Goal: Task Accomplishment & Management: Manage account settings

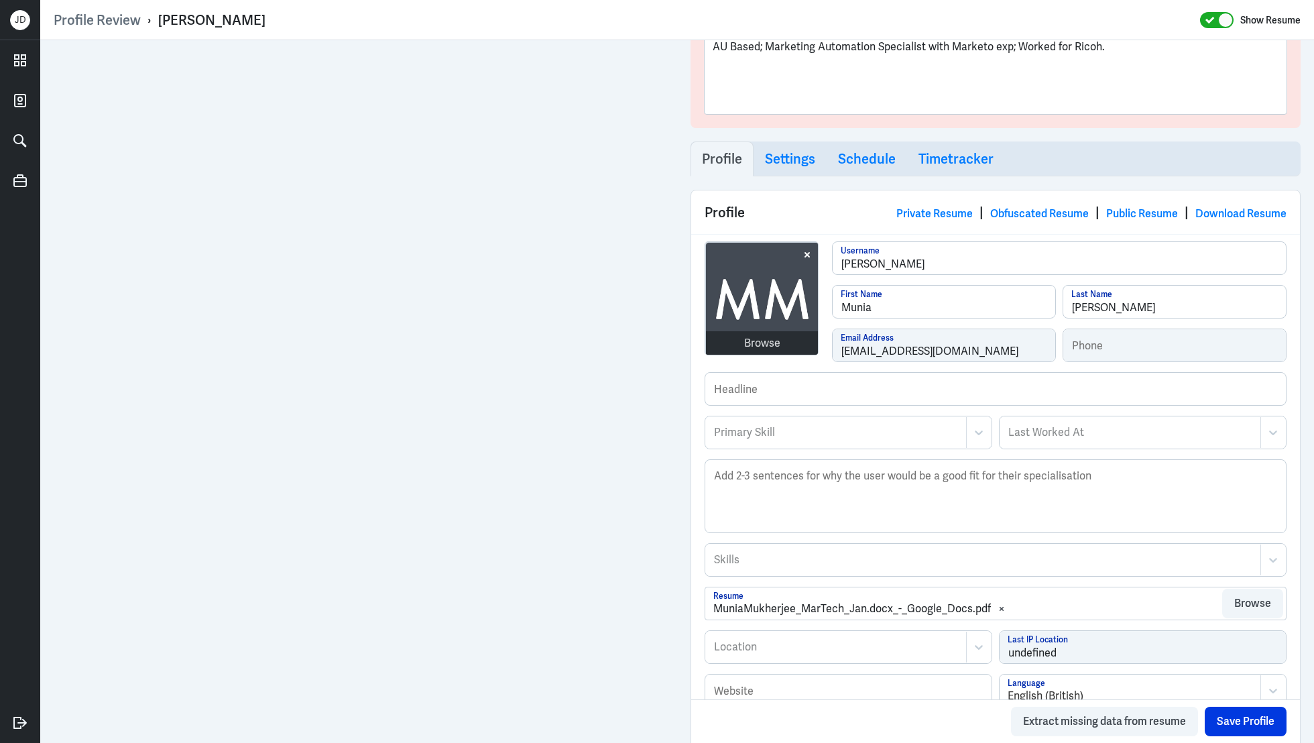
scroll to position [180, 0]
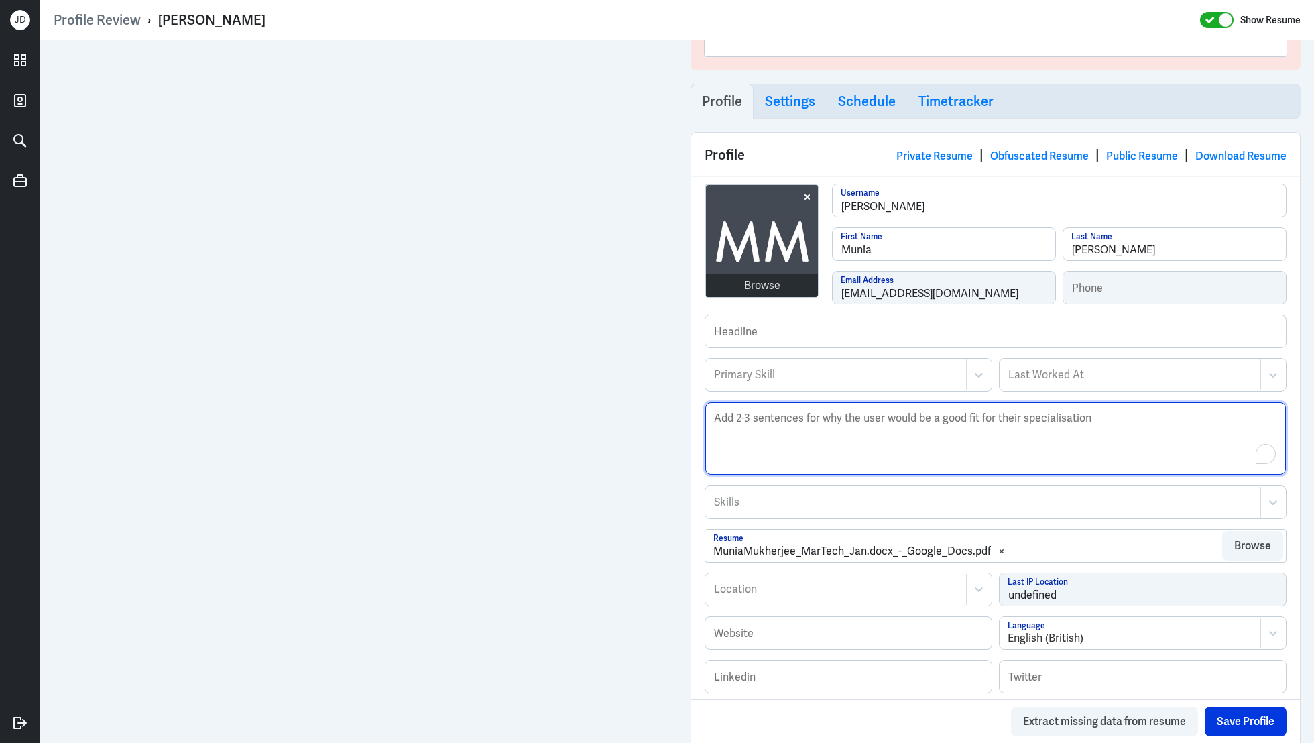
click at [804, 456] on textarea "Description" at bounding box center [995, 438] width 580 height 72
paste textarea "Munia is a Digital & Marketing Automation Specialist with over 14 years of expe…"
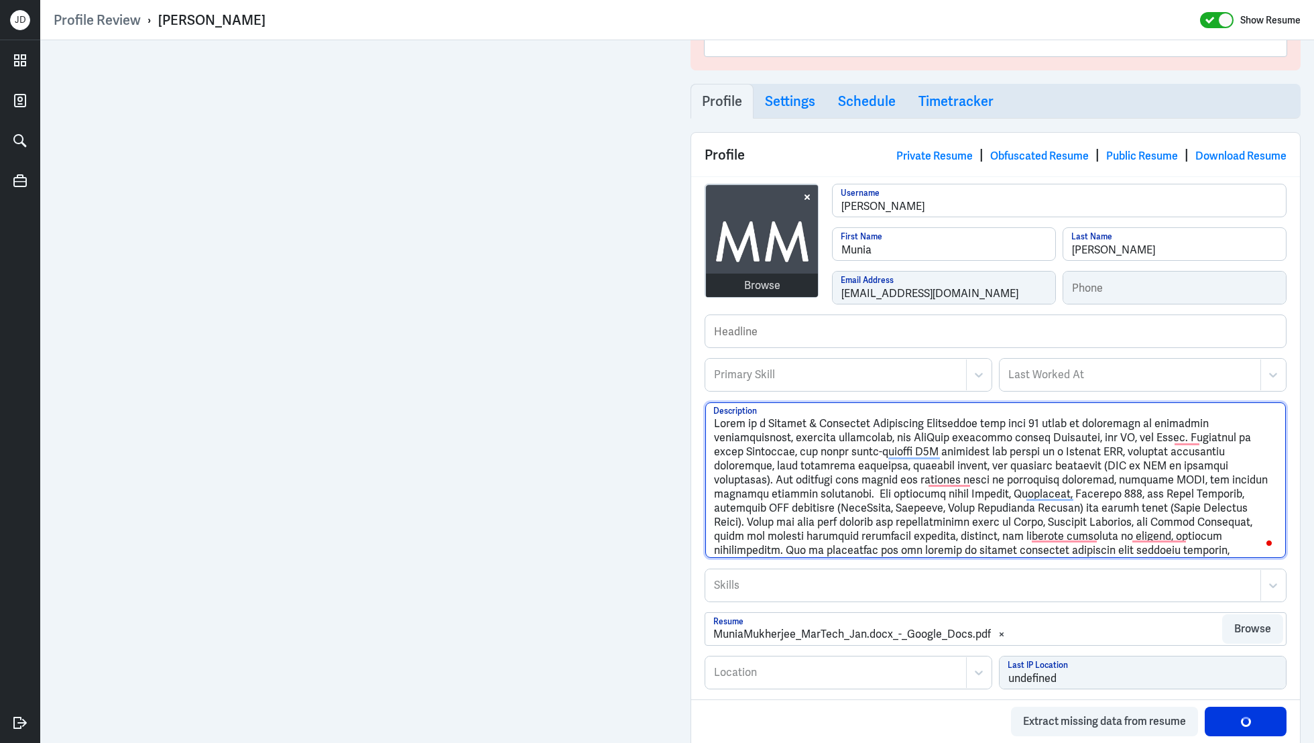
type textarea "Munia is a Digital & Marketing Automation Specialist with over 14 years of expe…"
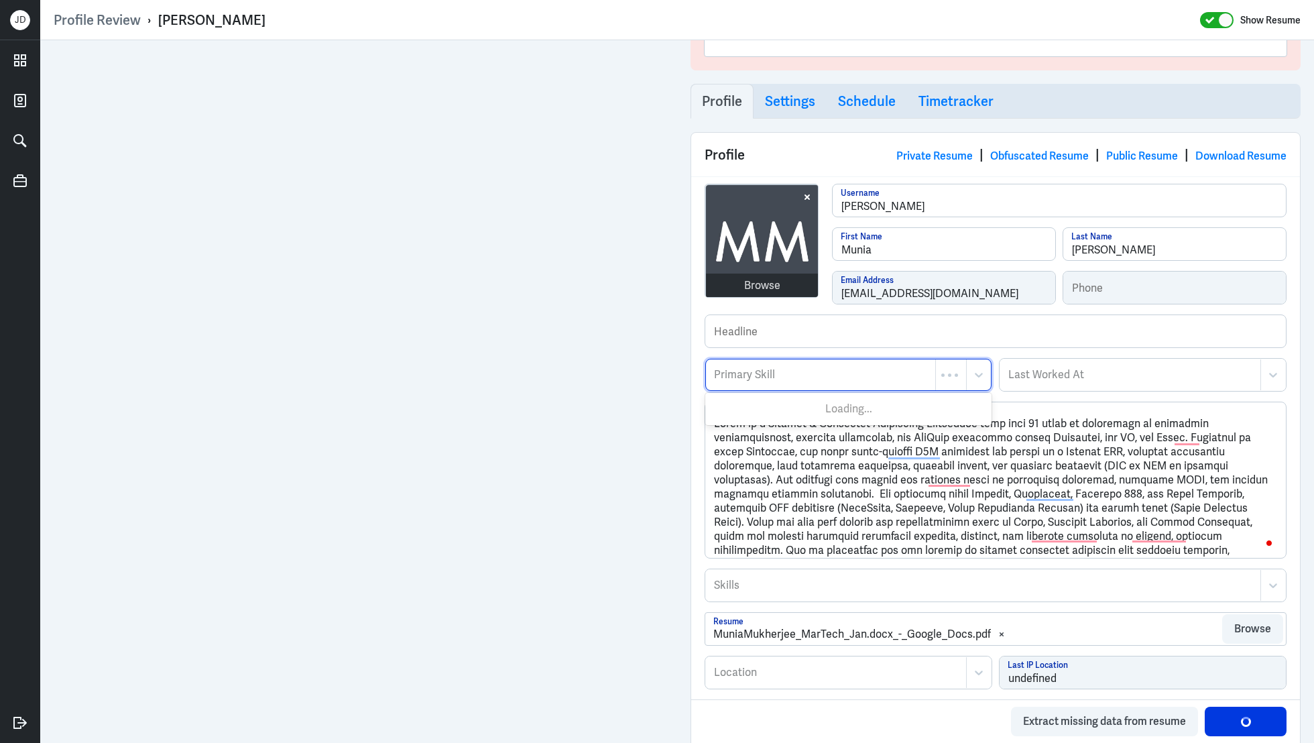
click at [838, 368] on div at bounding box center [821, 375] width 216 height 16
type input "Ma"
click at [791, 373] on div at bounding box center [821, 375] width 216 height 16
type input "marketing au"
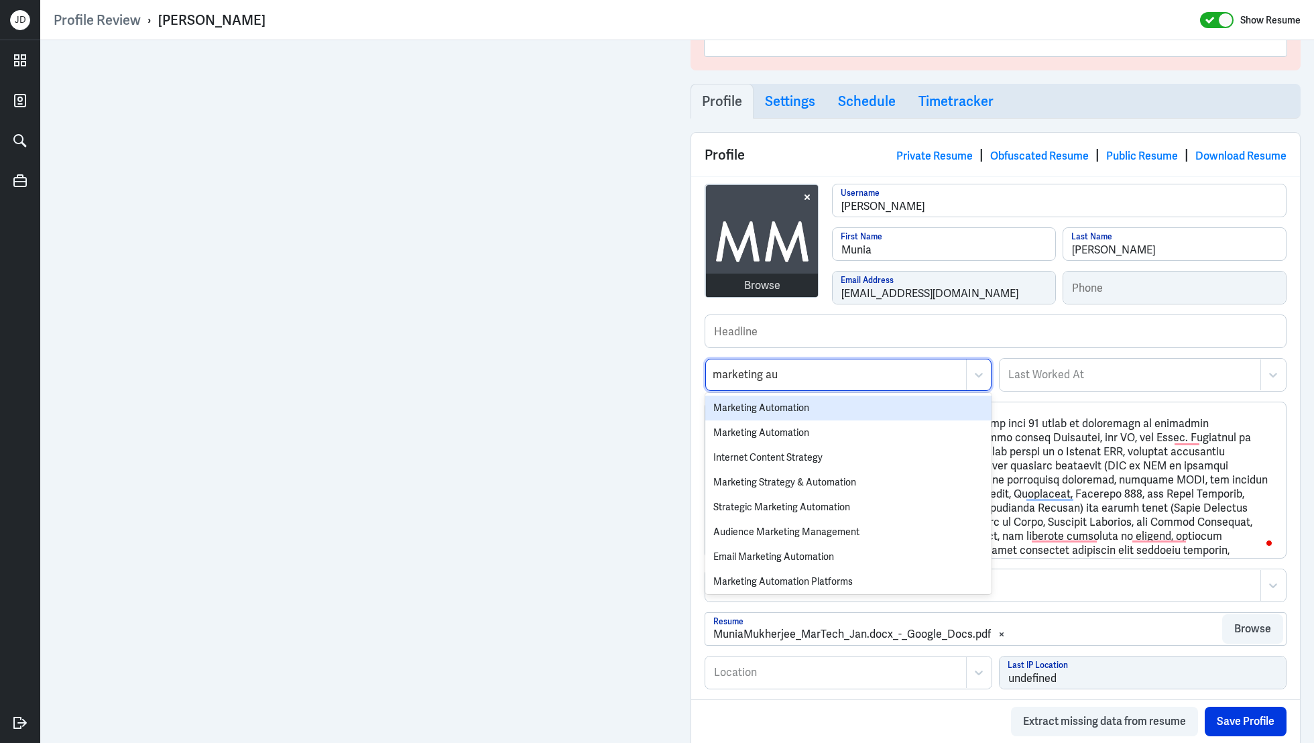
click at [782, 404] on div "Marketing Automation" at bounding box center [848, 407] width 286 height 25
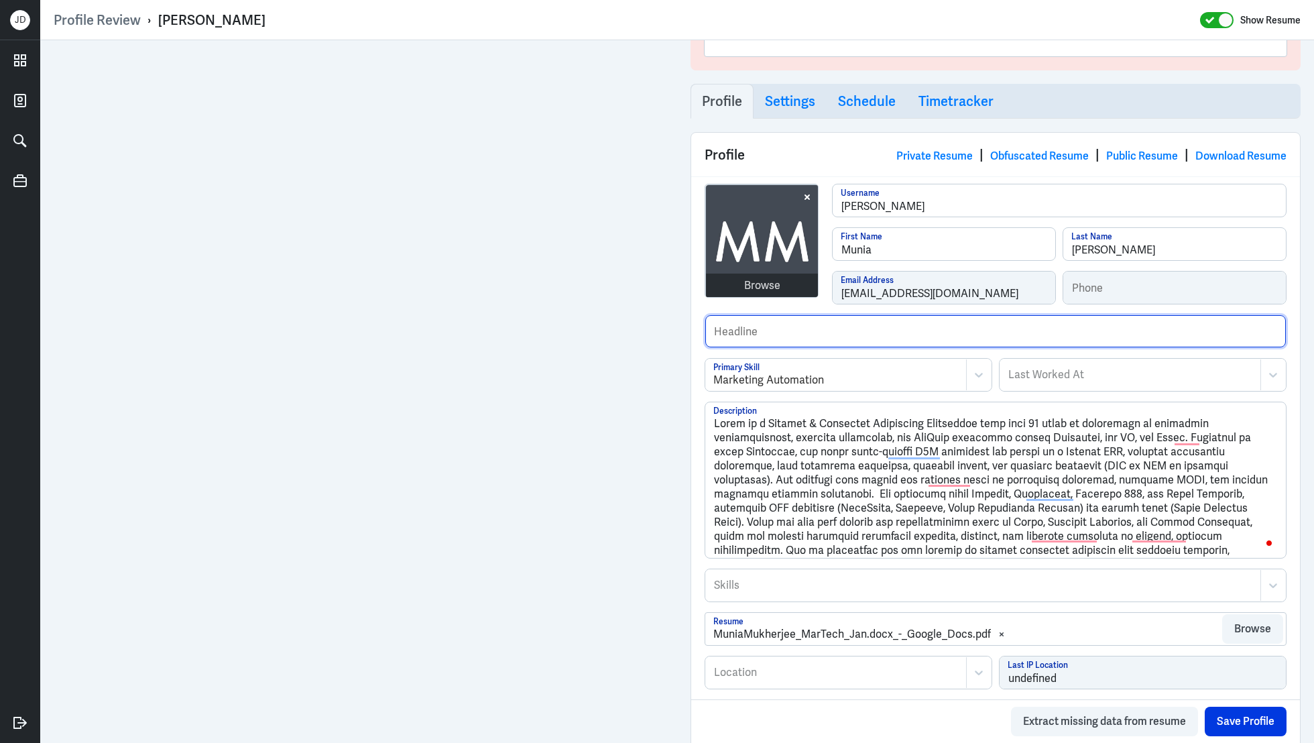
click at [785, 332] on input "text" at bounding box center [995, 331] width 580 height 32
type input "Worked for Ricoh."
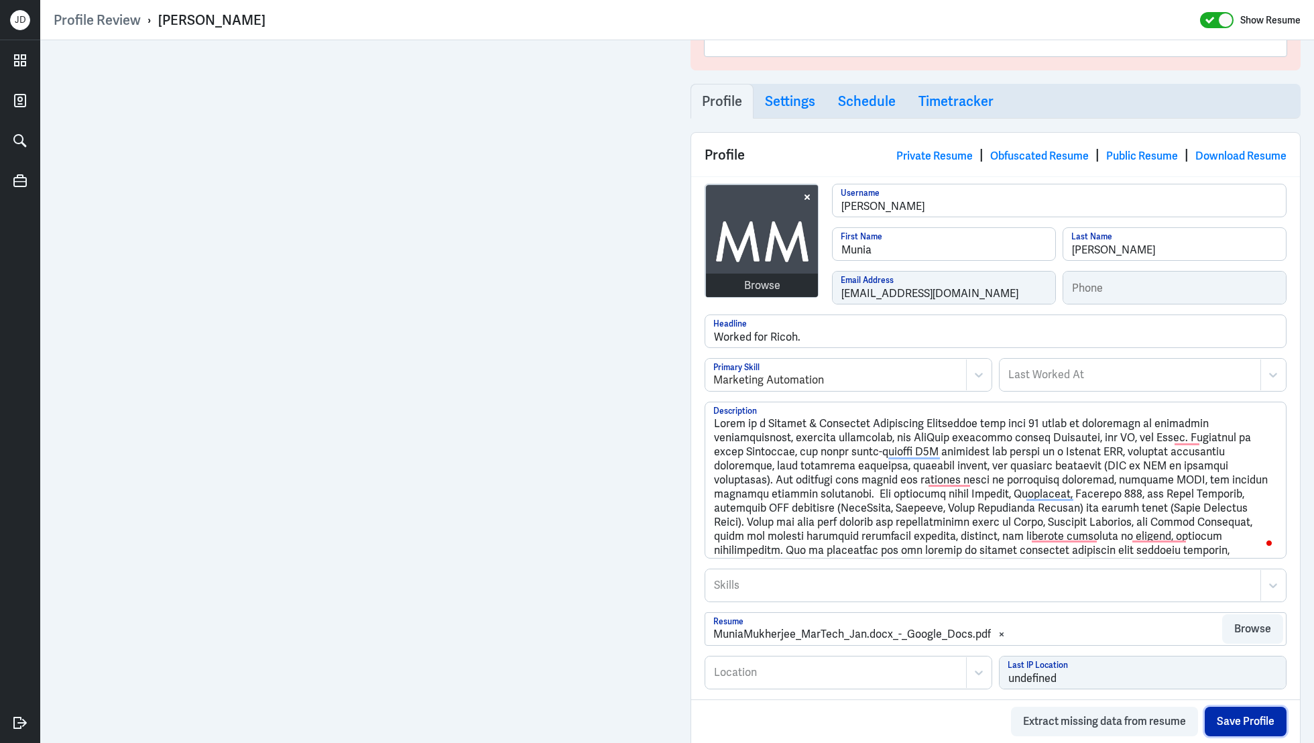
click at [1233, 729] on button "Save Profile" at bounding box center [1246, 720] width 82 height 29
click at [774, 287] on div "Browse" at bounding box center [762, 286] width 36 height 16
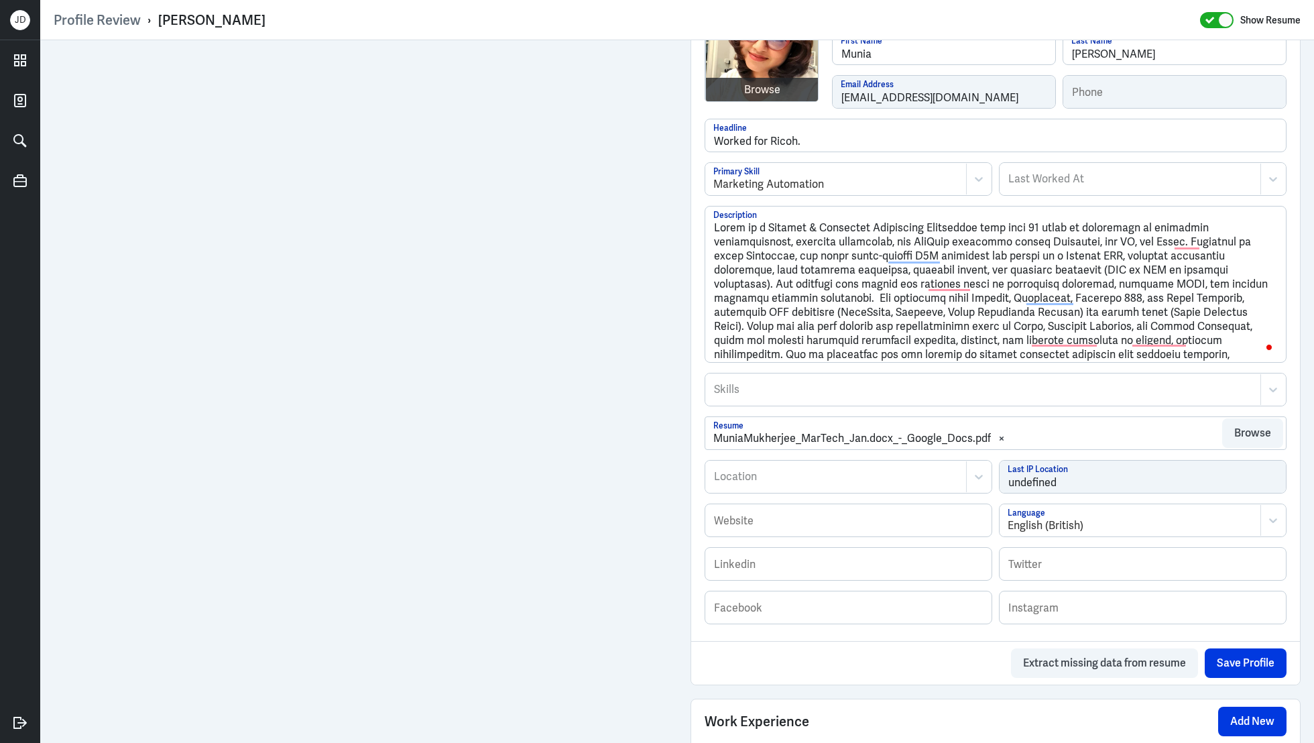
scroll to position [572, 0]
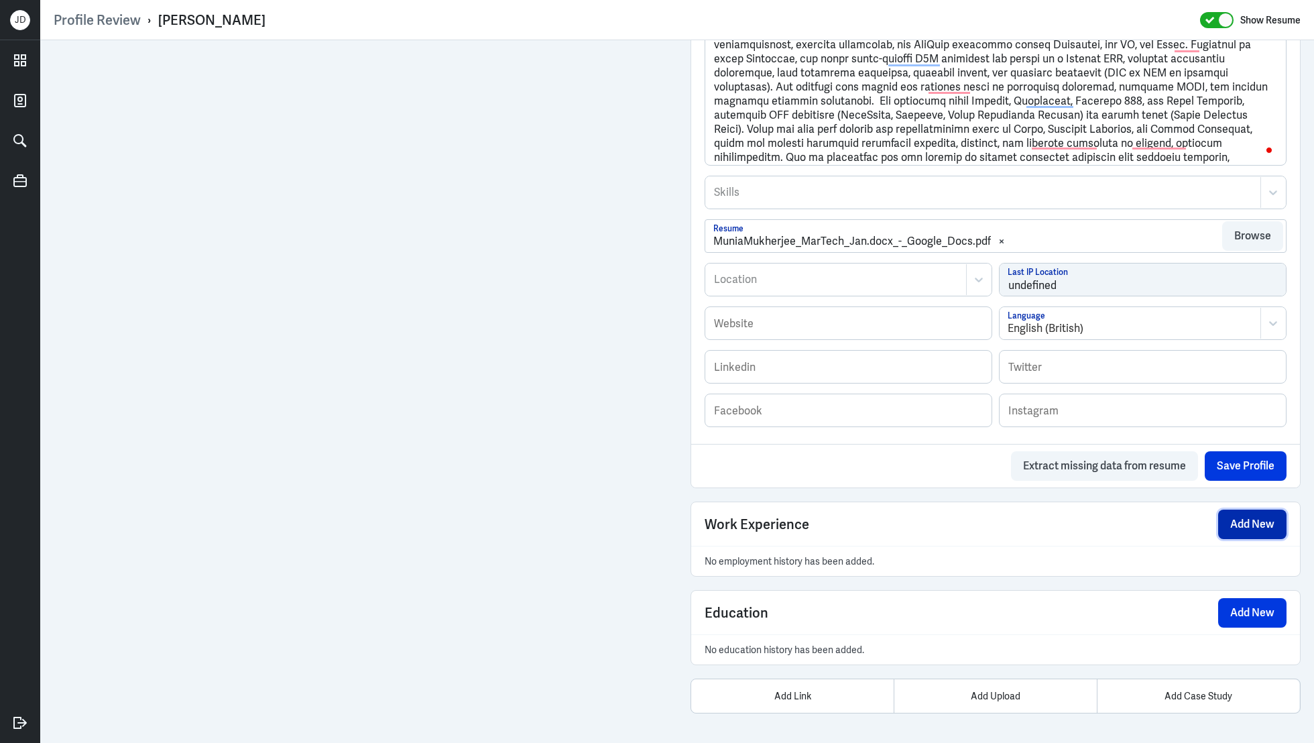
click at [1229, 526] on button "Add New" at bounding box center [1252, 523] width 68 height 29
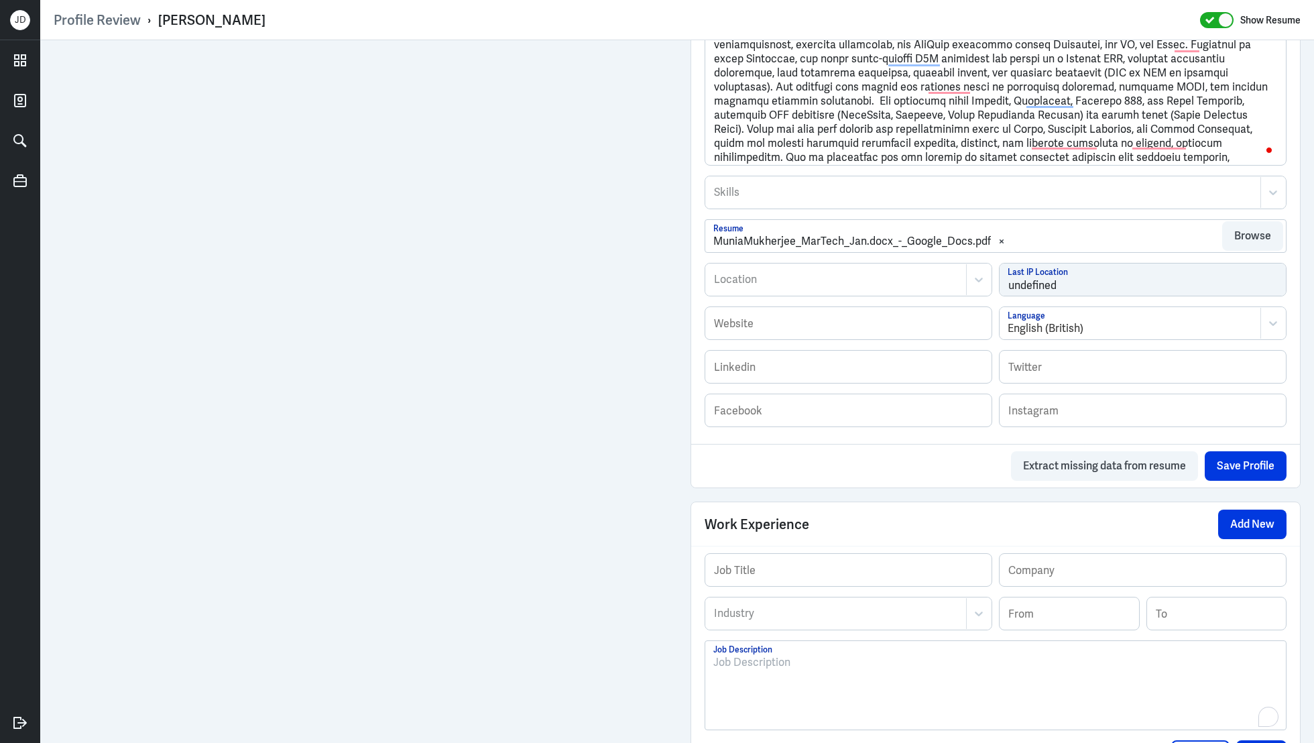
click at [850, 664] on p "To enrich screen reader interactions, please activate Accessibility in Grammarl…" at bounding box center [995, 662] width 564 height 16
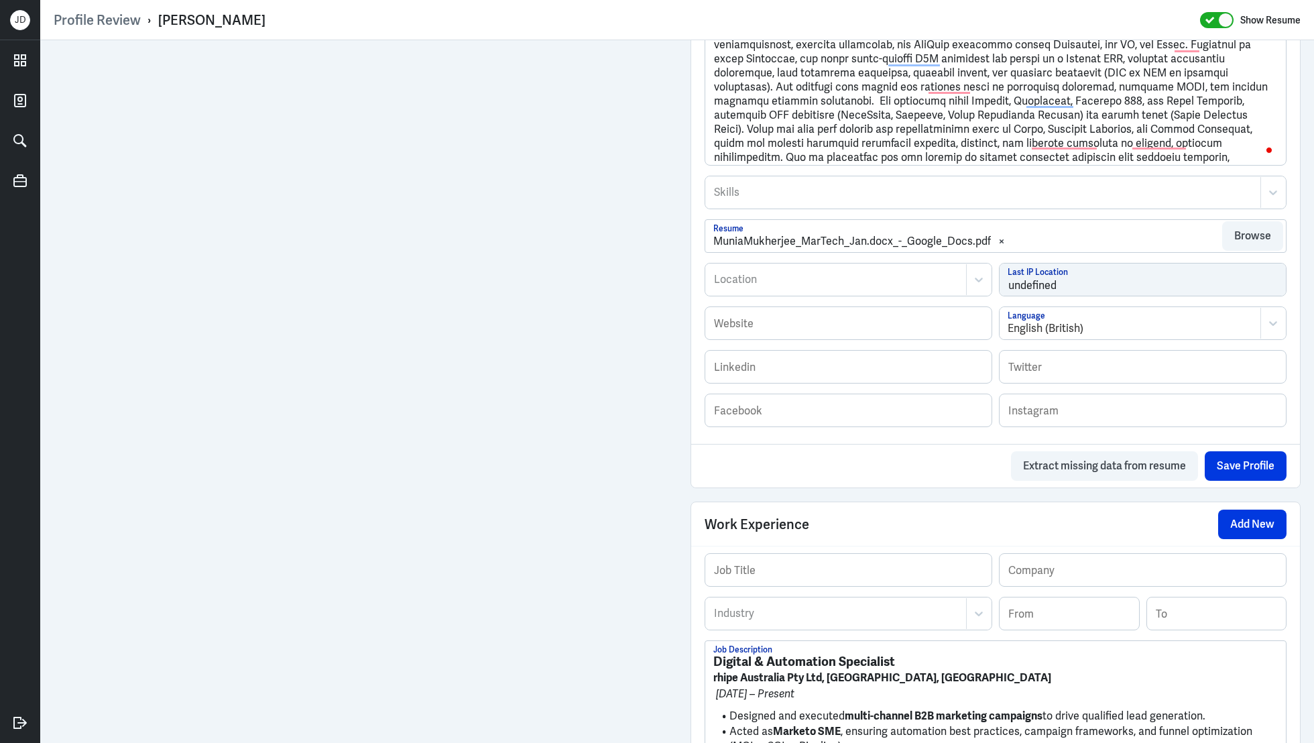
scroll to position [0, 0]
drag, startPoint x: 898, startPoint y: 662, endPoint x: 667, endPoint y: 658, distance: 230.6
click at [667, 658] on div "Admin Settings Update Resume Save Profile User Requested Private Set Resume to …" at bounding box center [677, 271] width 1274 height 1606
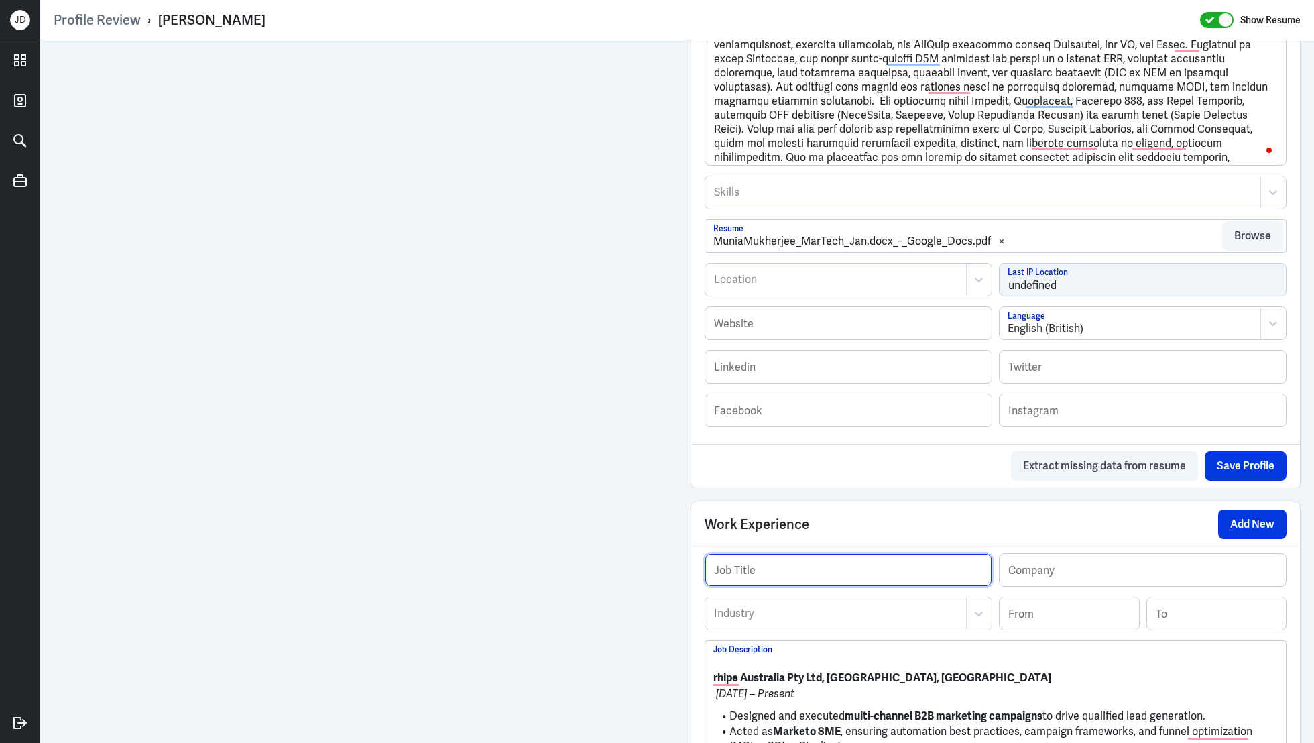
click at [766, 568] on input "text" at bounding box center [848, 570] width 286 height 32
paste input "Digital & Automation Specialist"
type input "Digital & Automation Specialist"
drag, startPoint x: 715, startPoint y: 678, endPoint x: 822, endPoint y: 674, distance: 108.0
click at [822, 674] on strong "rhipe Australia Pty Ltd, [GEOGRAPHIC_DATA], [GEOGRAPHIC_DATA]" at bounding box center [882, 677] width 338 height 14
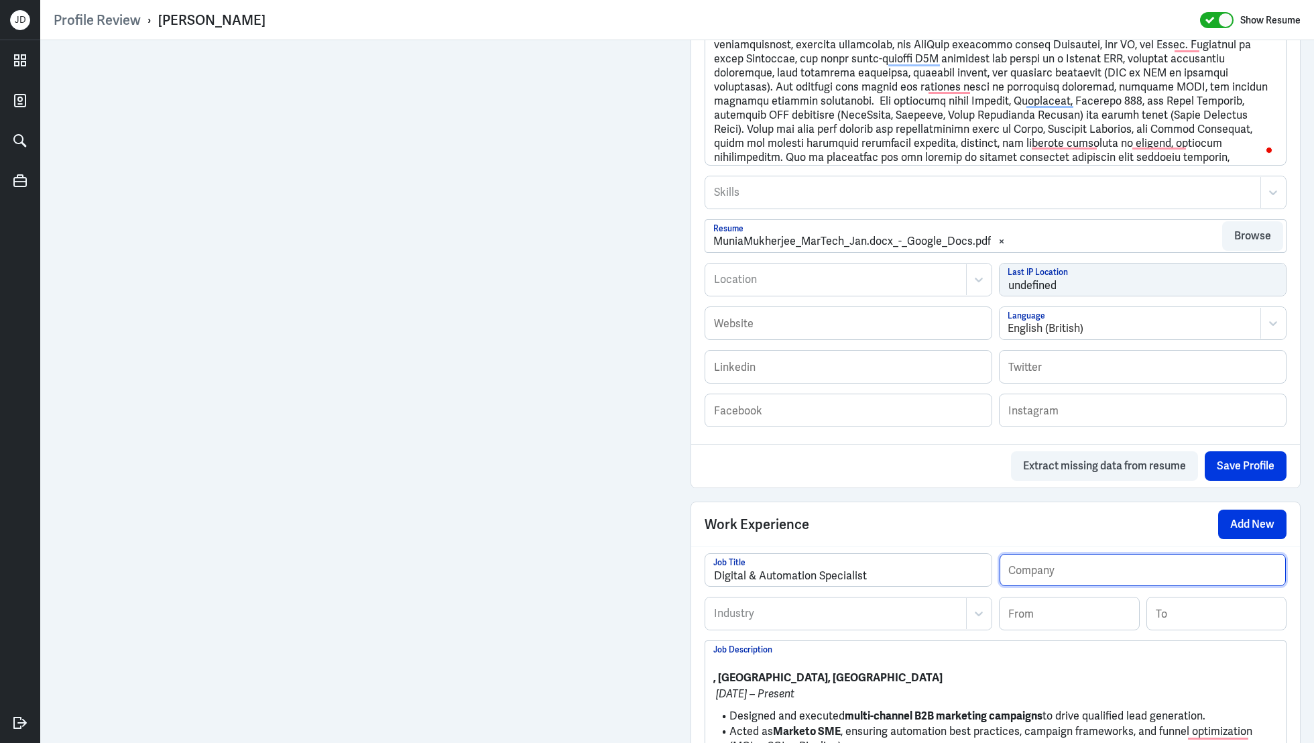
click at [1054, 569] on input "text" at bounding box center [1142, 570] width 286 height 32
paste input "rhipe Australia Pty Ltd"
click at [1011, 575] on input "rhipe Australia Pty Ltd" at bounding box center [1142, 570] width 286 height 32
type input "Rhipe Australia Pty Ltd"
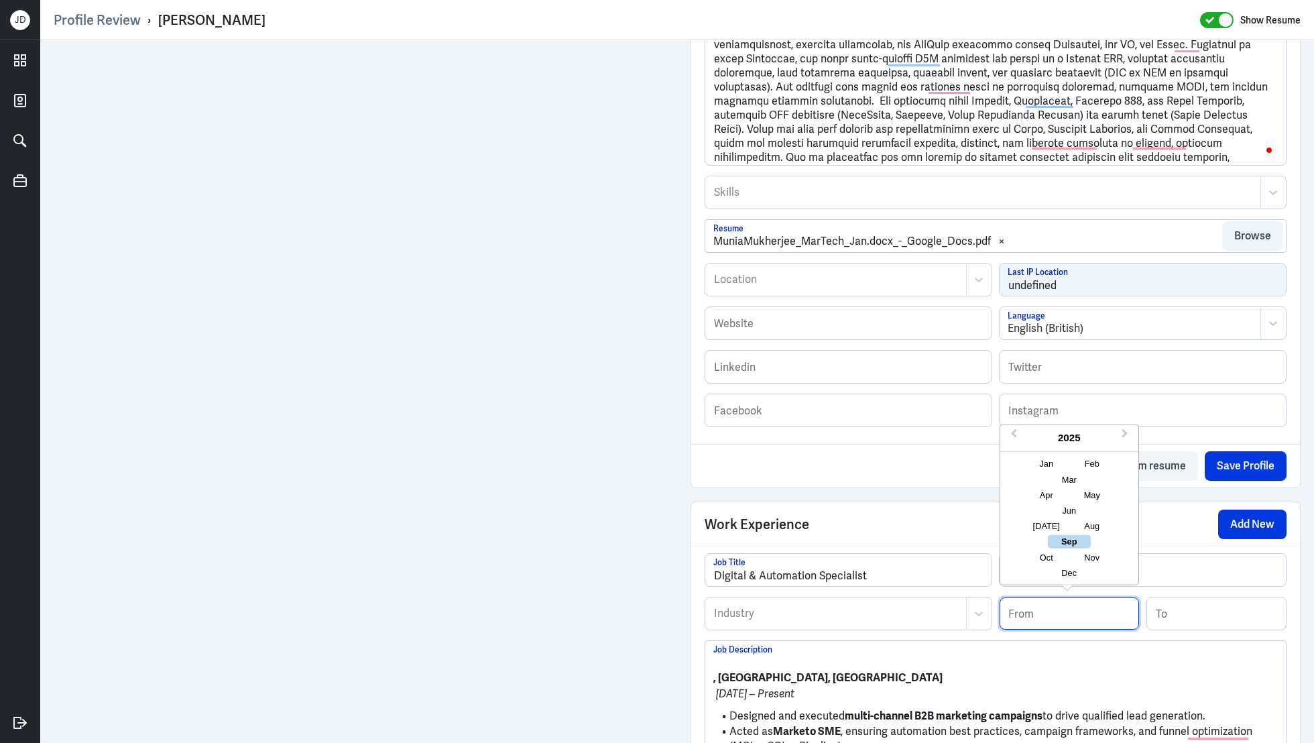
click at [1045, 608] on input at bounding box center [1068, 613] width 139 height 32
type input "10/2020"
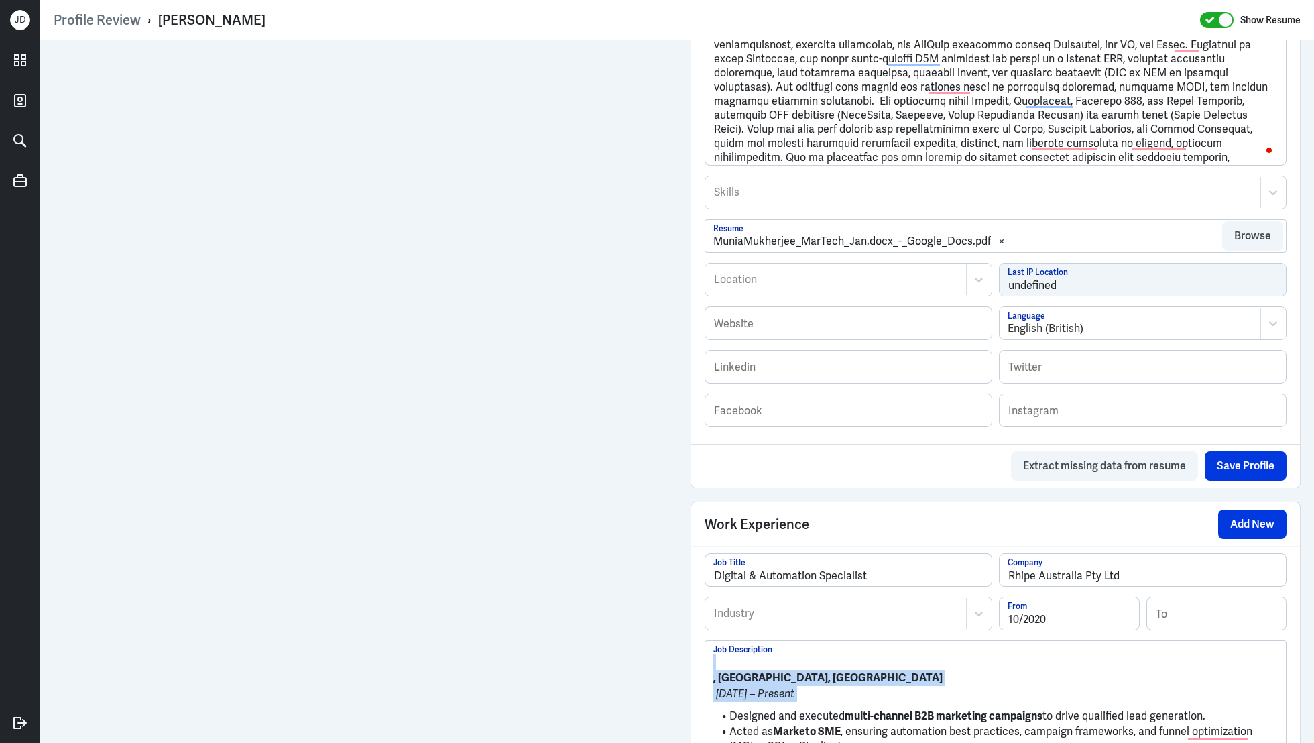
drag, startPoint x: 730, startPoint y: 704, endPoint x: 694, endPoint y: 637, distance: 75.6
click at [694, 637] on div "Digital & Automation Specialist Job Title Rhipe Australia Pty Ltd Company Indus…" at bounding box center [995, 724] width 609 height 357
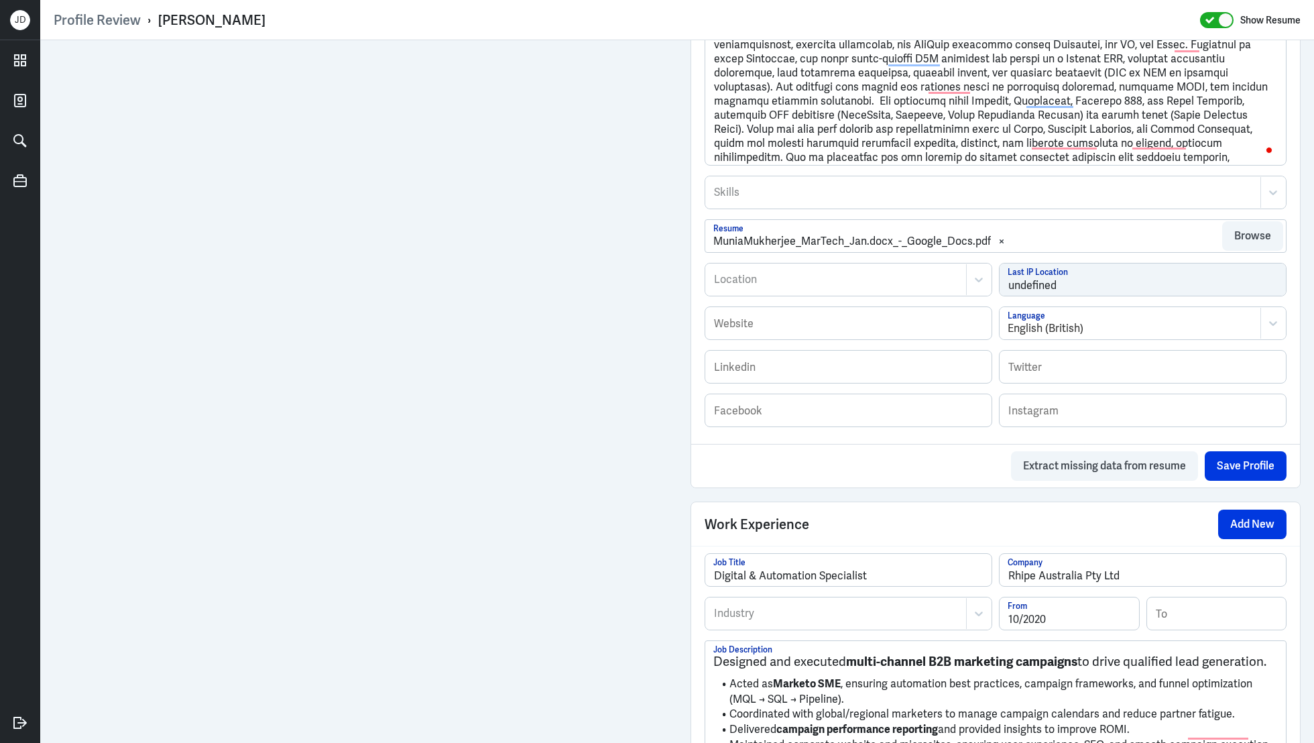
scroll to position [526, 0]
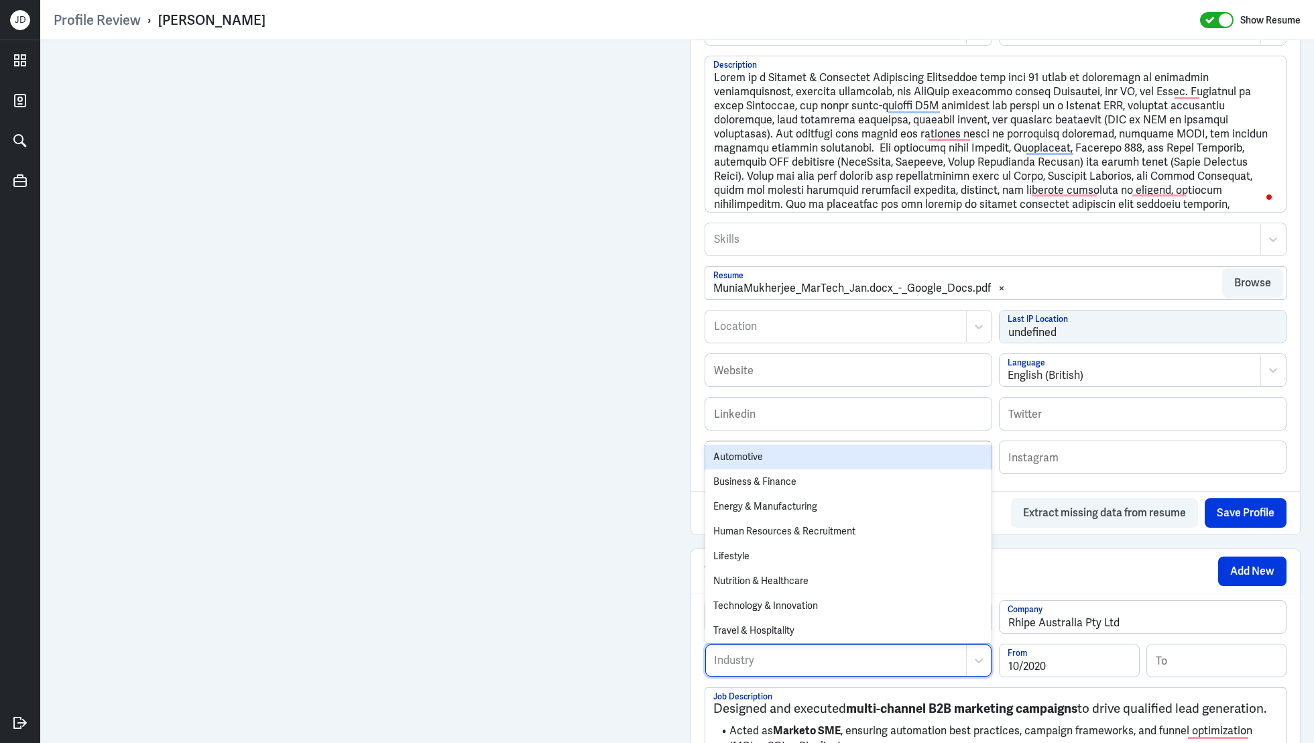
click at [745, 658] on div at bounding box center [836, 660] width 247 height 16
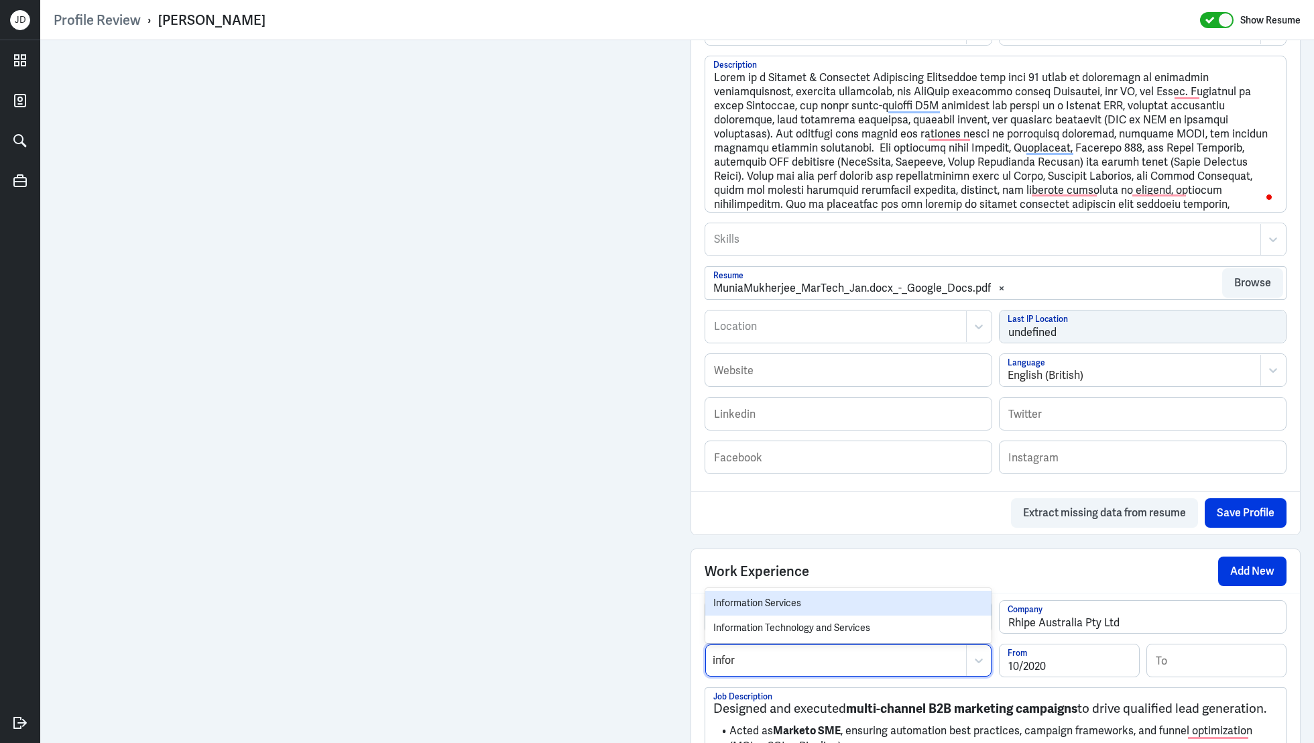
type input "inform"
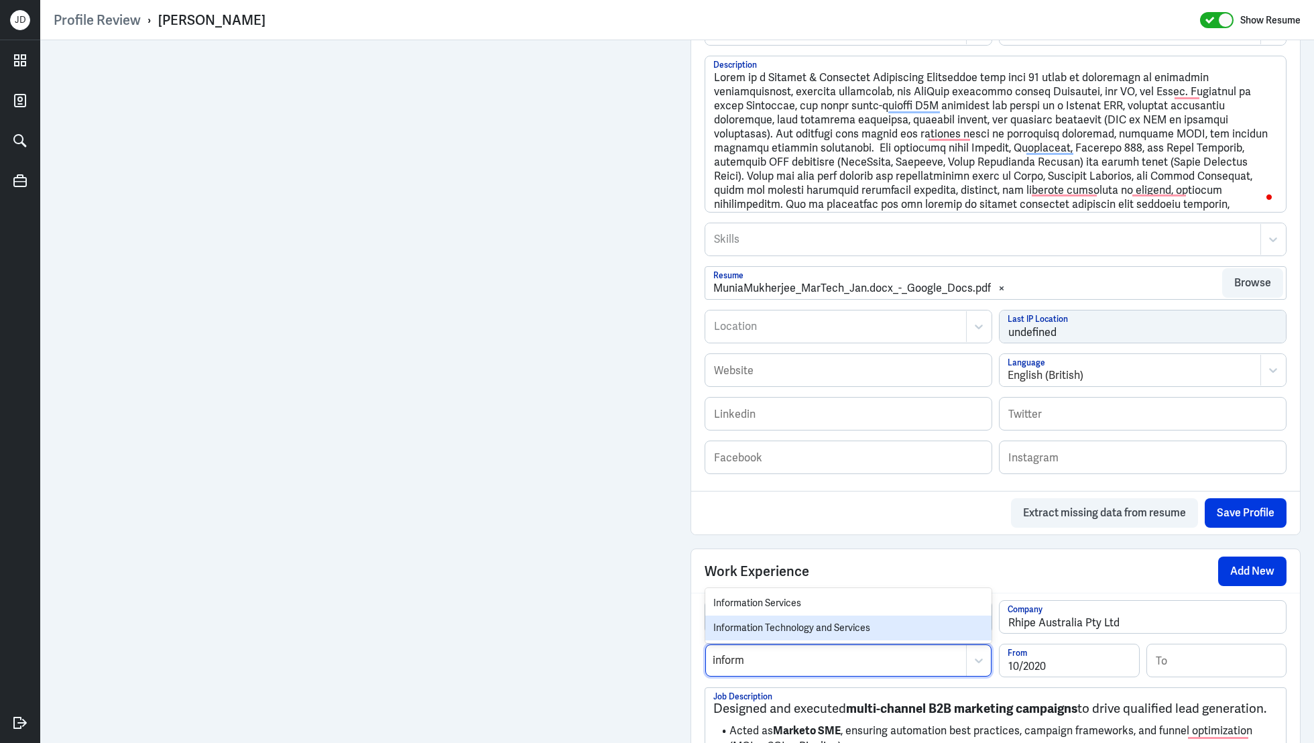
click at [769, 621] on div "Information Technology and Services" at bounding box center [848, 627] width 286 height 25
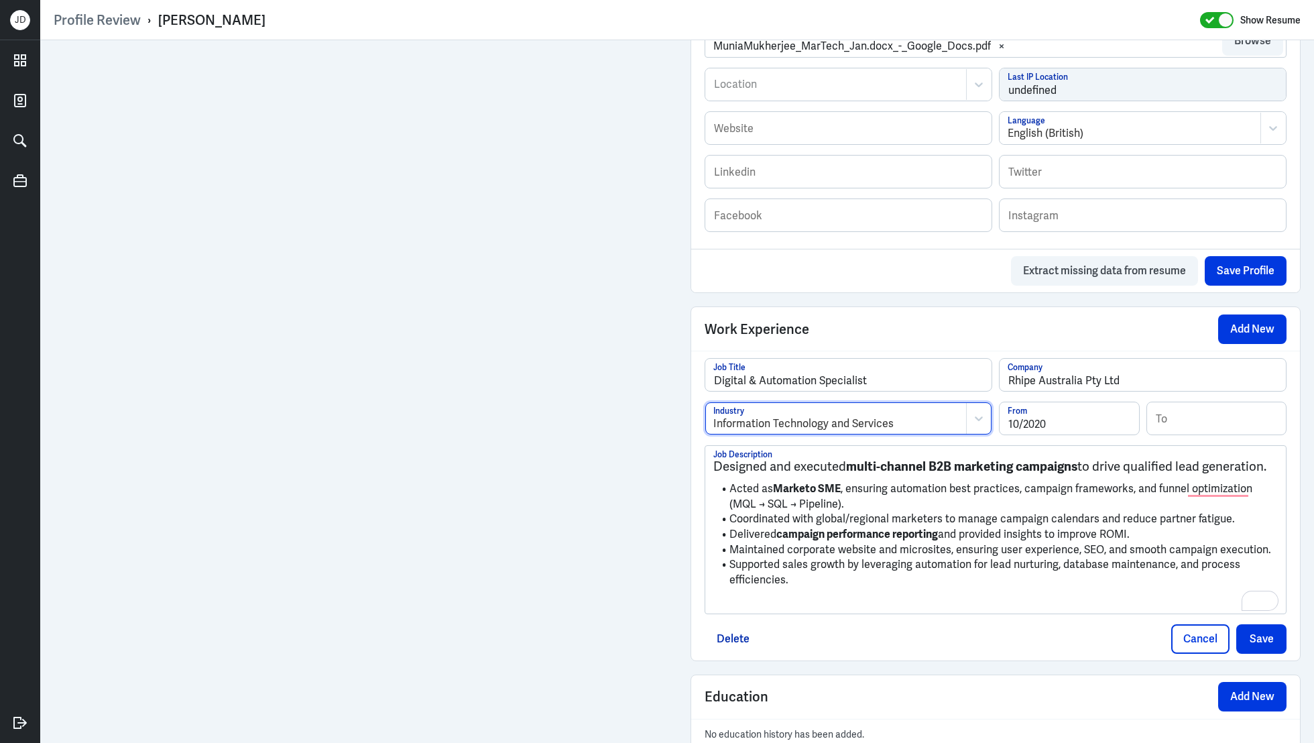
scroll to position [851, 0]
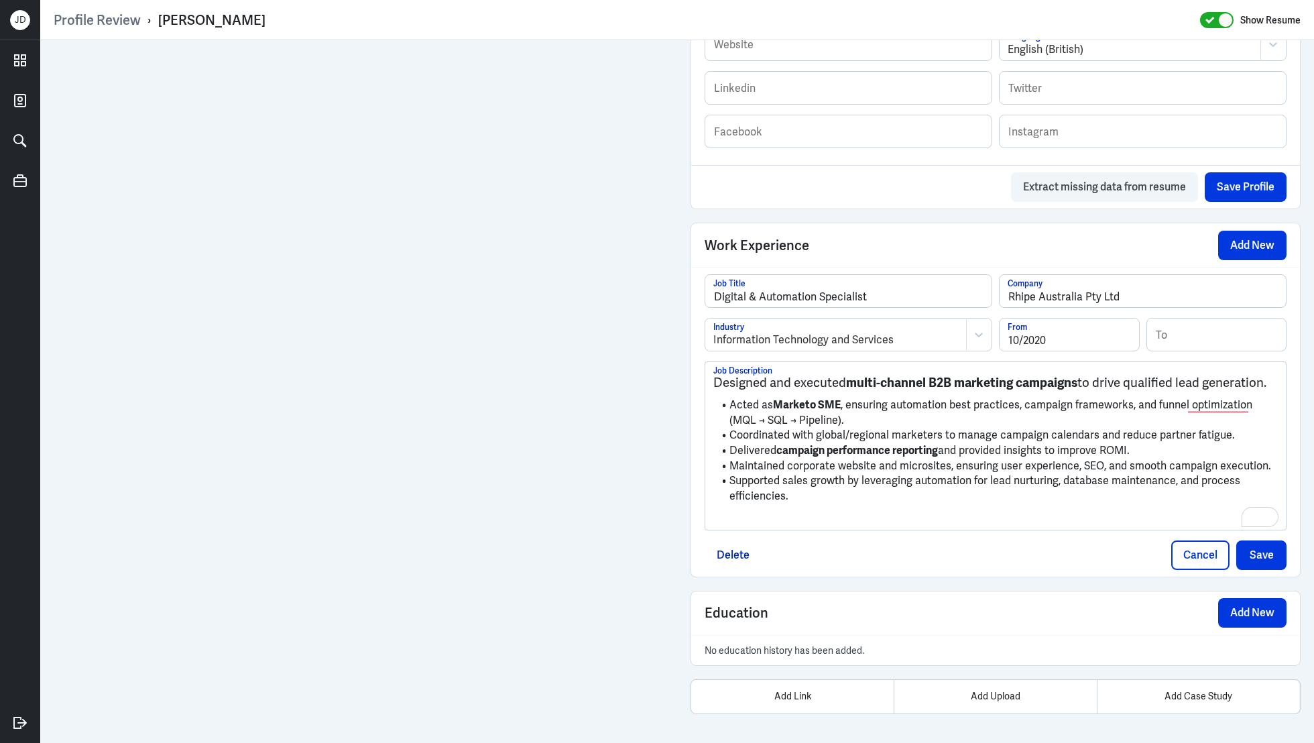
click at [714, 383] on h3 "Designed and executed multi-channel B2B marketing campaigns to drive qualified …" at bounding box center [995, 382] width 564 height 15
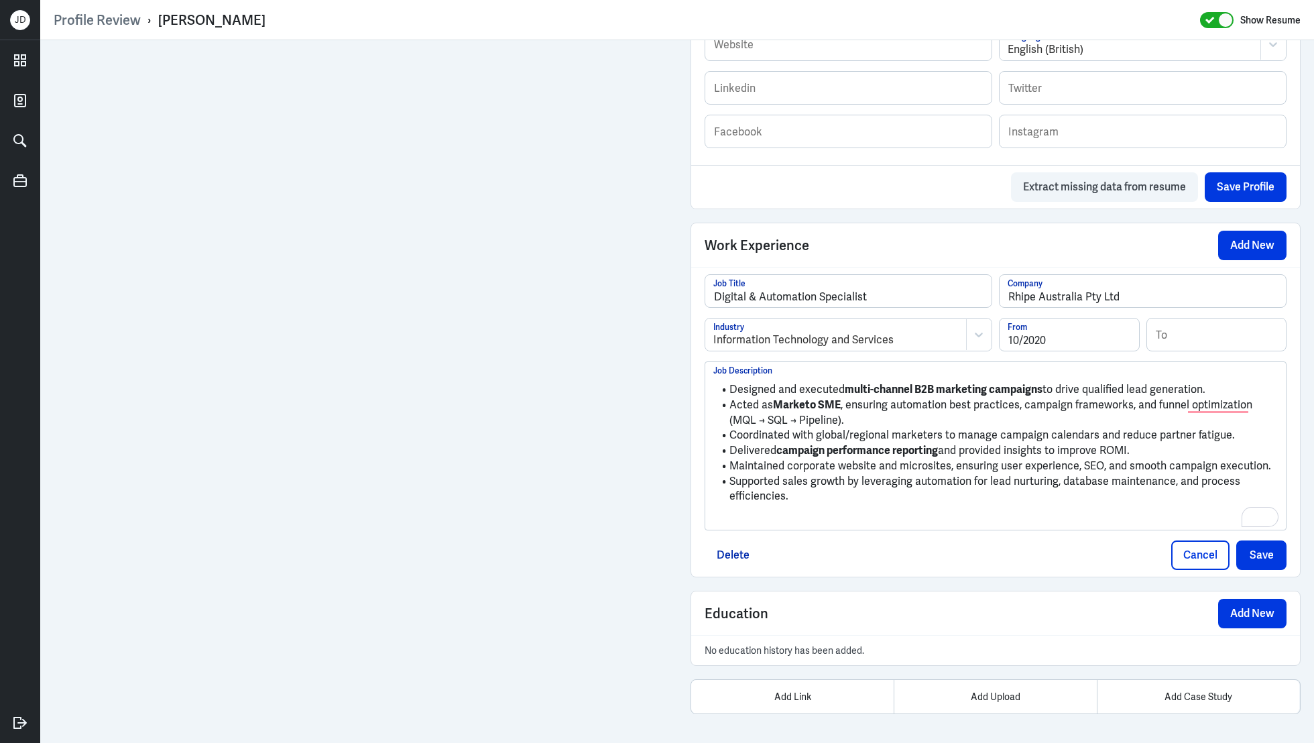
click at [739, 419] on li "Acted as Marketo SME , ensuring automation best practices, campaign frameworks,…" at bounding box center [995, 412] width 564 height 30
click at [791, 418] on li "Acted as Marketo SME , ensuring automation best practices, campaign frameworks,…" at bounding box center [995, 412] width 564 height 30
click at [775, 511] on p "To enrich screen reader interactions, please activate Accessibility in Grammarl…" at bounding box center [995, 519] width 564 height 16
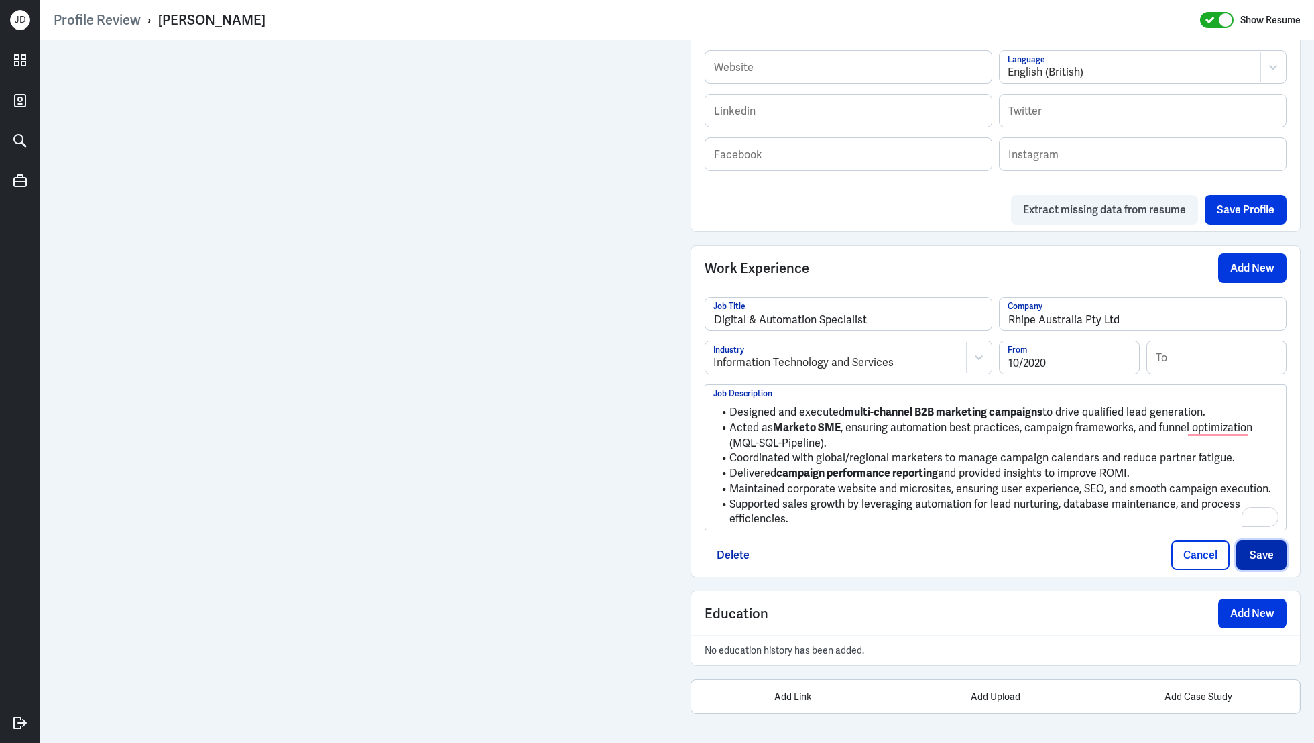
click at [1258, 549] on button "Save" at bounding box center [1261, 554] width 50 height 29
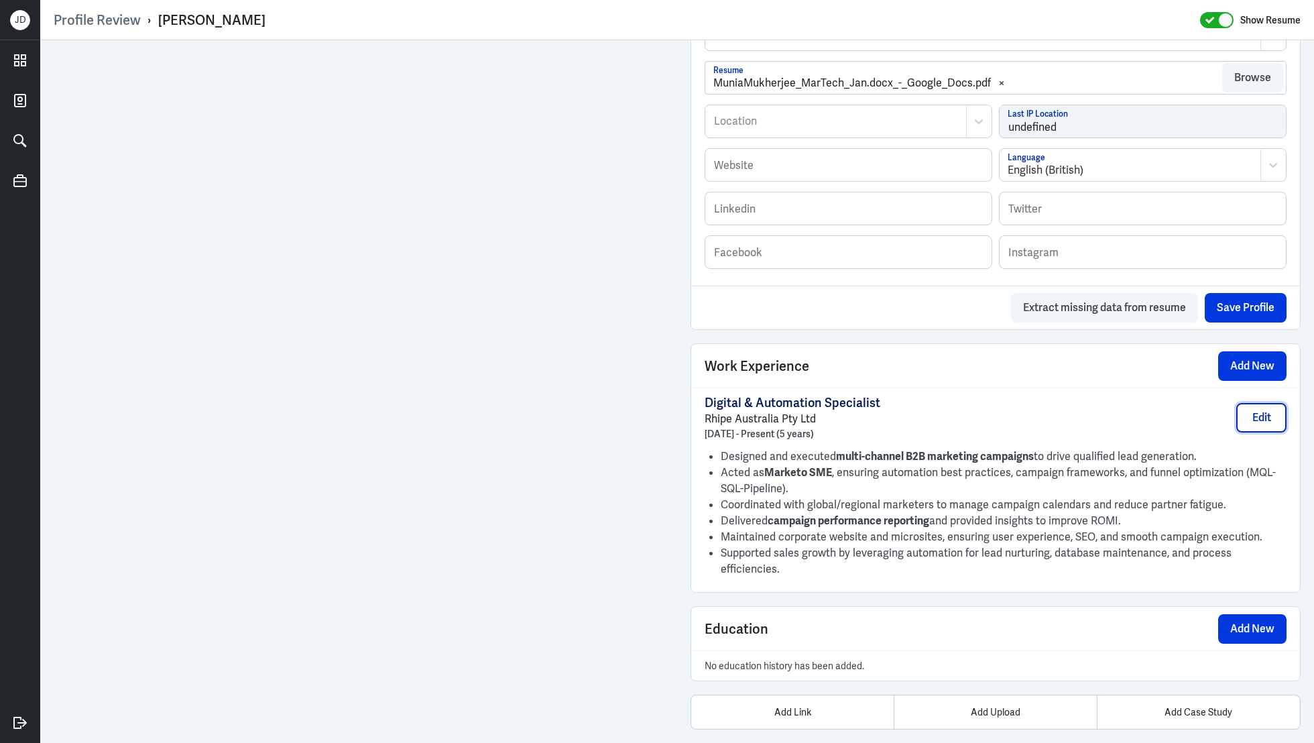
click at [1259, 408] on button "Edit" at bounding box center [1261, 417] width 50 height 29
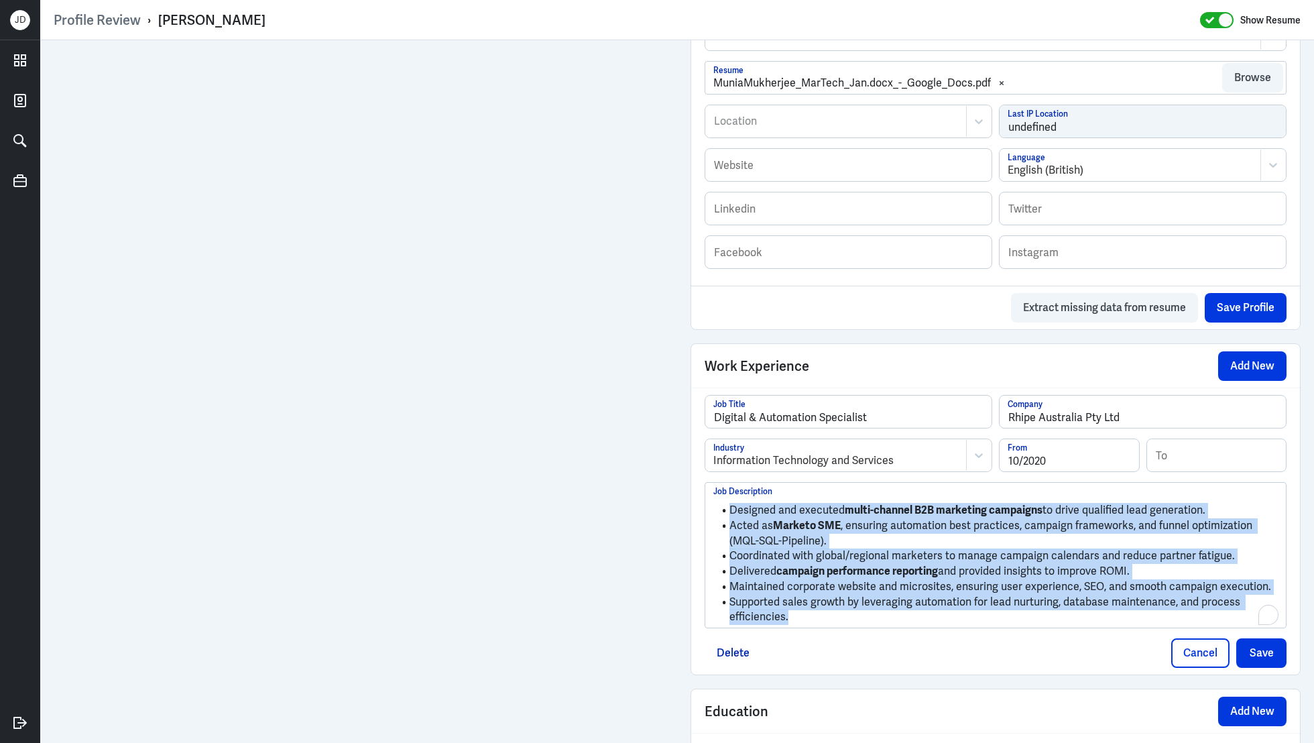
drag, startPoint x: 819, startPoint y: 611, endPoint x: 719, endPoint y: 468, distance: 174.2
click at [719, 468] on div "Digital & Automation Specialist Job Title Rhipe Australia Pty Ltd Company Infor…" at bounding box center [995, 511] width 582 height 233
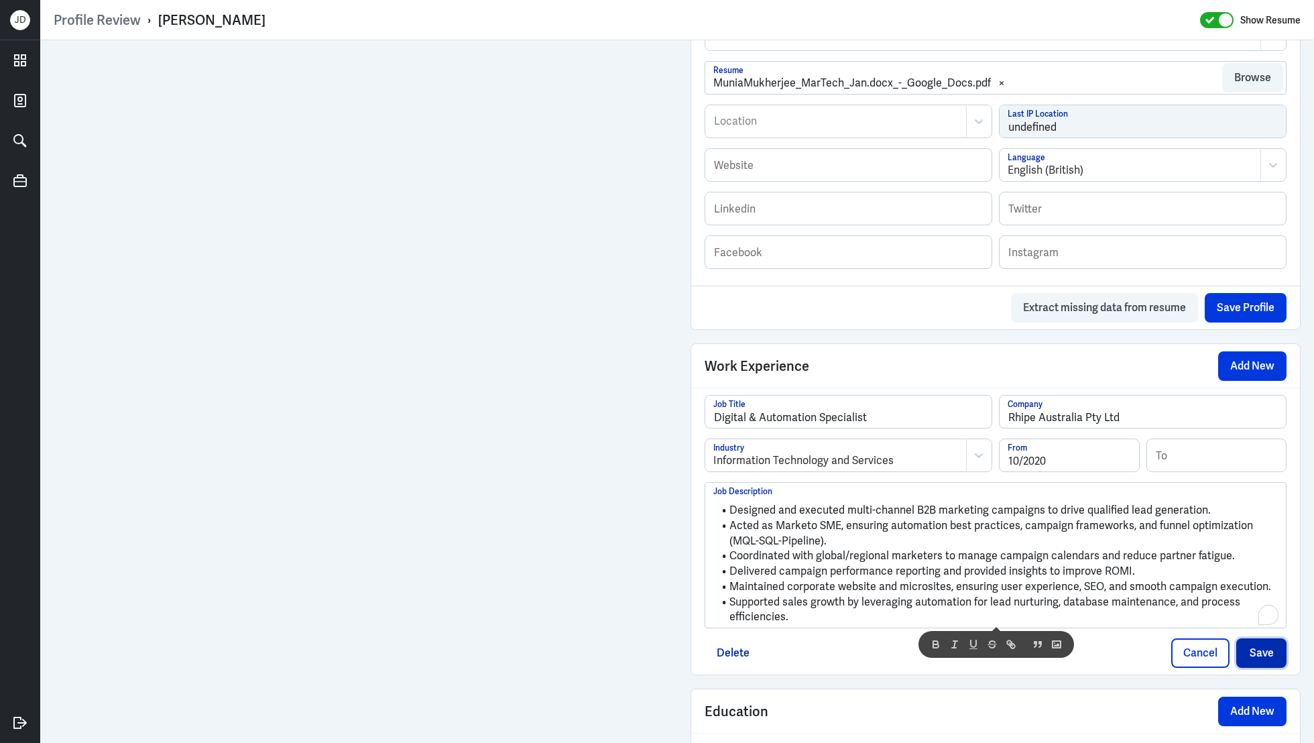
click at [1261, 660] on button "Save" at bounding box center [1261, 652] width 50 height 29
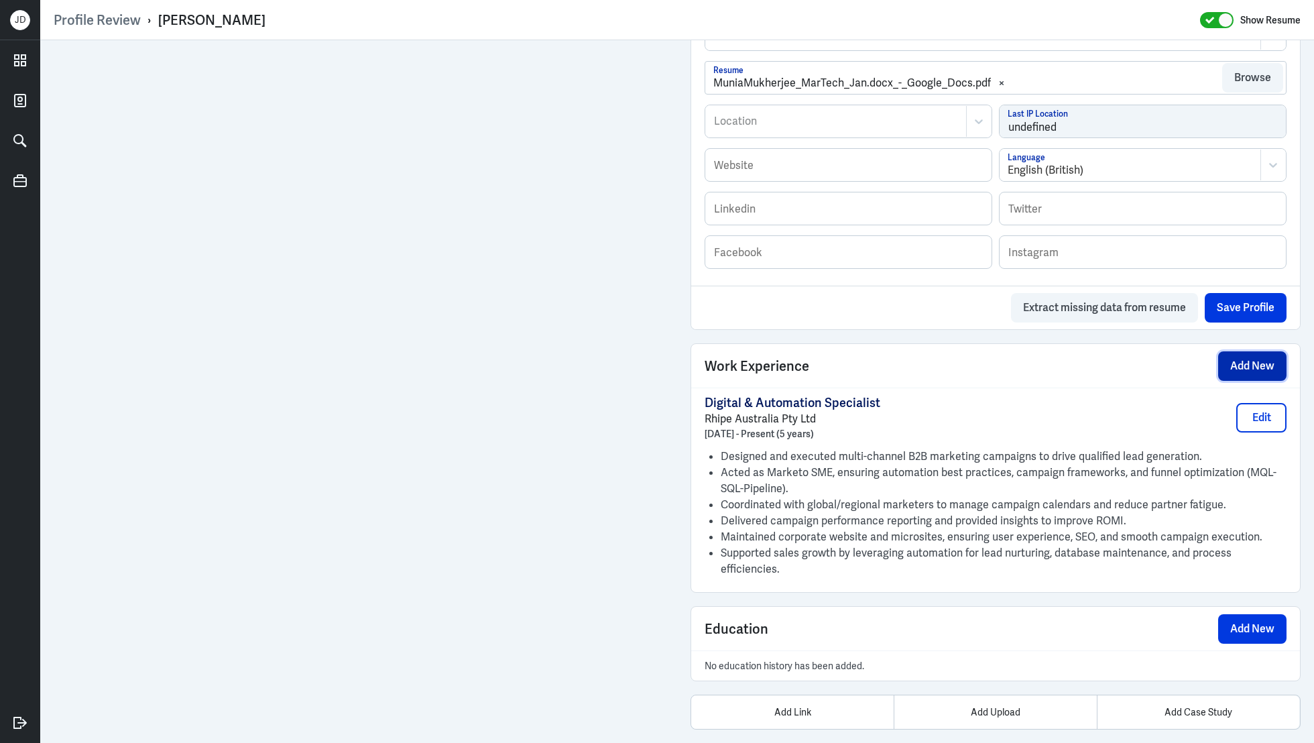
click at [1231, 369] on button "Add New" at bounding box center [1252, 365] width 68 height 29
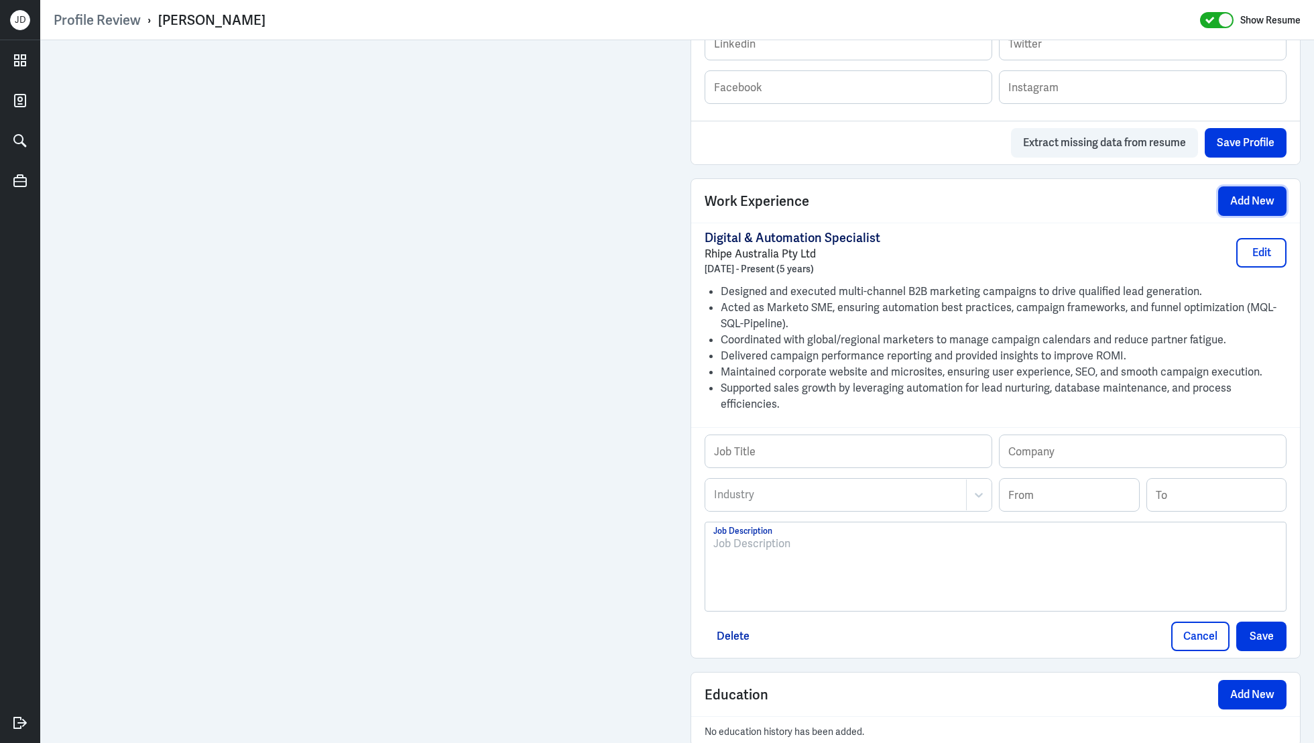
scroll to position [906, 0]
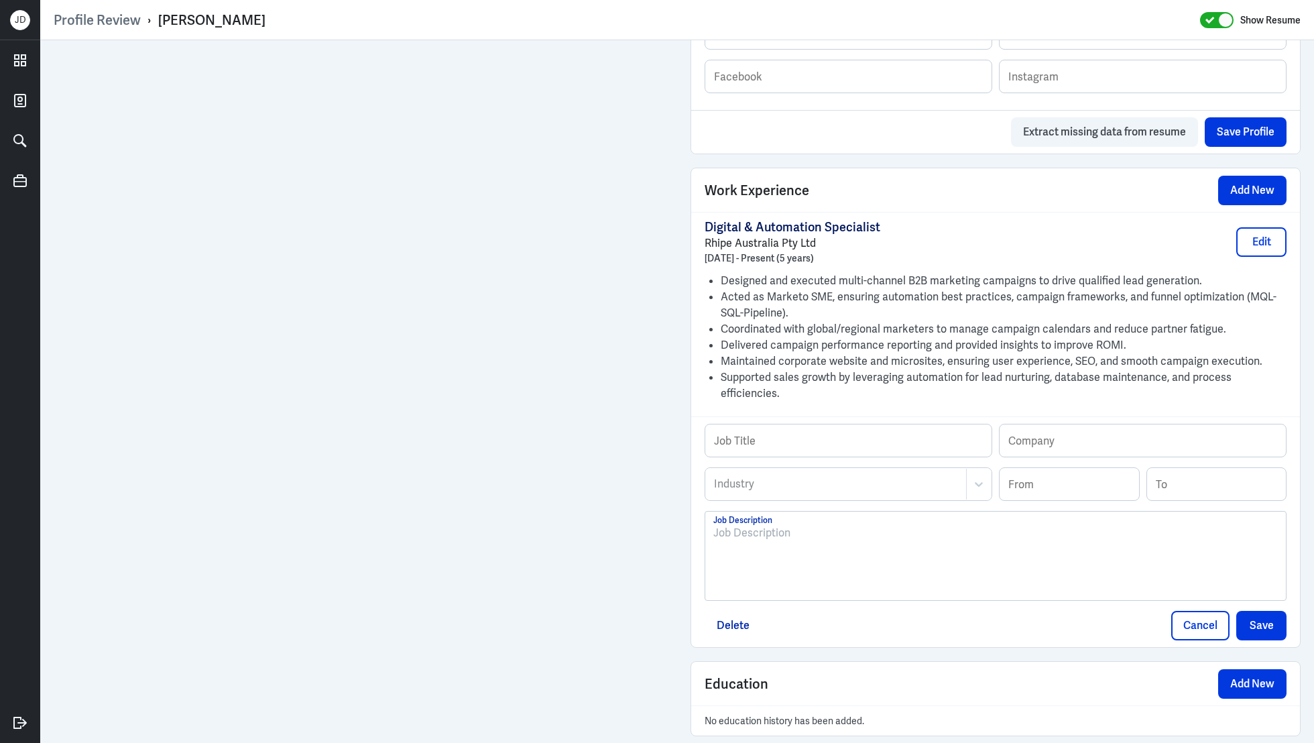
click at [814, 541] on div at bounding box center [995, 561] width 564 height 72
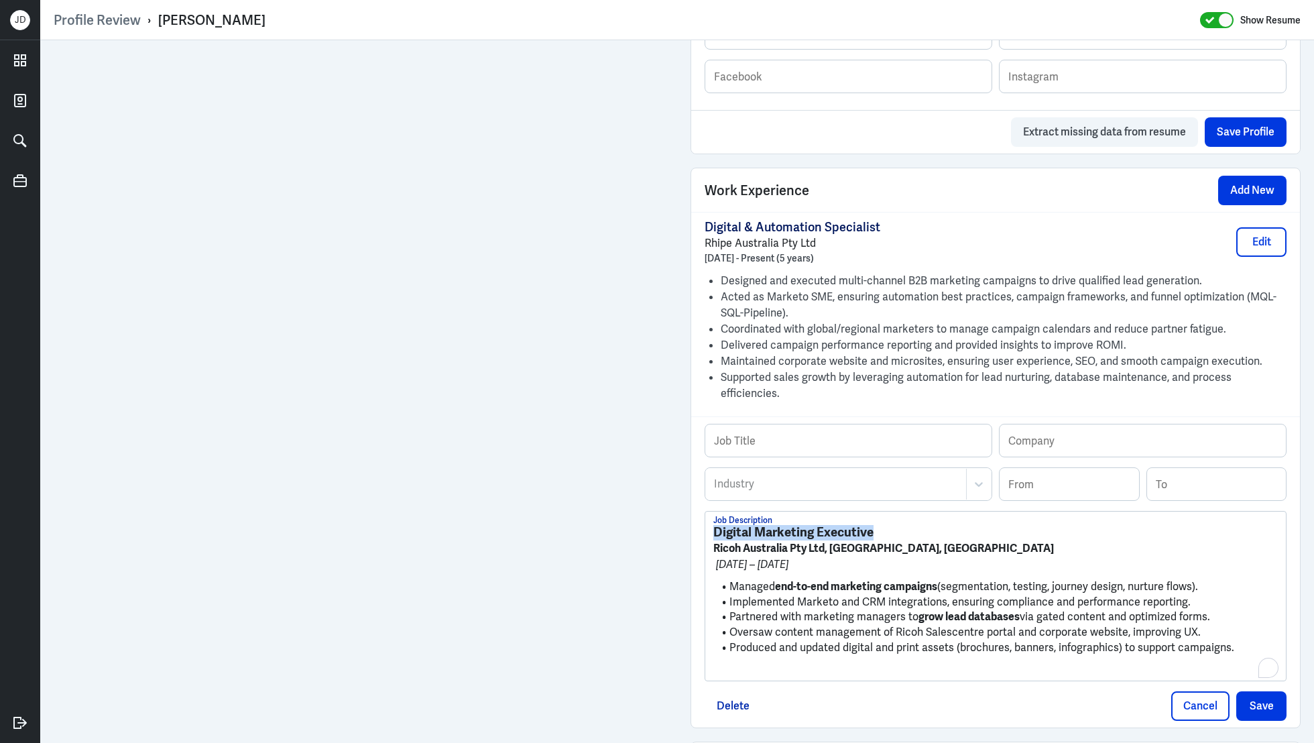
drag, startPoint x: 889, startPoint y: 511, endPoint x: 678, endPoint y: 509, distance: 211.2
click at [677, 509] on div "Admin Settings Update Resume Save Profile User Requested Private Set Resume to …" at bounding box center [995, 16] width 637 height 1764
click at [759, 428] on input "text" at bounding box center [848, 440] width 286 height 32
paste input "Digital Marketing Executive"
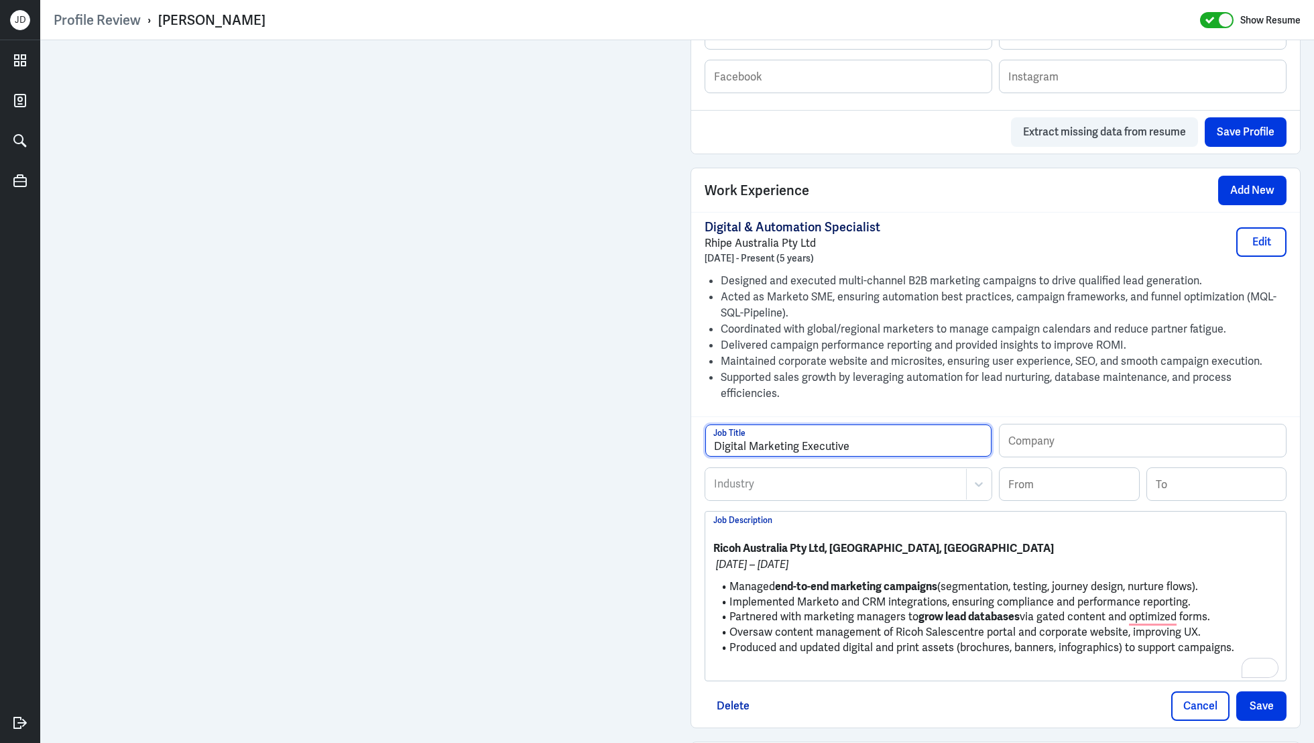
type input "Digital Marketing Executive"
drag, startPoint x: 826, startPoint y: 528, endPoint x: 672, endPoint y: 522, distance: 154.9
click at [672, 522] on div "Admin Settings Update Resume Save Profile User Requested Private Set Resume to …" at bounding box center [677, 16] width 1274 height 1764
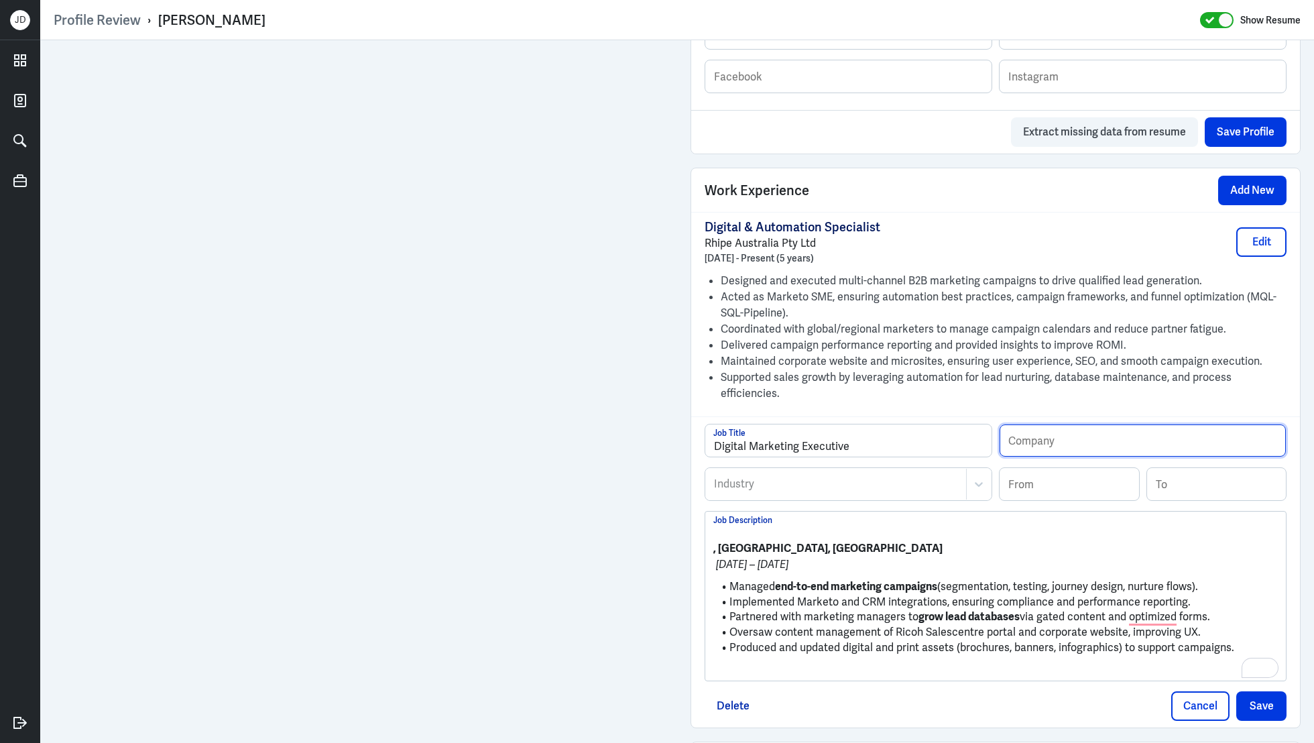
click at [1065, 424] on input "text" at bounding box center [1142, 440] width 286 height 32
paste input "Ricoh Australia Pty Ltd"
type input "Ricoh Australia Pty Ltd"
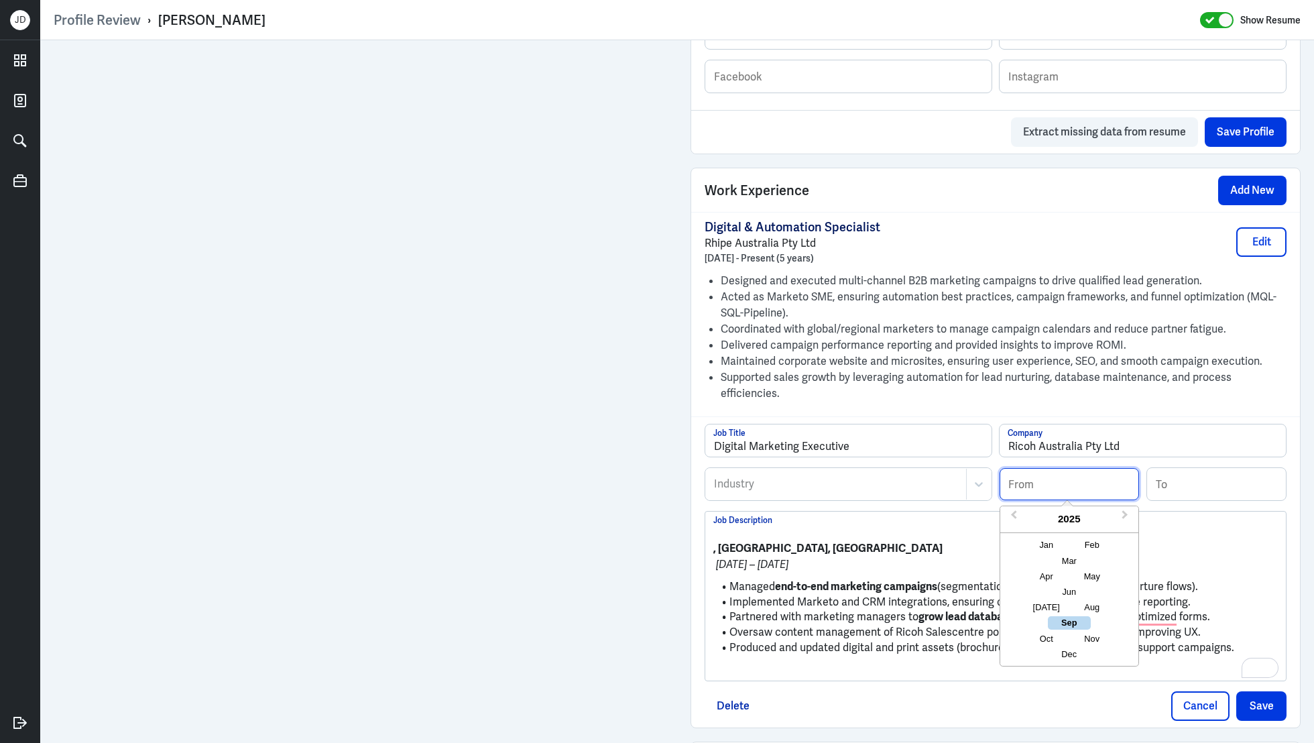
click at [1039, 468] on input at bounding box center [1068, 484] width 139 height 32
type input "03/2019"
click at [1200, 473] on input at bounding box center [1216, 484] width 139 height 32
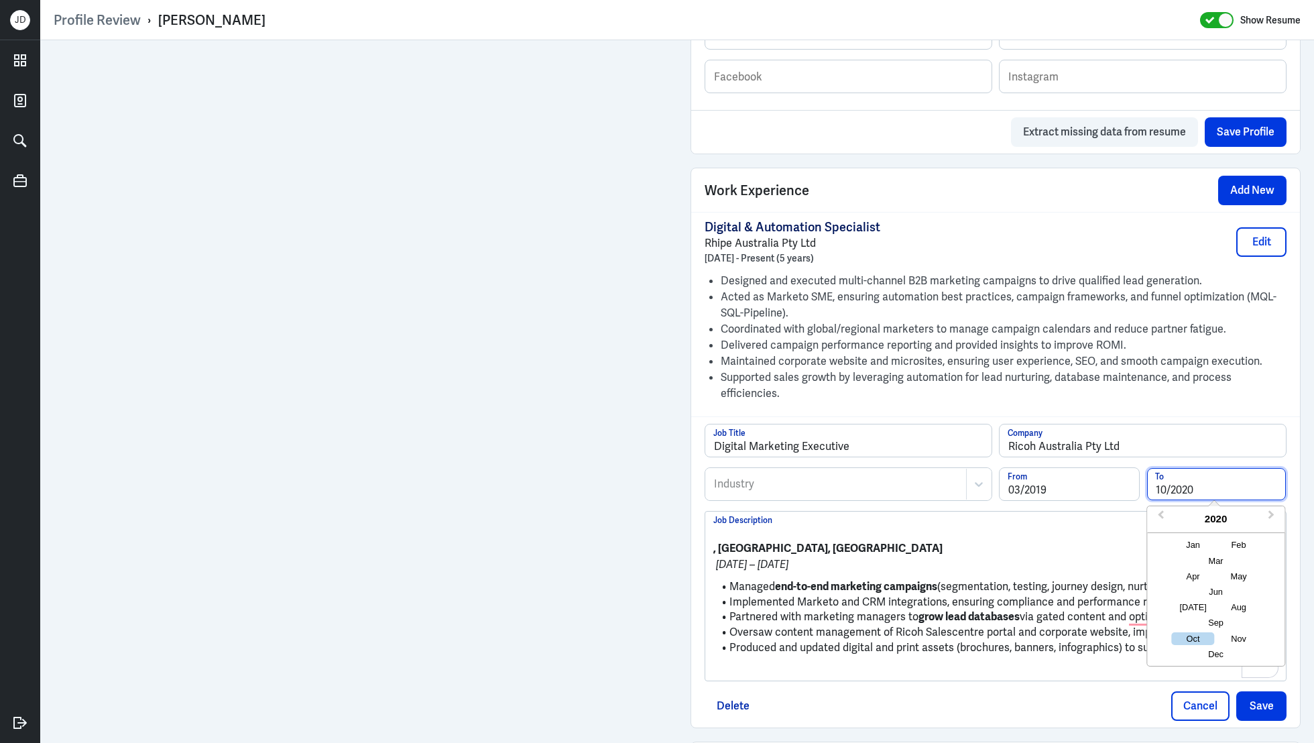
type input "10/2020"
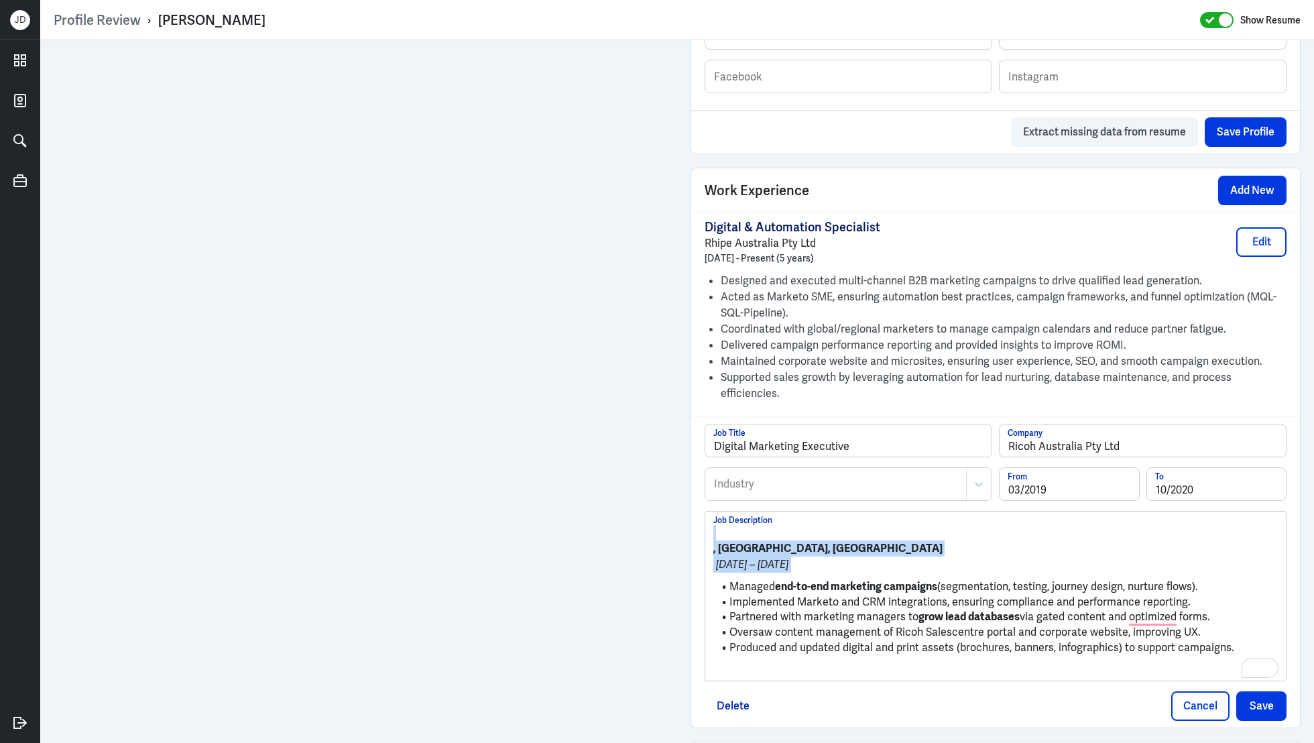
drag, startPoint x: 733, startPoint y: 558, endPoint x: 676, endPoint y: 500, distance: 81.5
click at [676, 500] on div "Admin Settings Update Resume Save Profile User Requested Private Set Resume to …" at bounding box center [677, 16] width 1274 height 1764
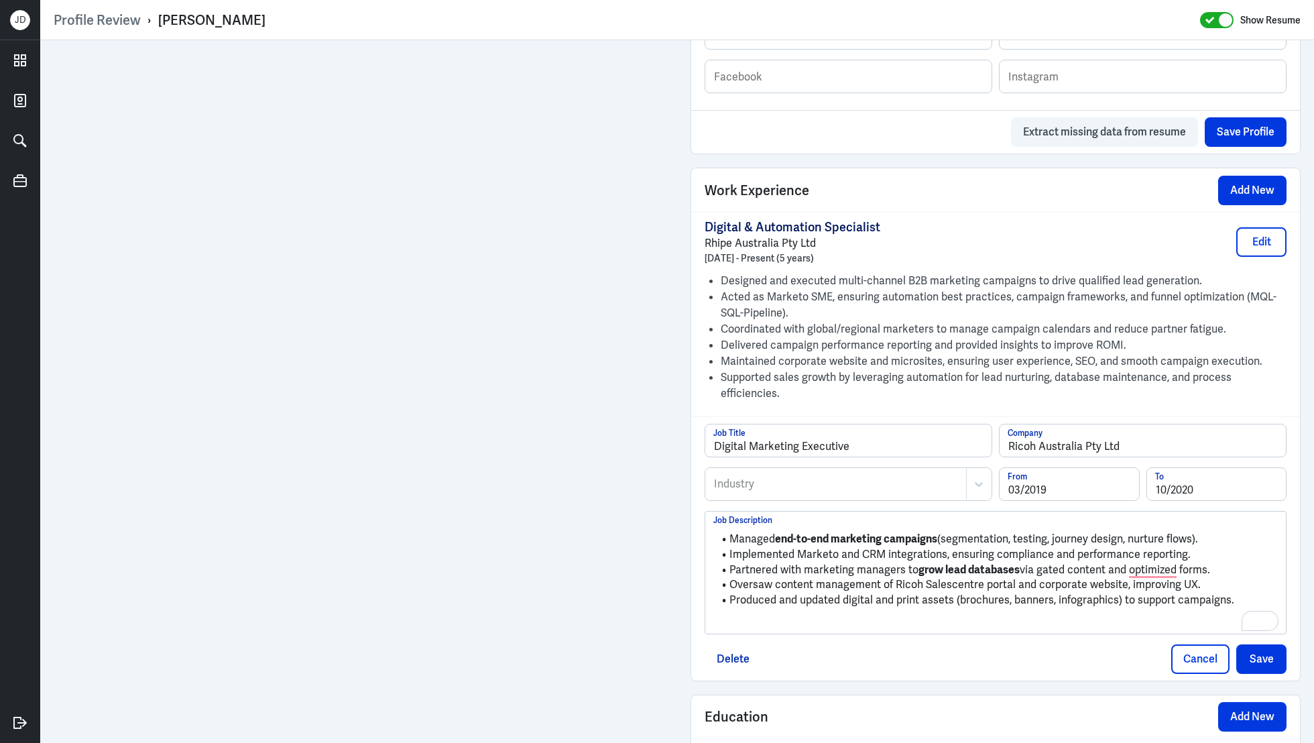
click at [739, 615] on p "To enrich screen reader interactions, please activate Accessibility in Grammarl…" at bounding box center [995, 623] width 564 height 16
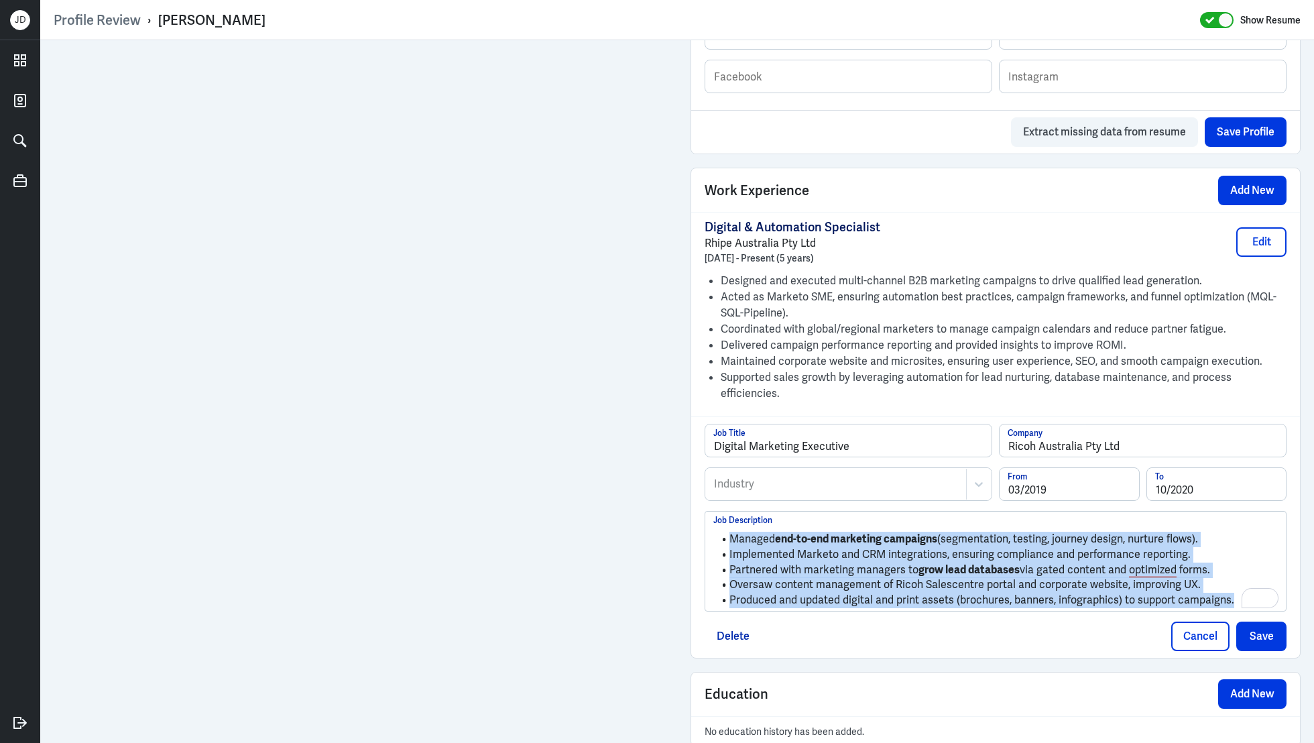
drag, startPoint x: 1231, startPoint y: 577, endPoint x: 698, endPoint y: 509, distance: 537.2
click at [698, 509] on div "Digital Marketing Executive Job Title Ricoh Australia Pty Ltd Company Industry …" at bounding box center [995, 536] width 609 height 241
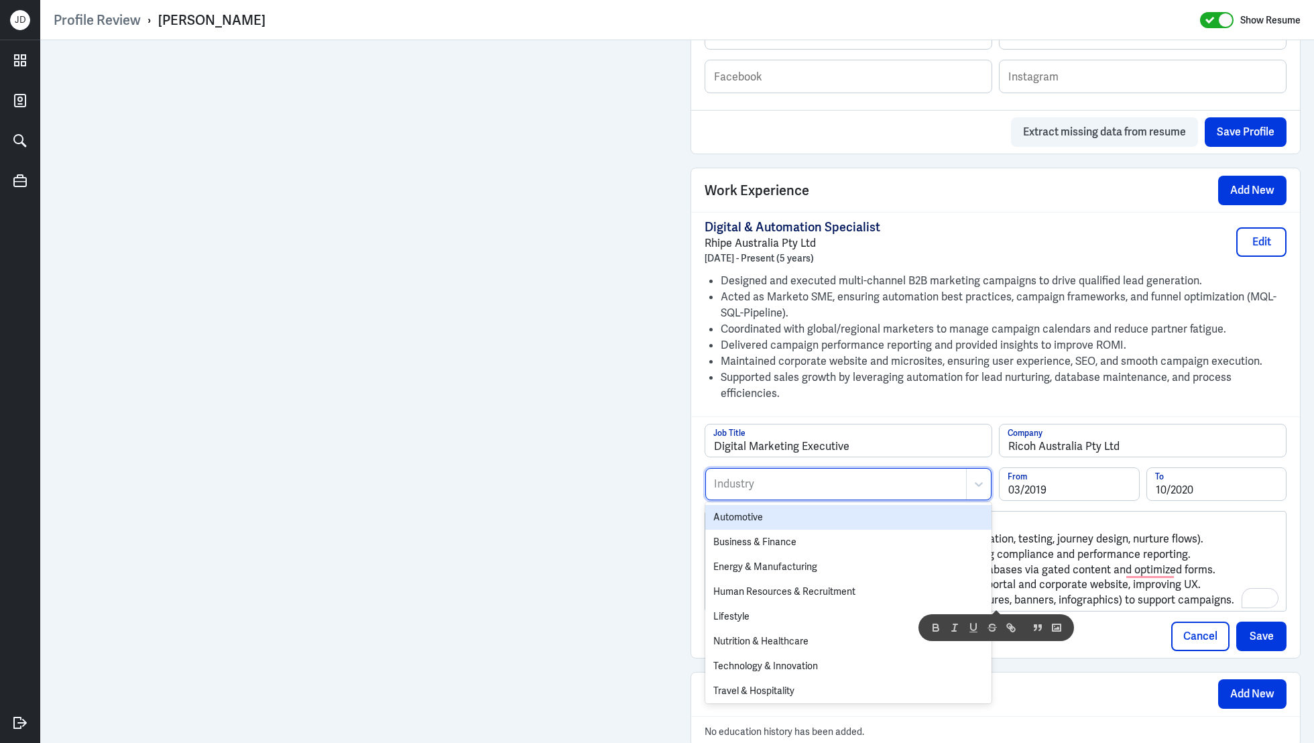
click at [882, 469] on div "Industry" at bounding box center [836, 484] width 260 height 31
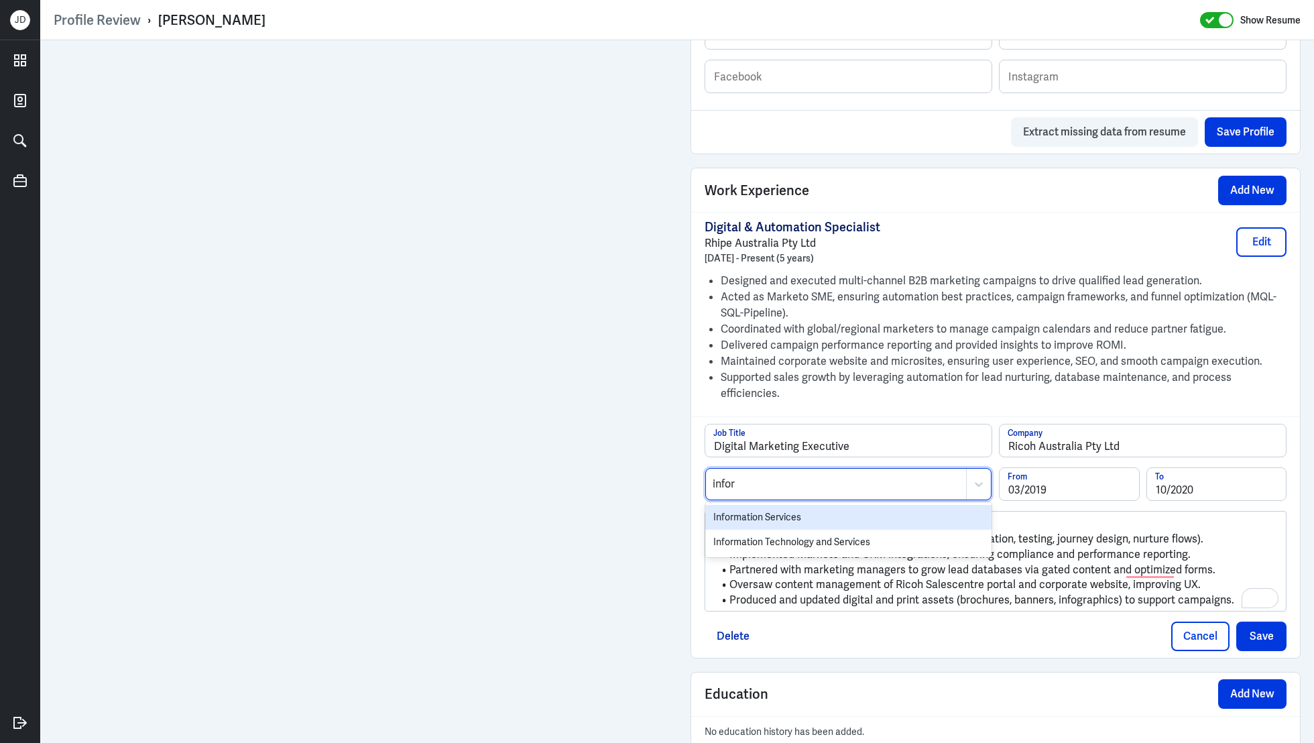
type input "inform"
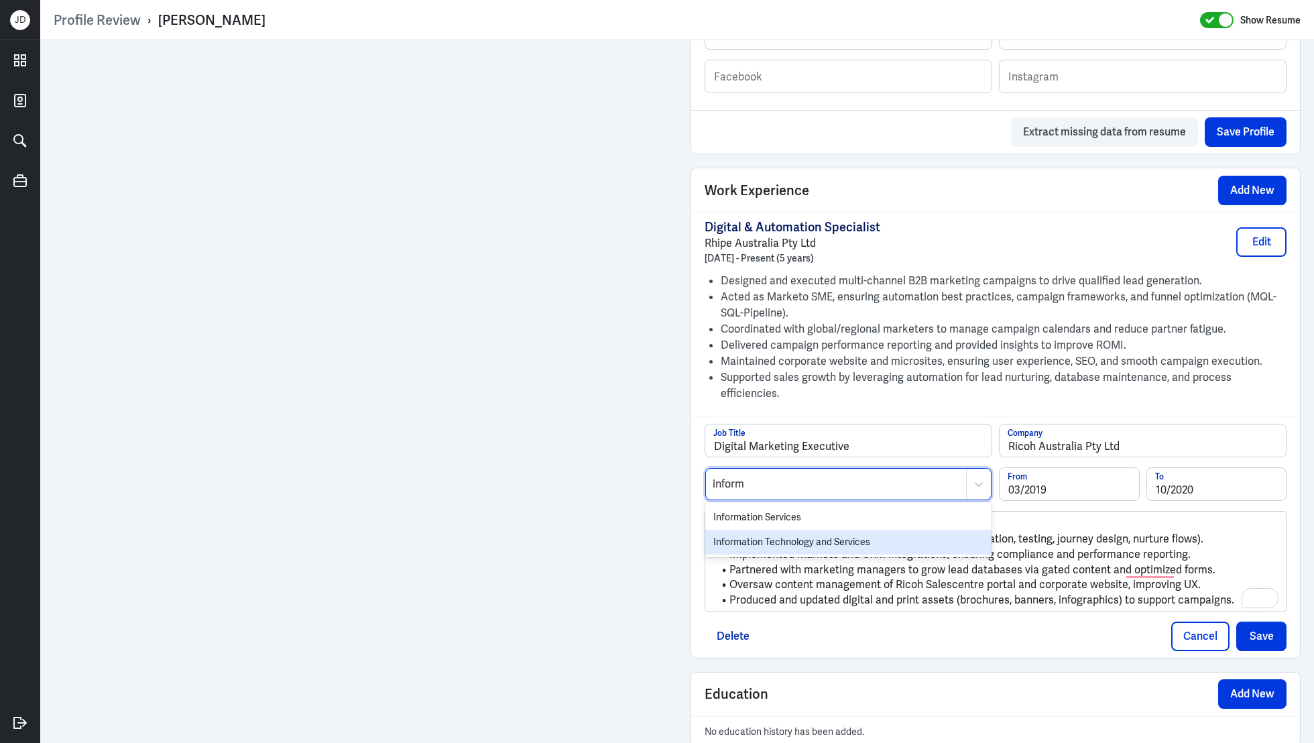
click at [849, 530] on div "Information Technology and Services" at bounding box center [848, 542] width 286 height 25
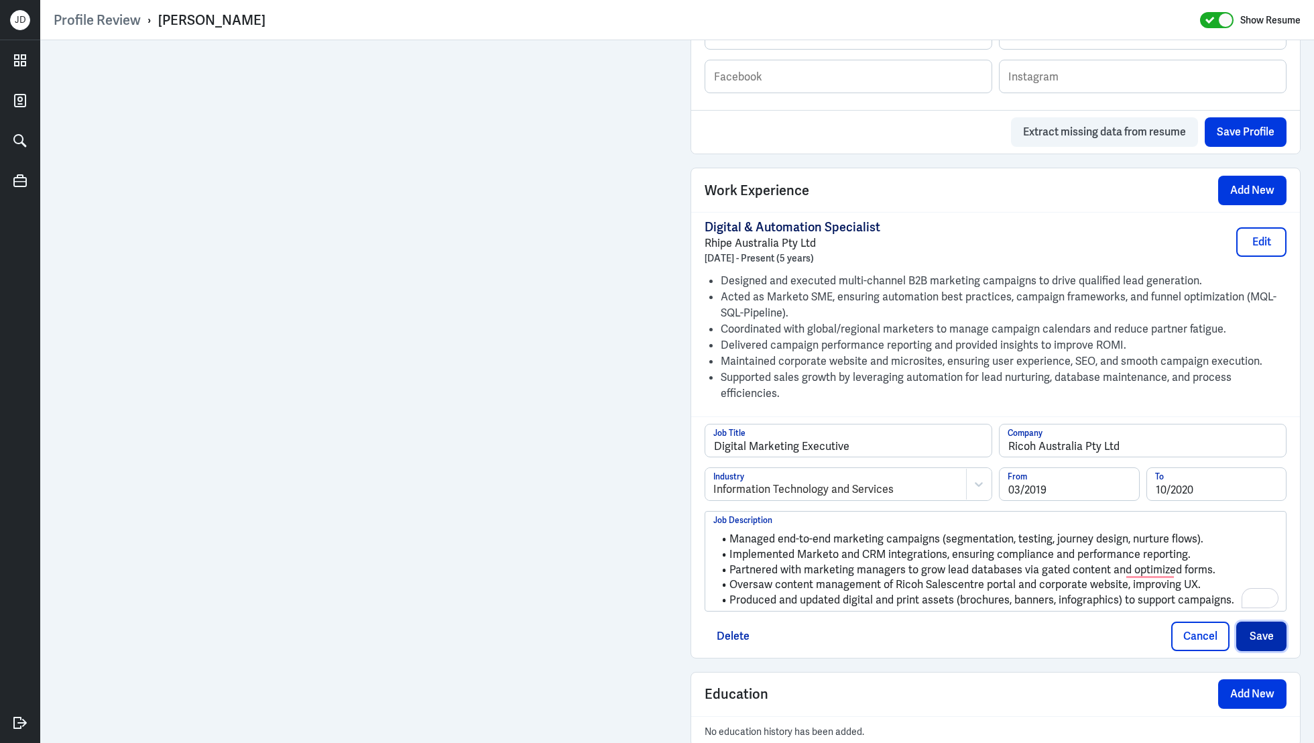
click at [1262, 621] on button "Save" at bounding box center [1261, 635] width 50 height 29
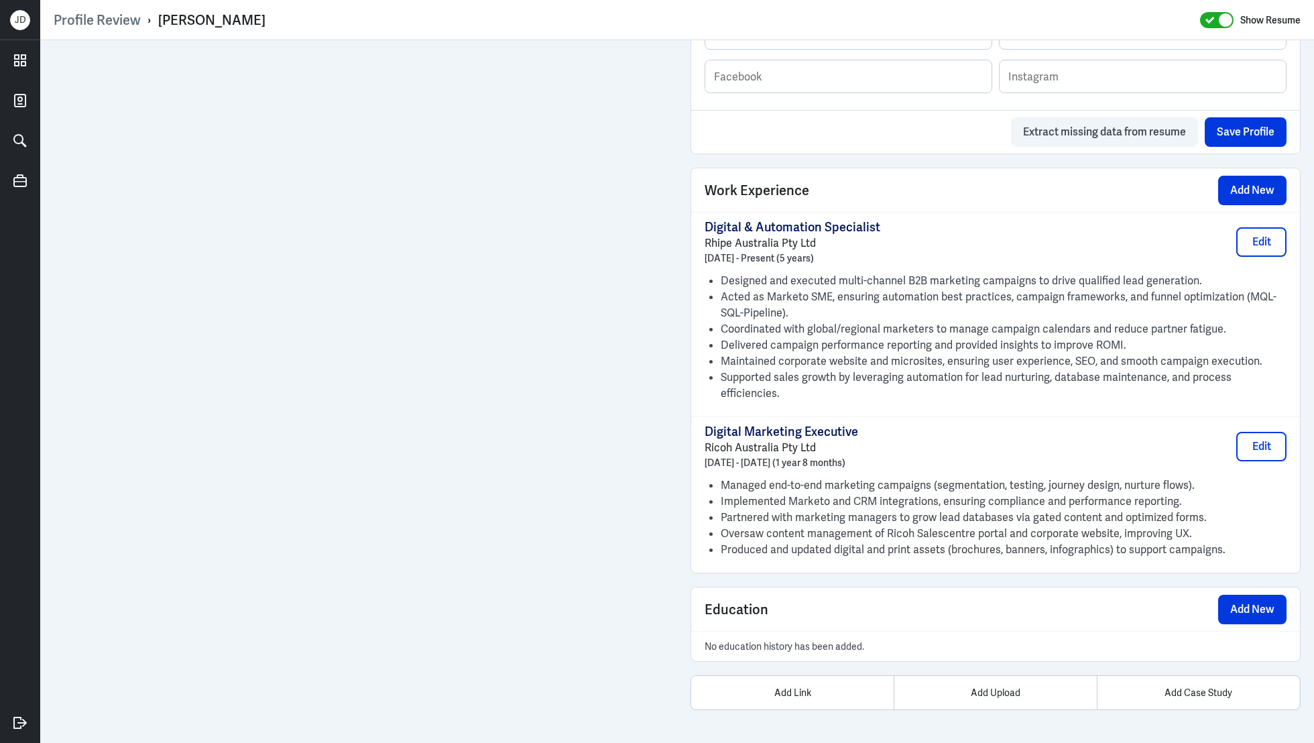
scroll to position [886, 0]
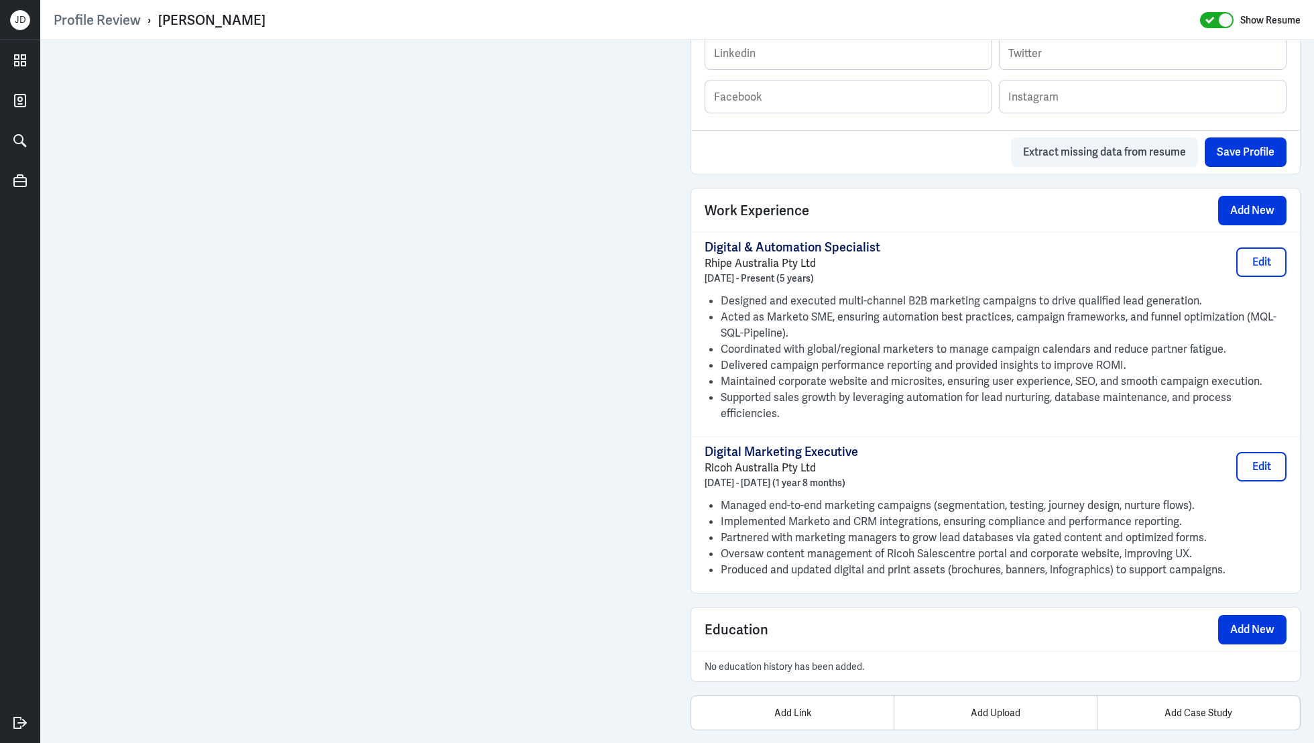
click at [1259, 222] on div "Work Experience Add New" at bounding box center [995, 210] width 609 height 44
click at [1259, 213] on button "Add New" at bounding box center [1252, 210] width 68 height 29
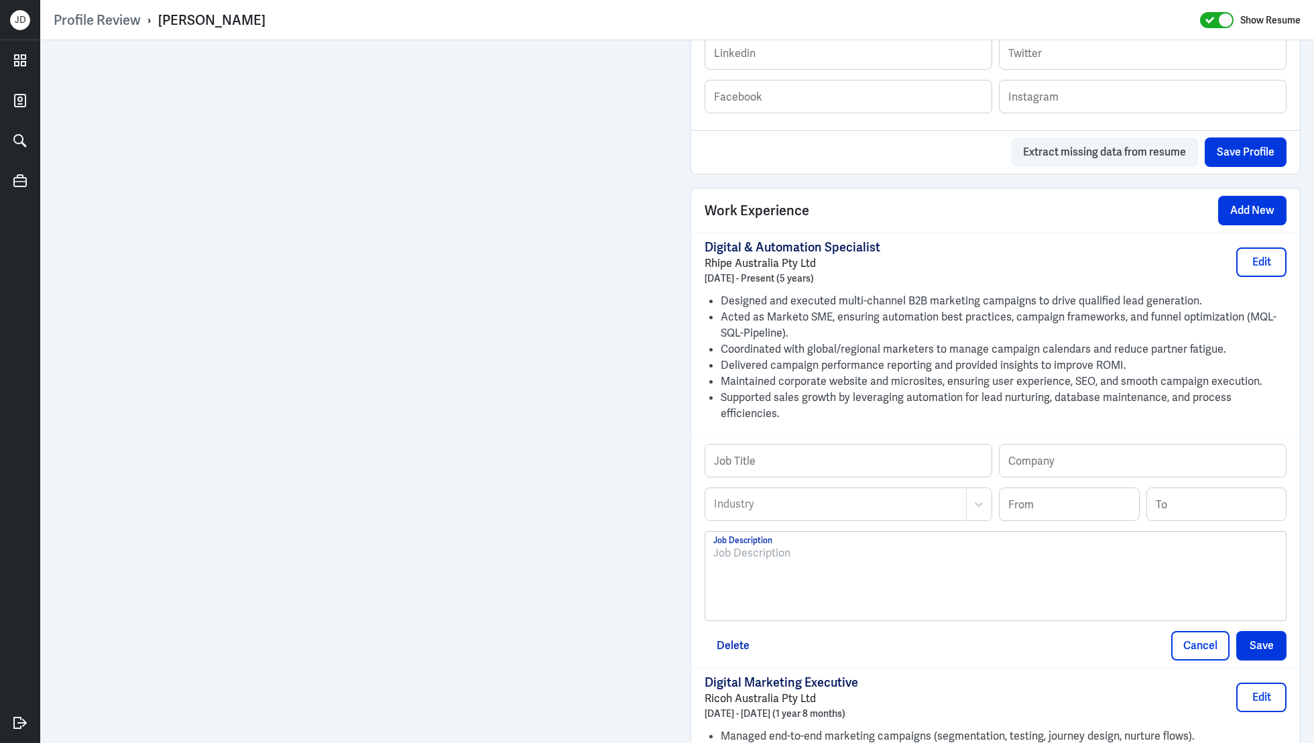
click at [849, 580] on div at bounding box center [995, 581] width 564 height 72
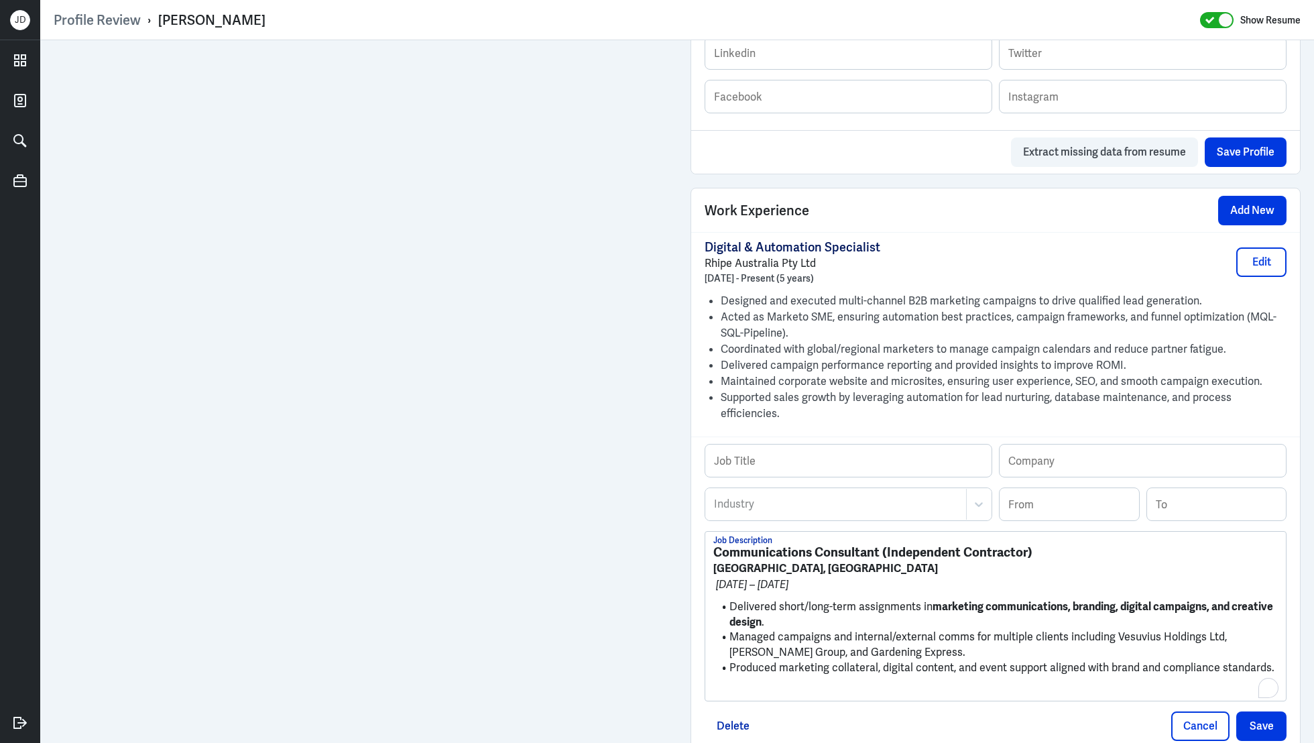
scroll to position [0, 0]
drag, startPoint x: 878, startPoint y: 538, endPoint x: 658, endPoint y: 533, distance: 220.6
click at [562, 432] on div "Admin Settings Update Resume Save Profile User Requested Private Set Resume to …" at bounding box center [677, 114] width 1274 height 1920
click at [794, 444] on input "text" at bounding box center [848, 460] width 286 height 32
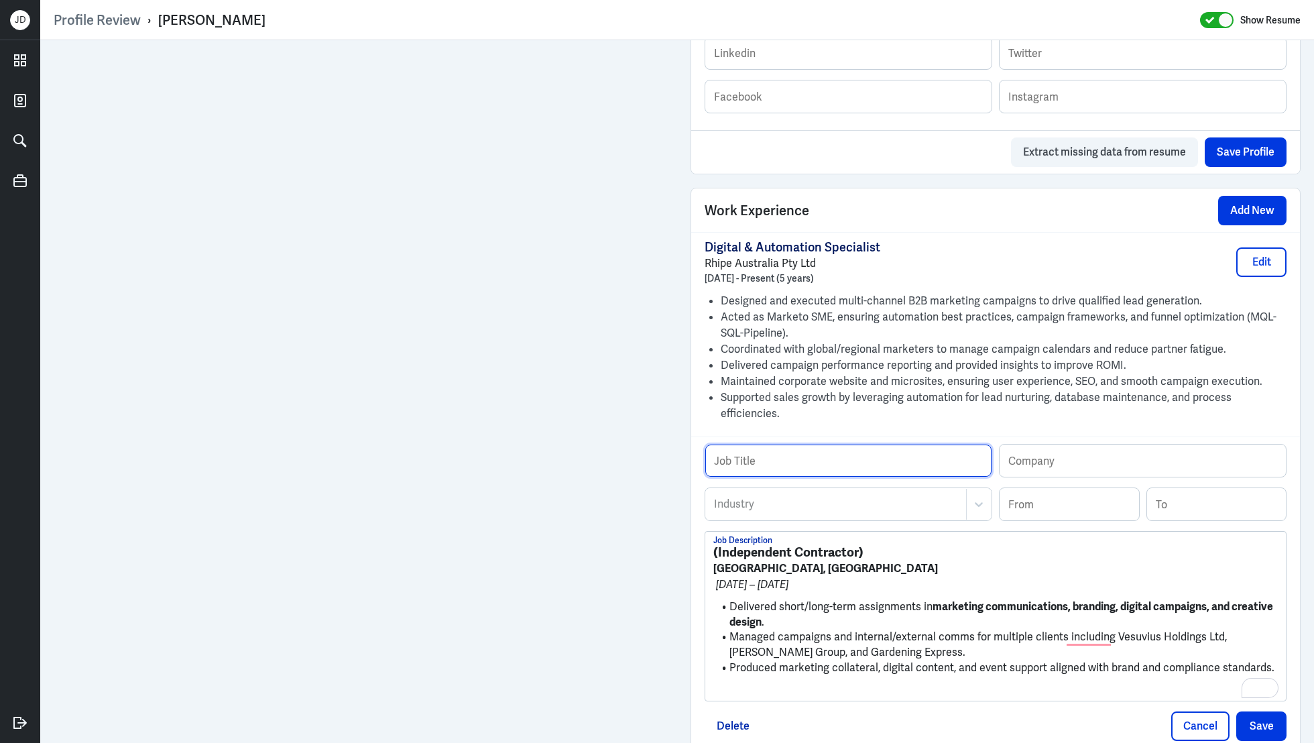
paste input "Communications Consultant"
type input "Communications Consultant"
drag, startPoint x: 720, startPoint y: 530, endPoint x: 859, endPoint y: 531, distance: 139.4
click at [860, 544] on strong "(Independent Contractor)" at bounding box center [788, 552] width 150 height 17
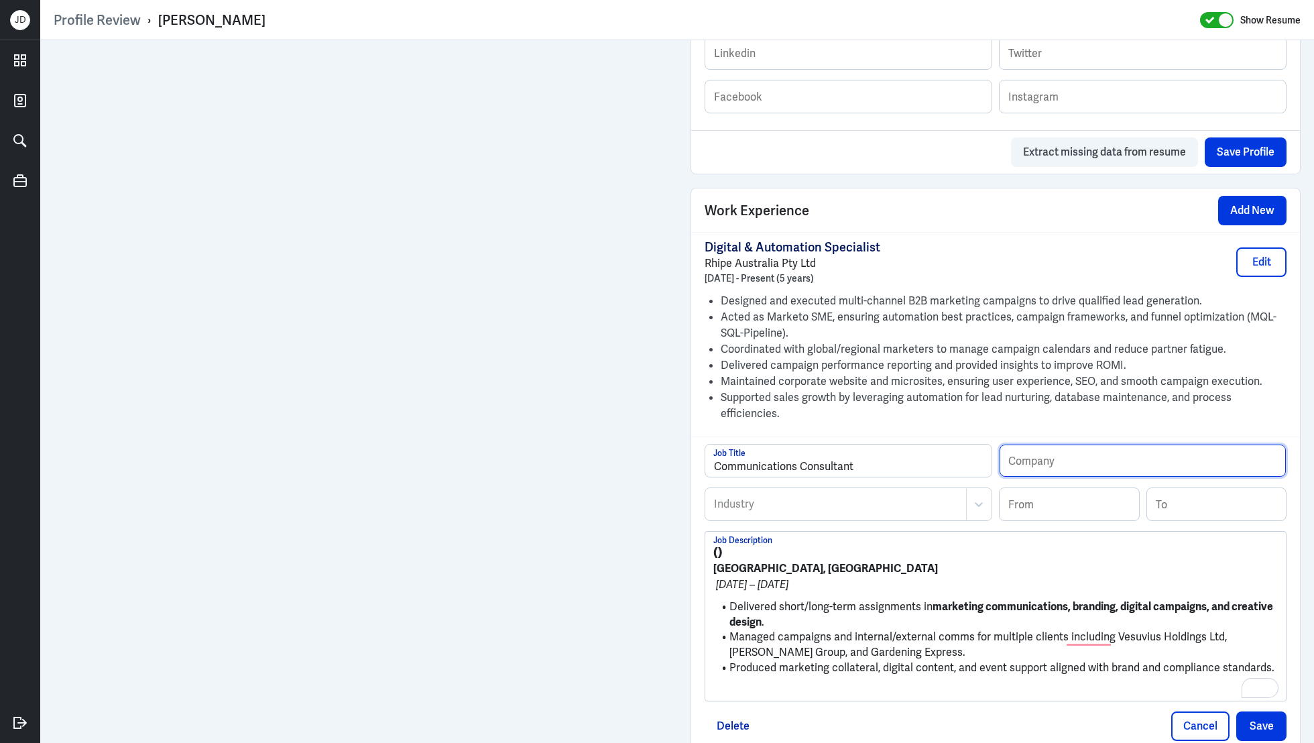
click at [1062, 447] on input "text" at bounding box center [1142, 460] width 286 height 32
paste input "Independent Contractor"
type input "Independent Contractor"
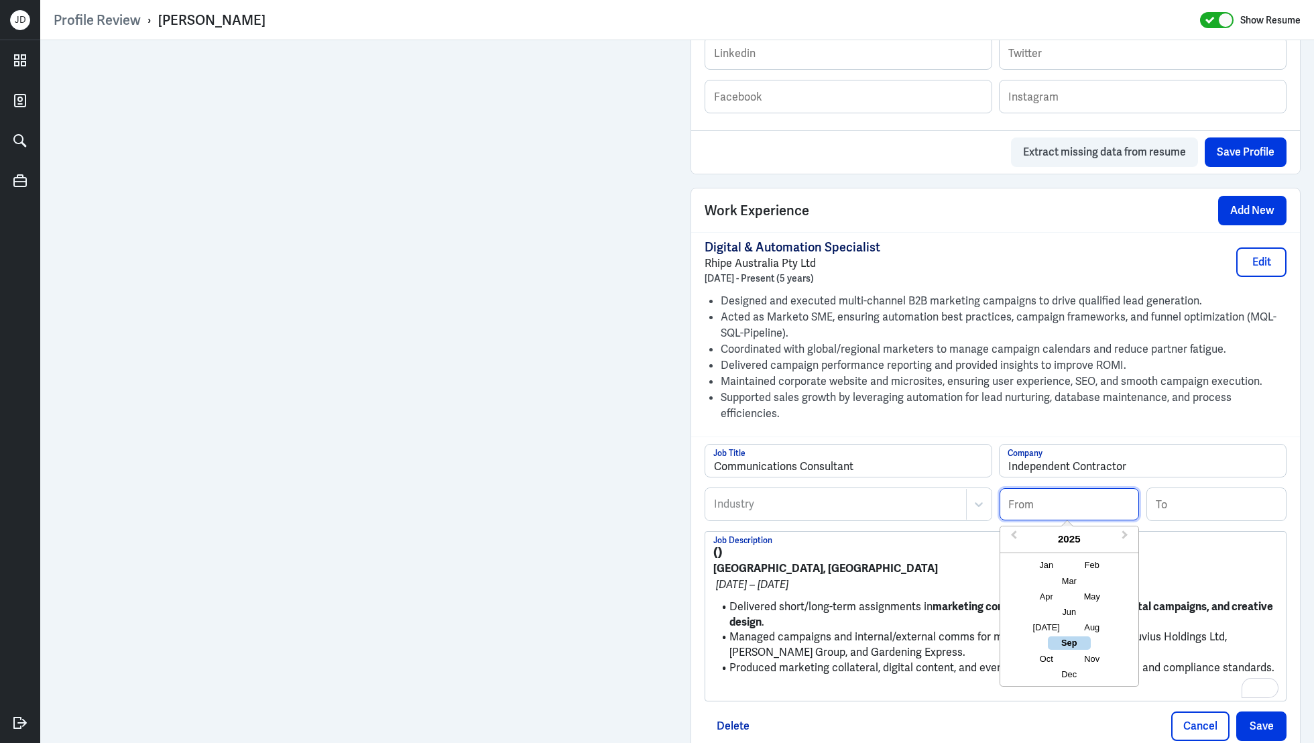
click at [1053, 488] on input at bounding box center [1068, 504] width 139 height 32
type input "06/2017"
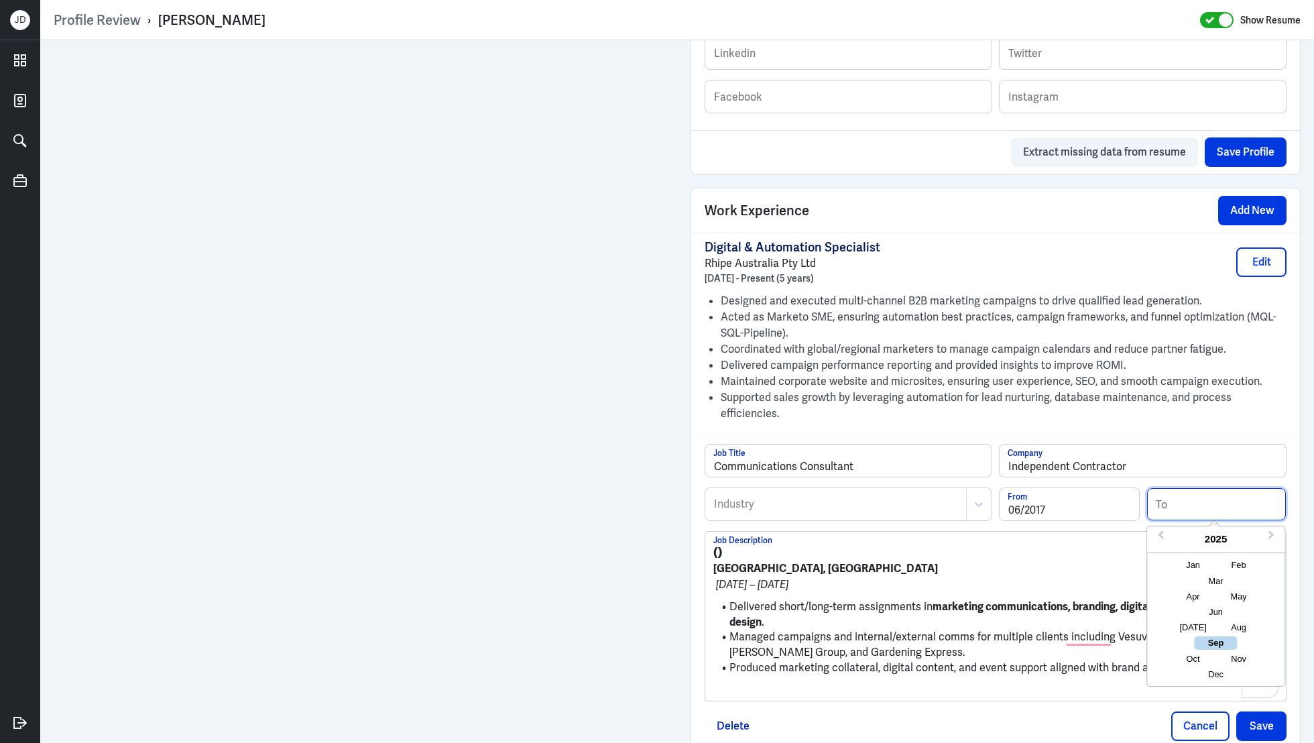
click at [1196, 488] on input at bounding box center [1216, 504] width 139 height 32
type input "12/2018"
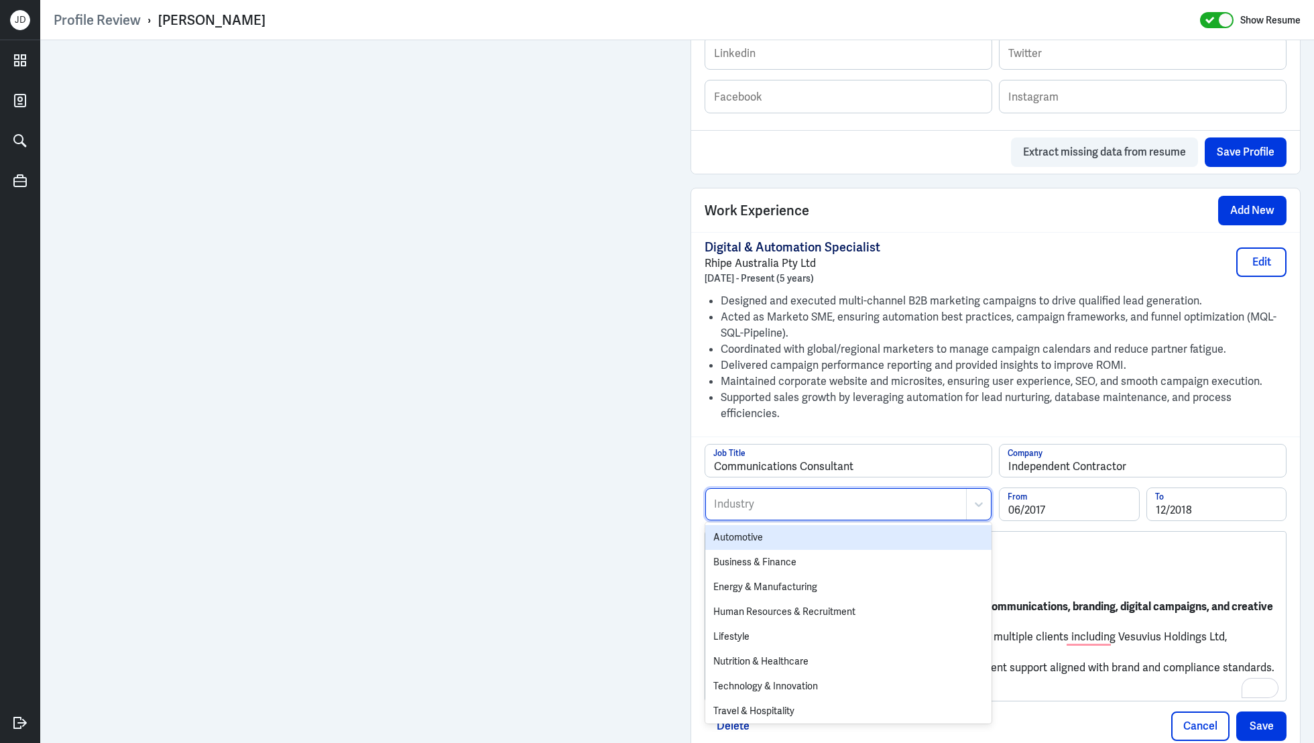
click at [798, 496] on div at bounding box center [836, 504] width 247 height 16
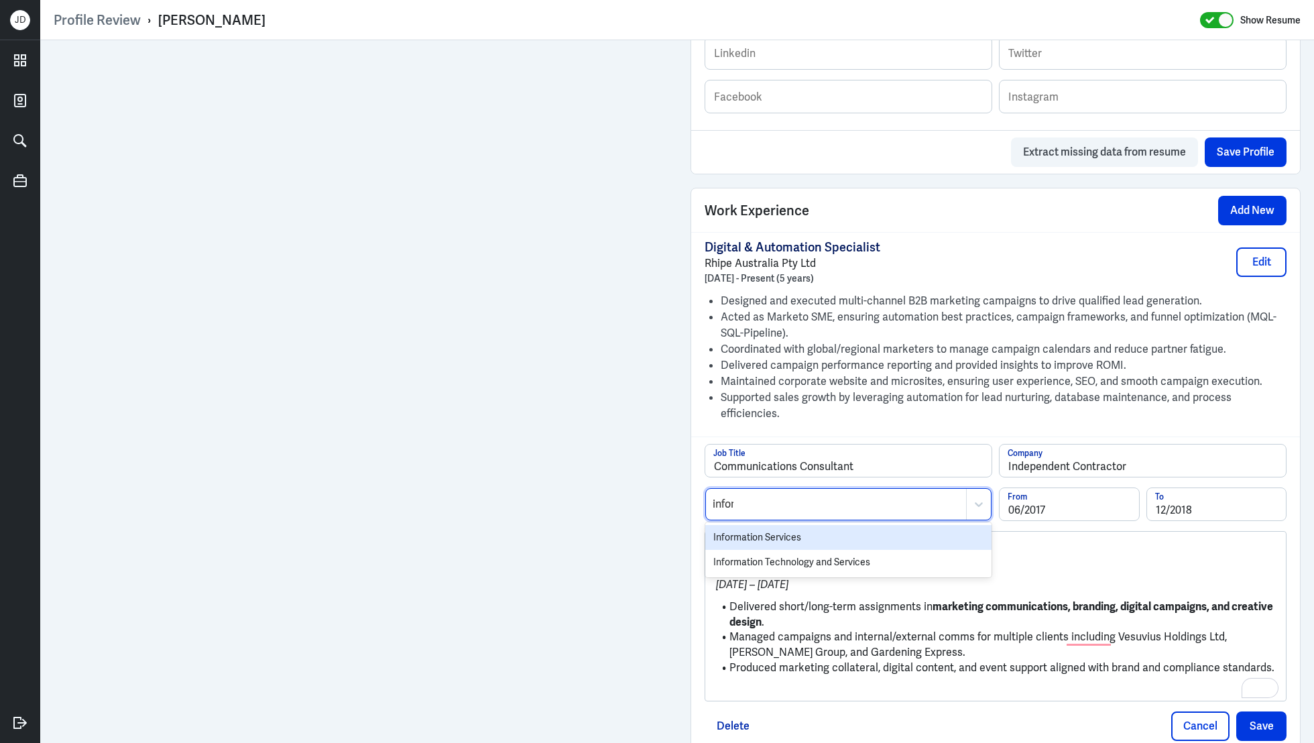
type input "inform"
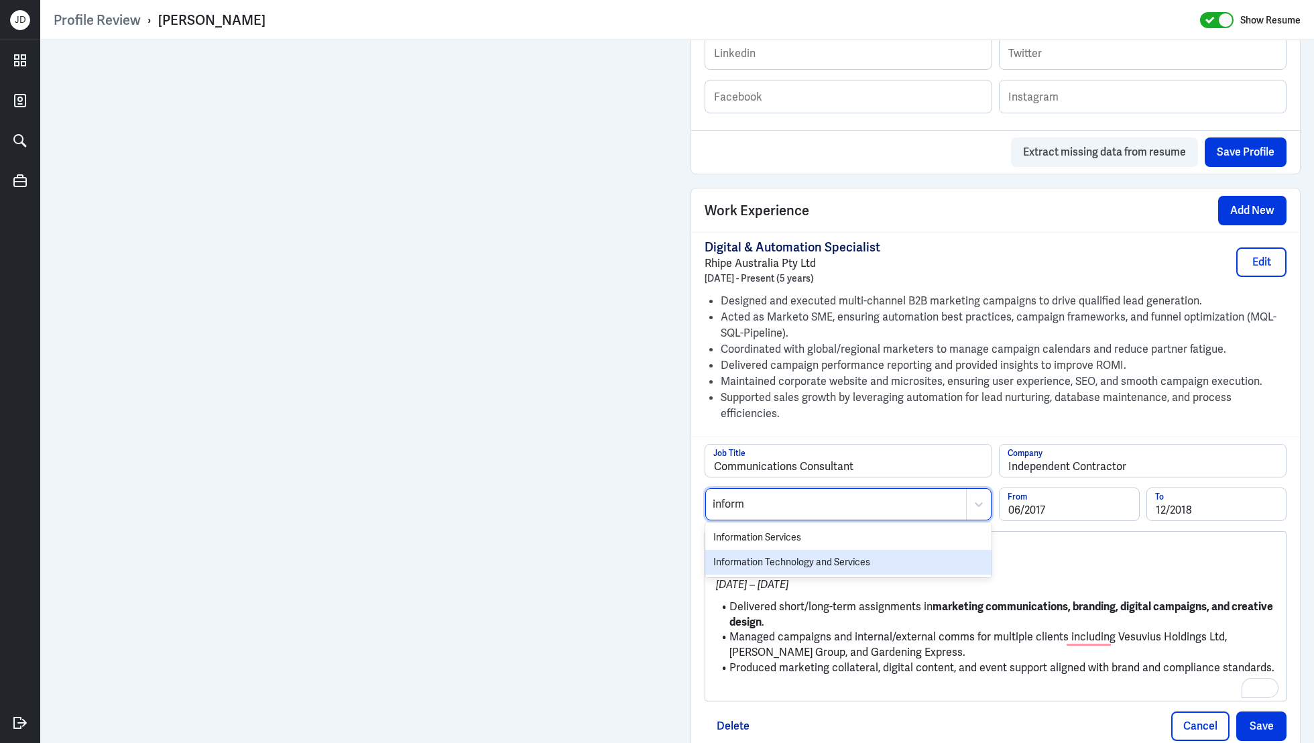
click at [769, 550] on div "Information Technology and Services" at bounding box center [848, 562] width 286 height 25
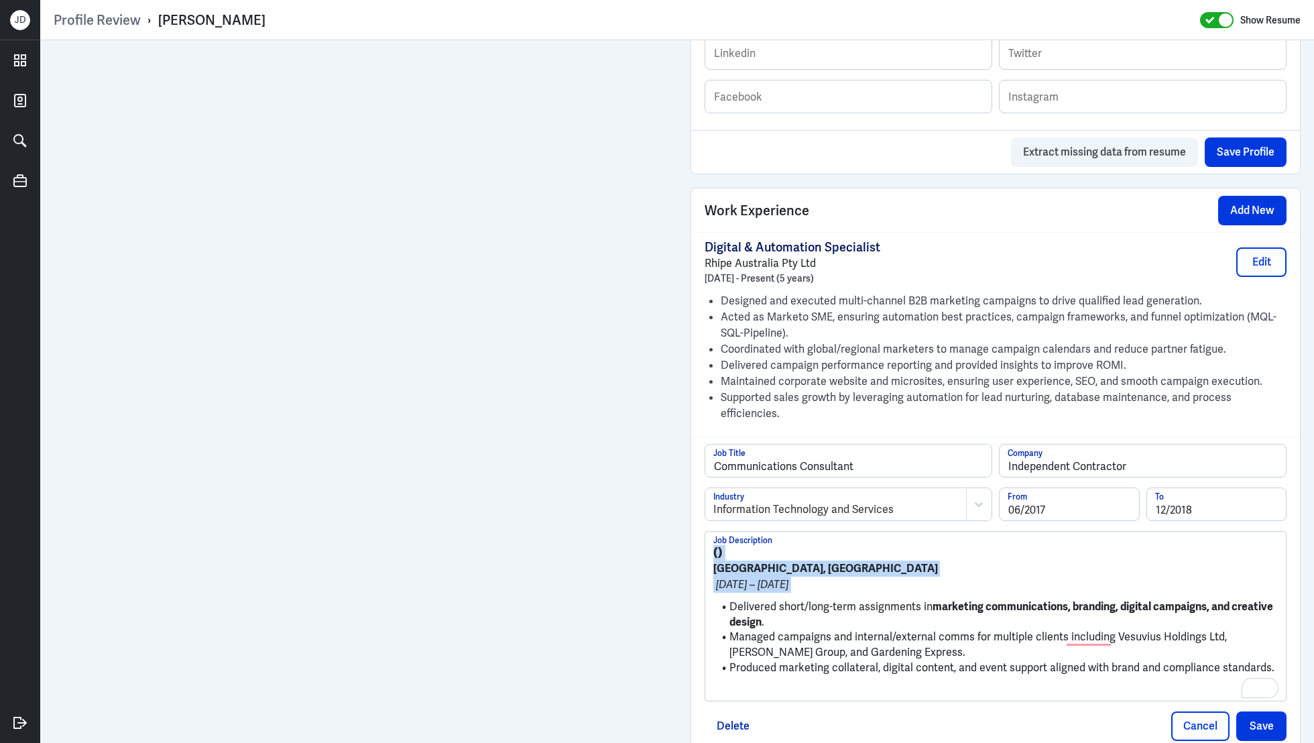
drag, startPoint x: 729, startPoint y: 584, endPoint x: 700, endPoint y: 523, distance: 68.1
click at [700, 524] on div "Communications Consultant Job Title [DEMOGRAPHIC_DATA] Company Information Tech…" at bounding box center [995, 591] width 609 height 311
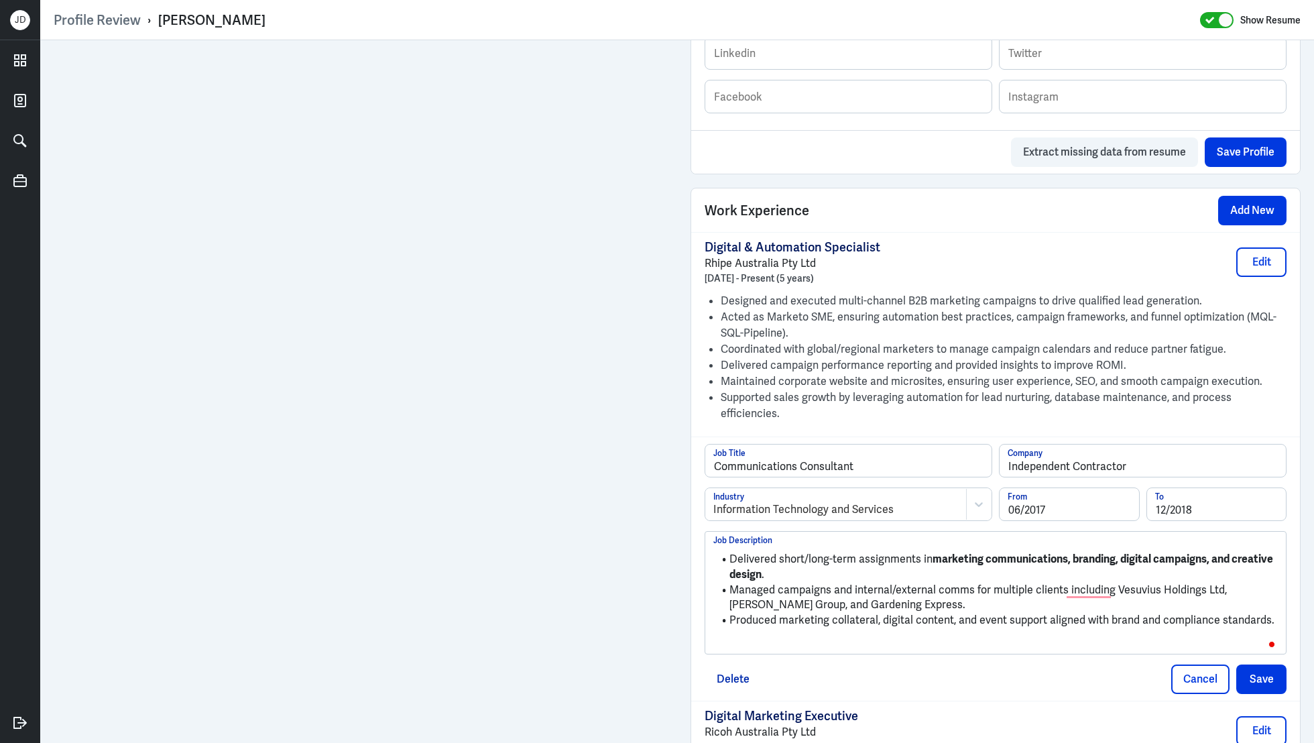
click at [796, 635] on p "To enrich screen reader interactions, please activate Accessibility in Grammarl…" at bounding box center [995, 643] width 564 height 16
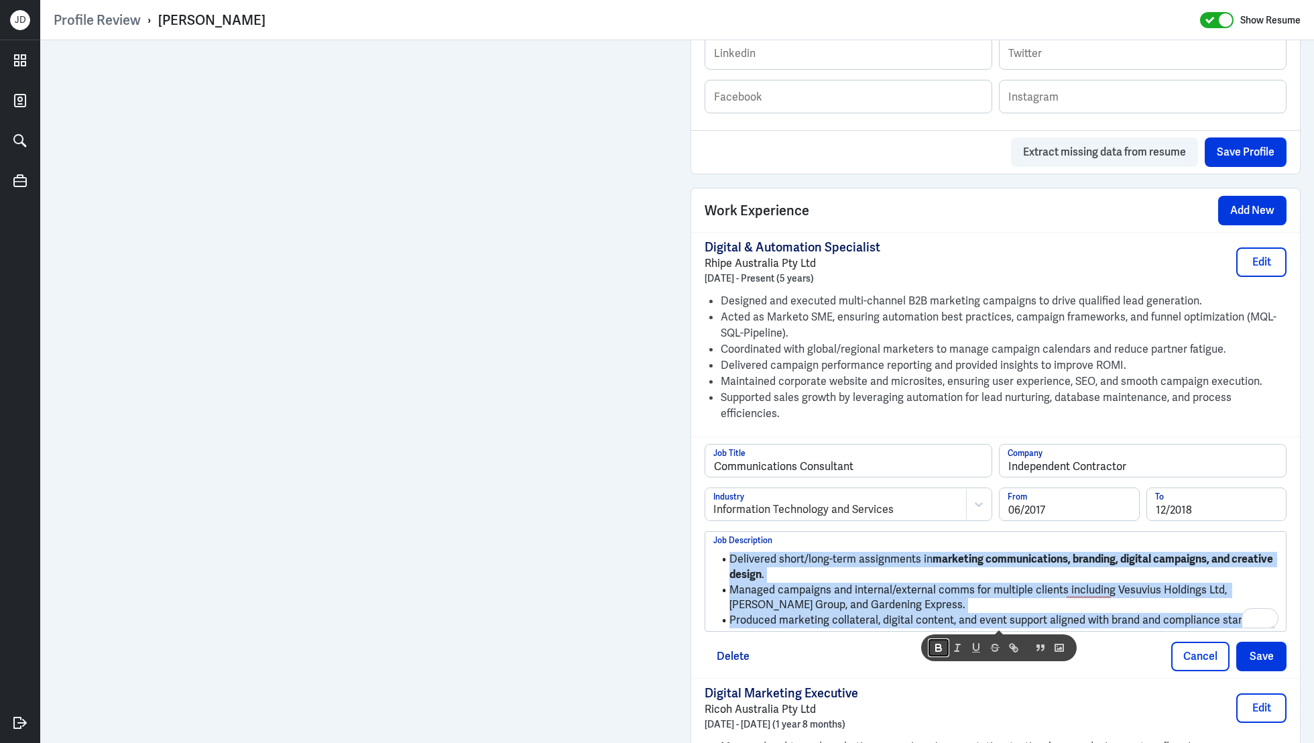
click at [940, 648] on icon "button" at bounding box center [938, 649] width 5 height 3
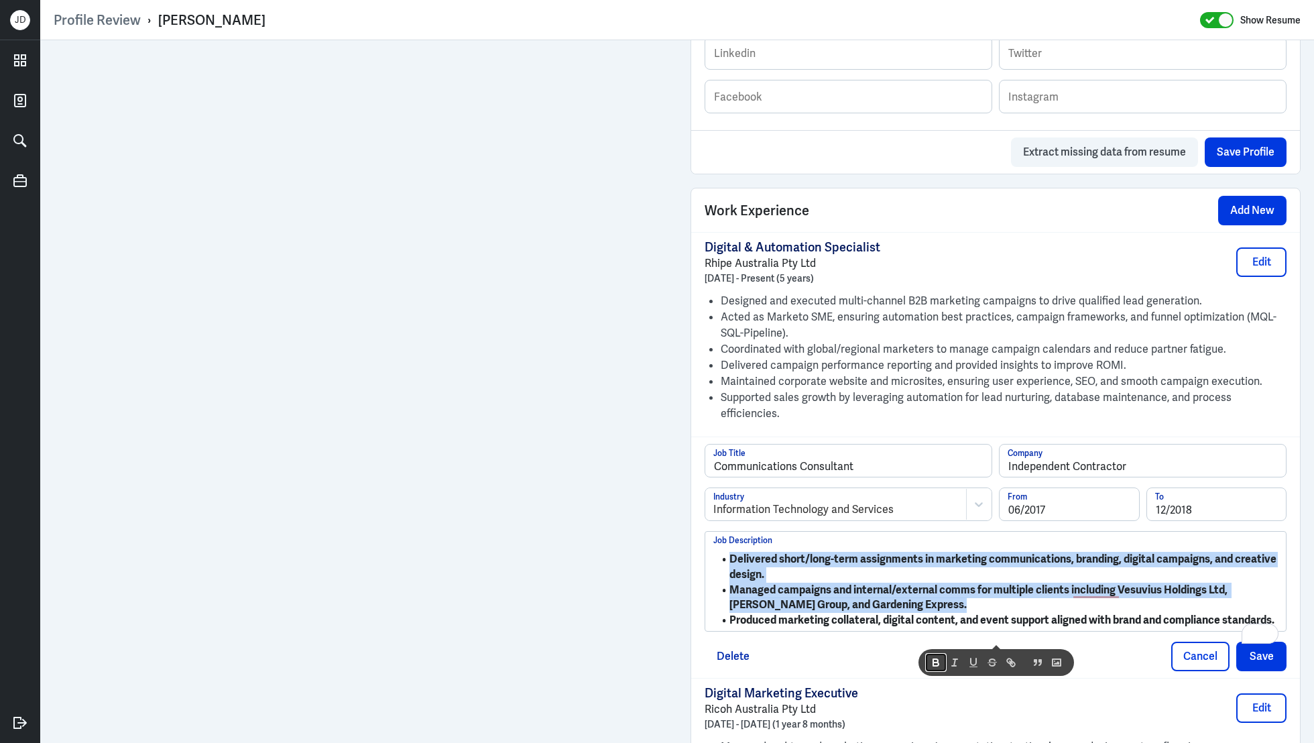
click at [938, 656] on icon "button" at bounding box center [936, 662] width 12 height 12
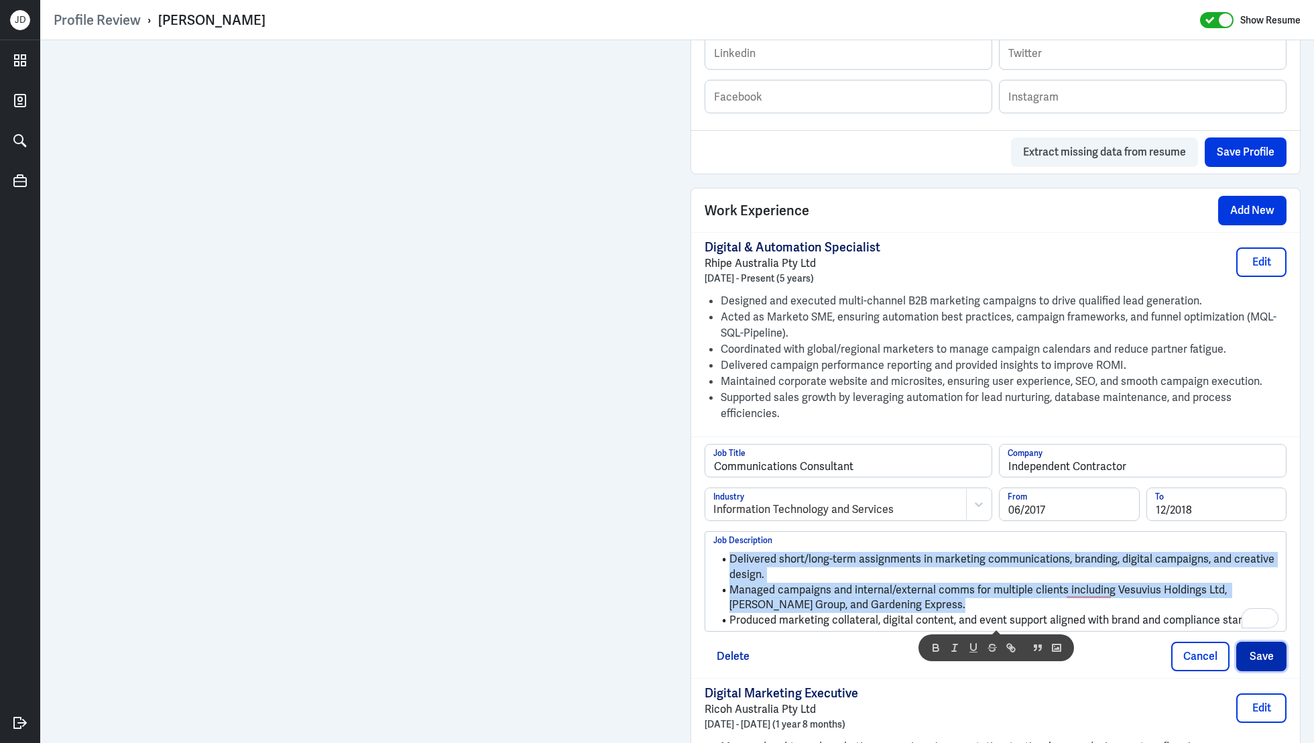
click at [1271, 641] on button "Save" at bounding box center [1261, 655] width 50 height 29
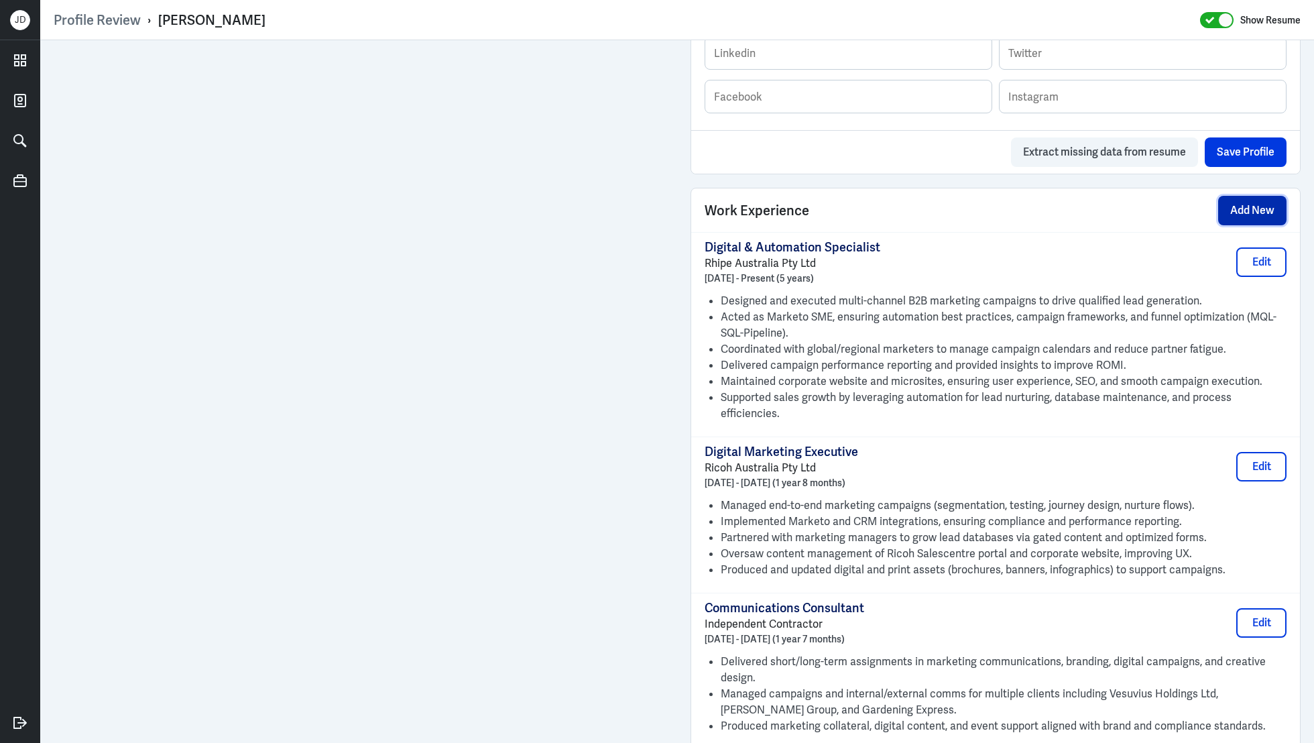
click at [1252, 211] on button "Add New" at bounding box center [1252, 210] width 68 height 29
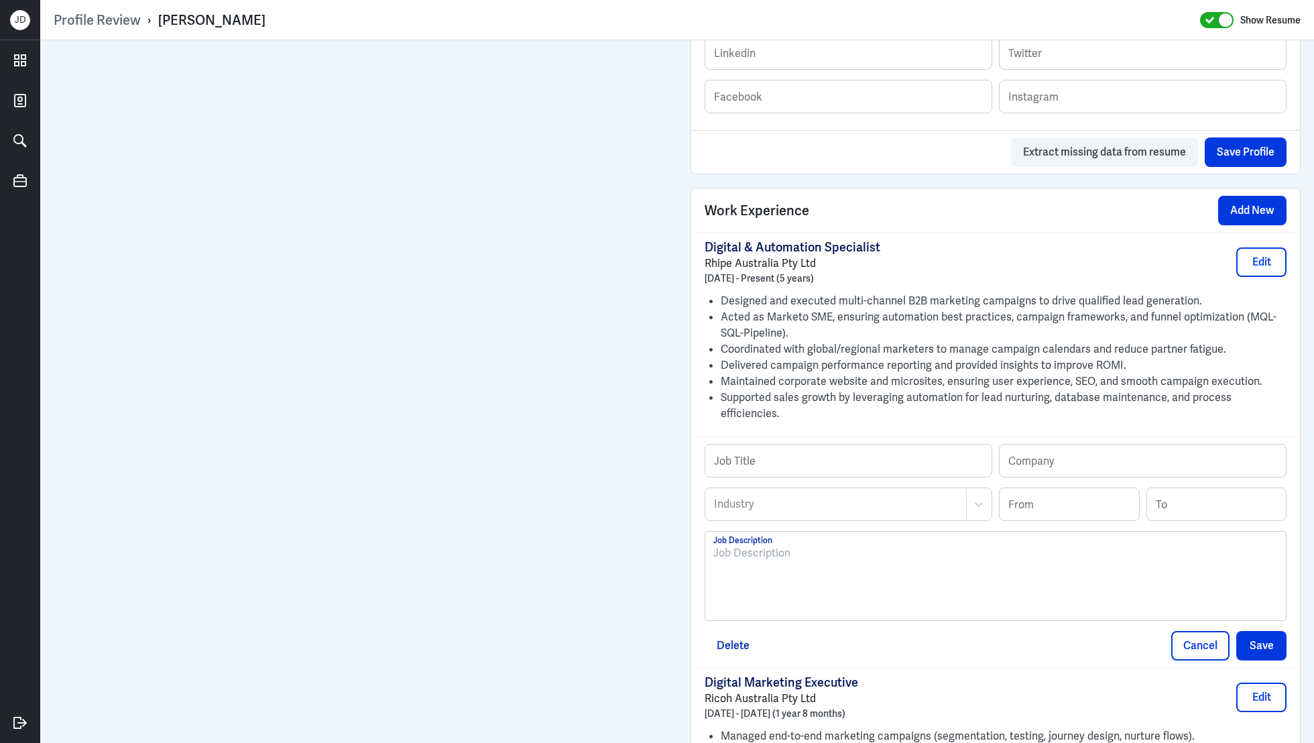
click at [875, 549] on div at bounding box center [995, 581] width 564 height 72
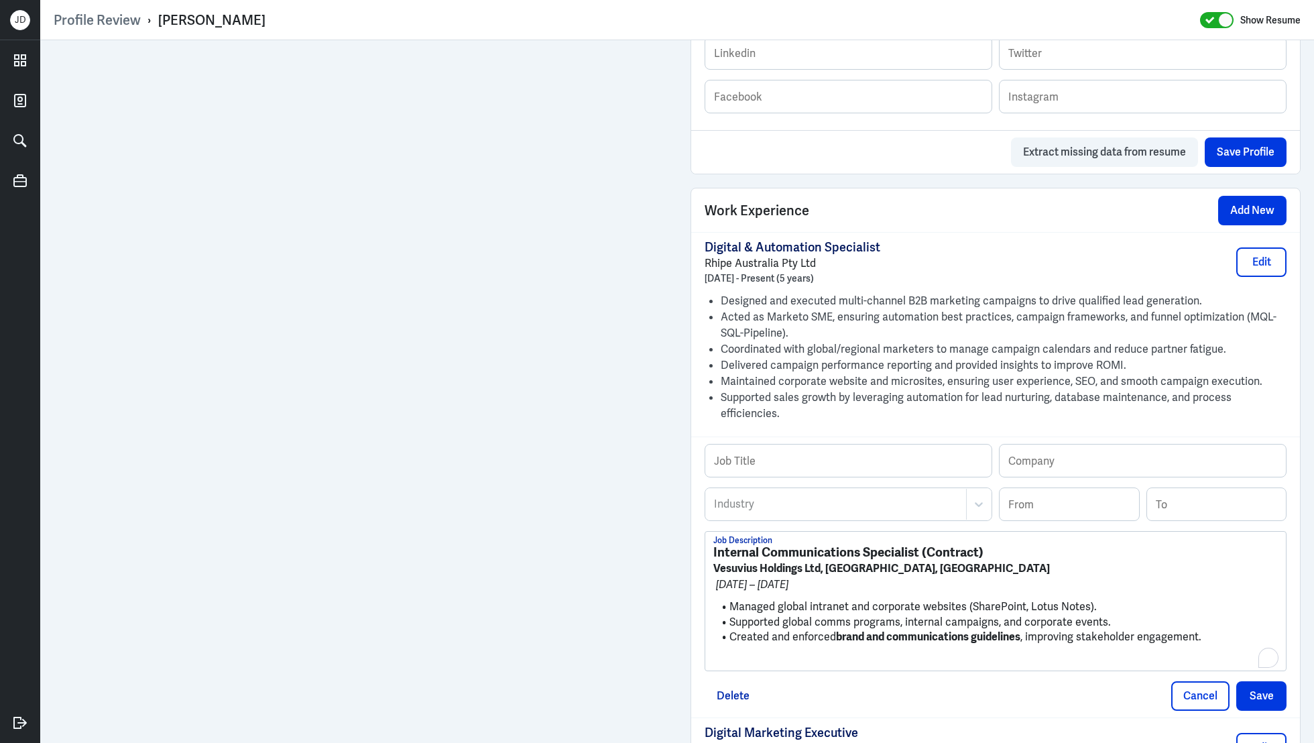
scroll to position [0, 0]
drag, startPoint x: 714, startPoint y: 546, endPoint x: 821, endPoint y: 551, distance: 107.3
click at [821, 561] on strong "Vesuvius Holdings Ltd, [GEOGRAPHIC_DATA], [GEOGRAPHIC_DATA]" at bounding box center [881, 568] width 336 height 14
click at [1048, 444] on input "text" at bounding box center [1142, 460] width 286 height 32
paste input "Vesuvius Holdings Ltd"
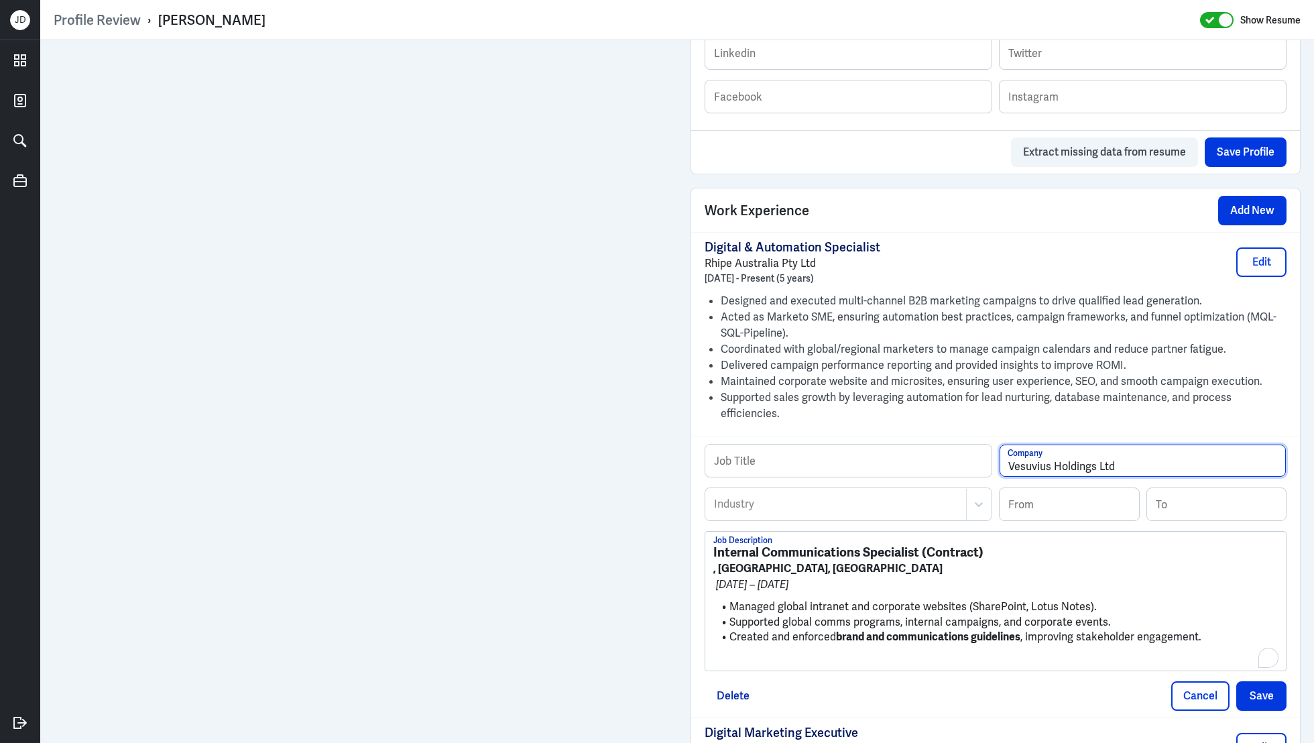
type input "Vesuvius Holdings Ltd"
drag, startPoint x: 716, startPoint y: 536, endPoint x: 920, endPoint y: 532, distance: 204.5
click at [920, 544] on strong "Internal Communications Specialist (Contract)" at bounding box center [848, 552] width 270 height 17
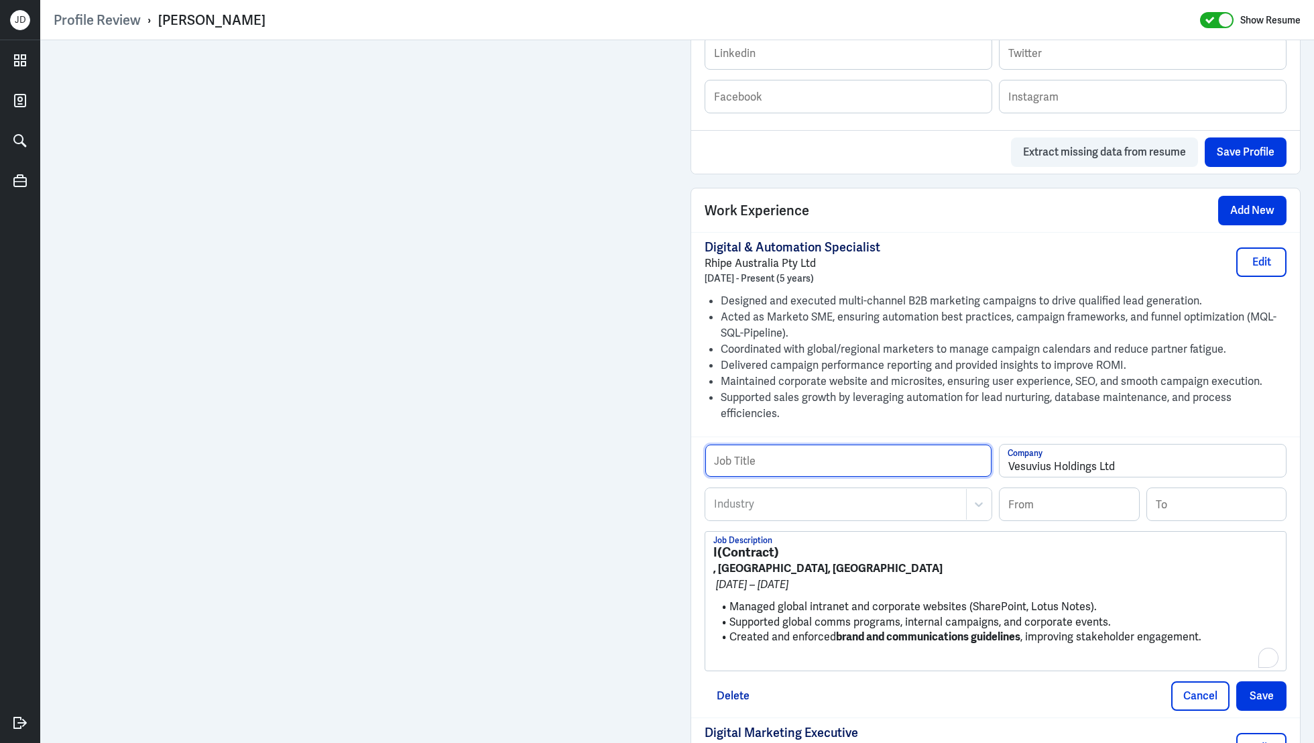
click at [805, 444] on input "text" at bounding box center [848, 460] width 286 height 32
paste input "nternal Communications Specialist"
type input "nternal Communications Specialist (Contract)"
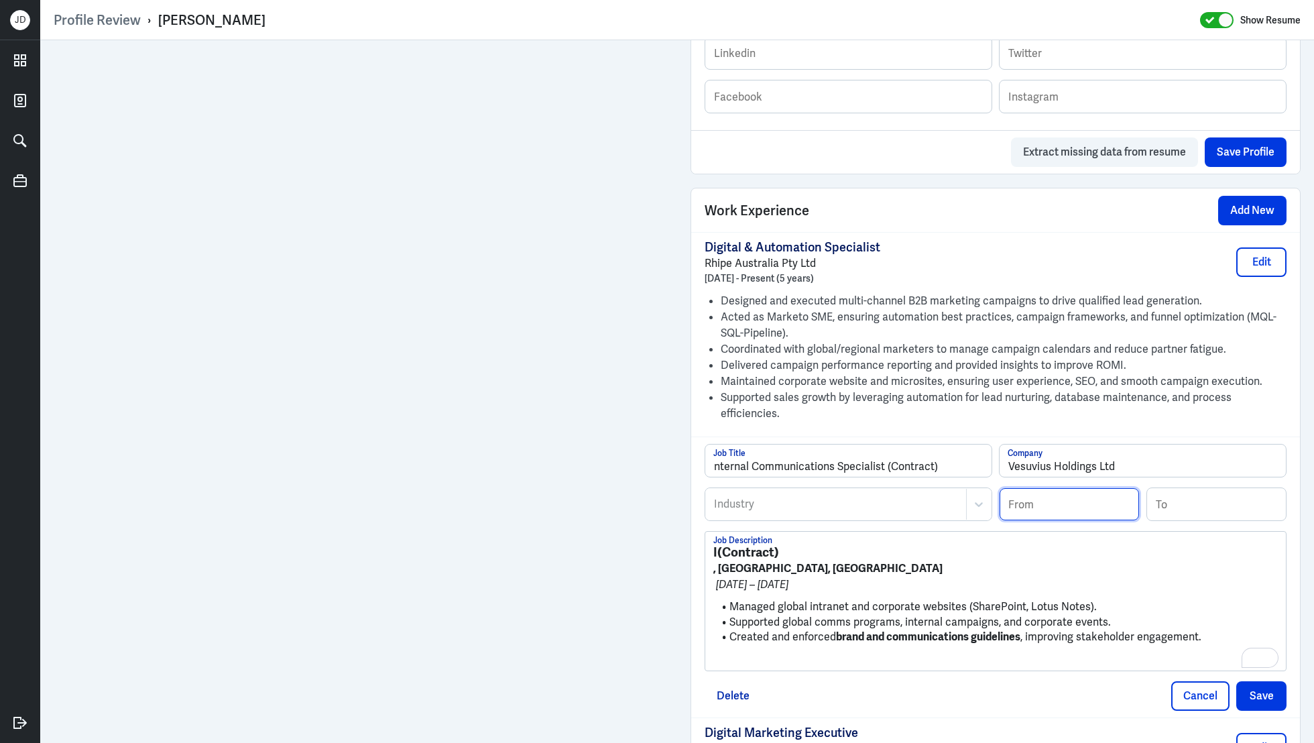
click at [1082, 488] on input at bounding box center [1068, 504] width 139 height 32
type input "05/2017"
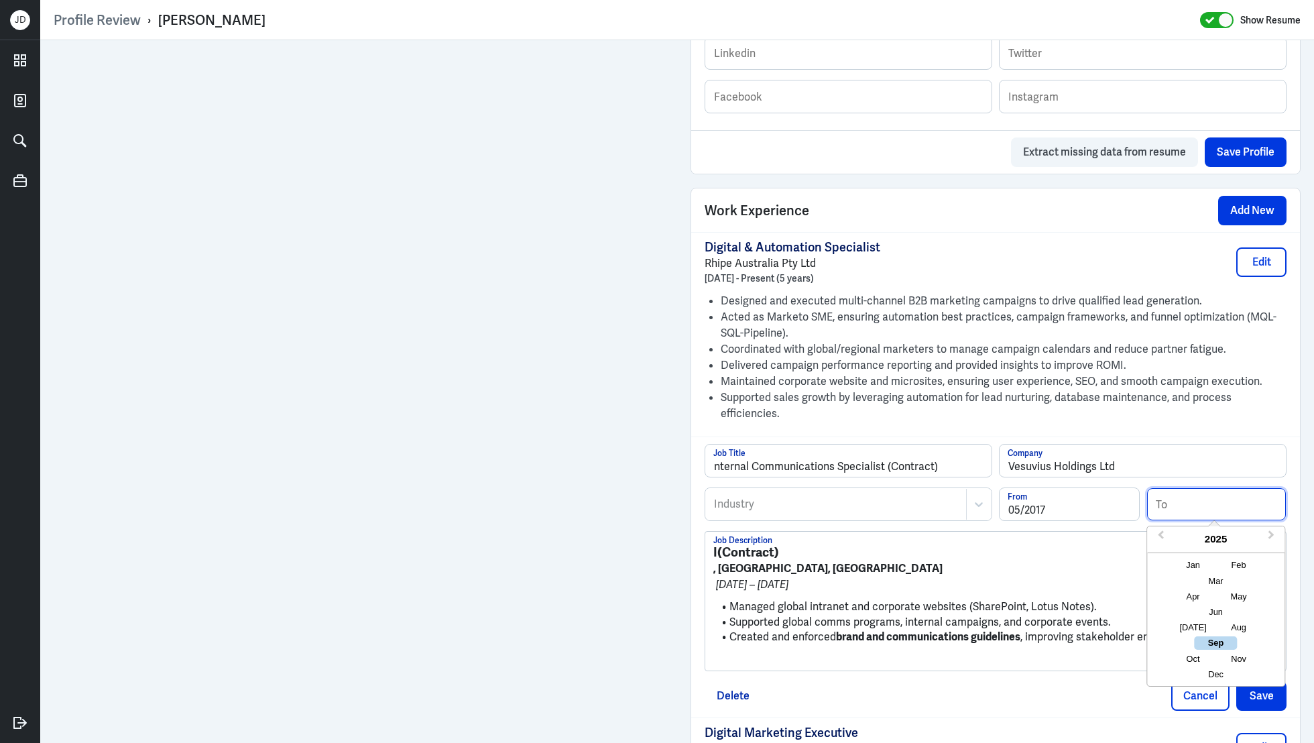
click at [1238, 488] on input at bounding box center [1216, 504] width 139 height 32
type input "11/2017"
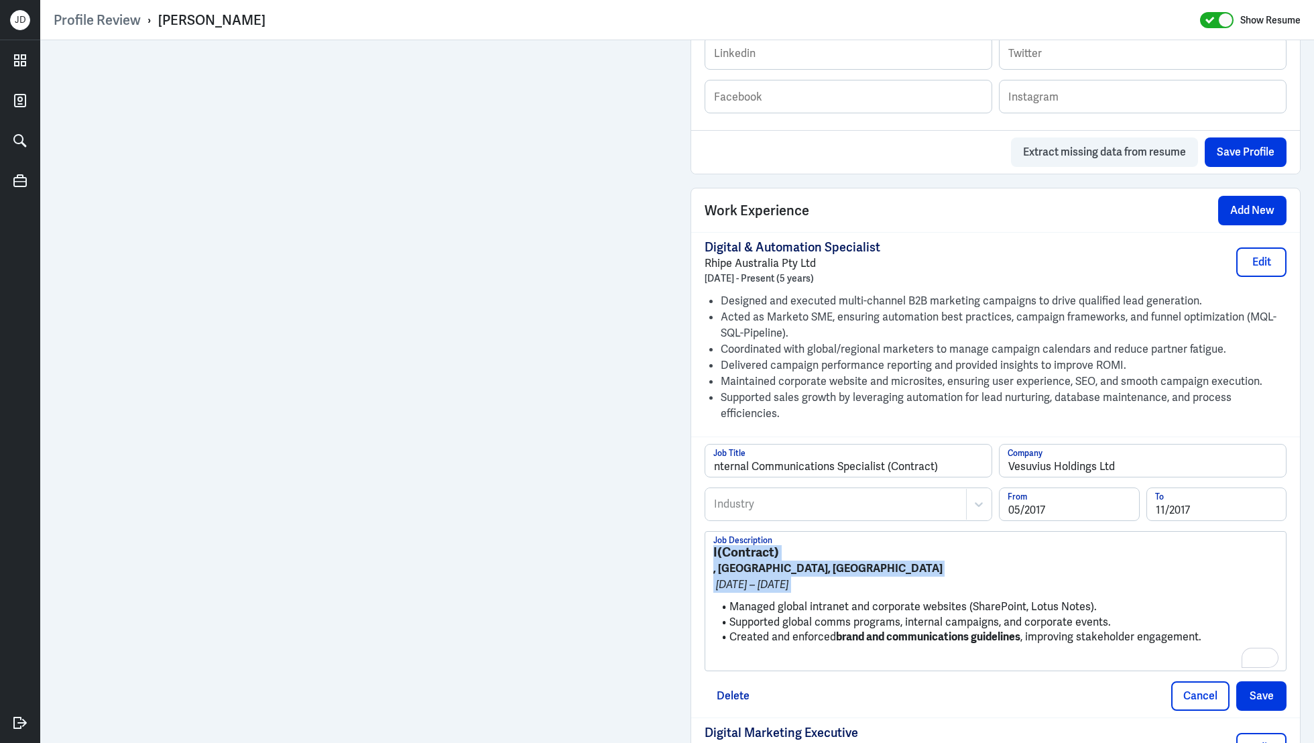
drag, startPoint x: 731, startPoint y: 590, endPoint x: 708, endPoint y: 528, distance: 66.1
click at [708, 532] on div "I(Contract) , [GEOGRAPHIC_DATA], [GEOGRAPHIC_DATA] [DATE] – [DATE] Managed glob…" at bounding box center [995, 601] width 580 height 139
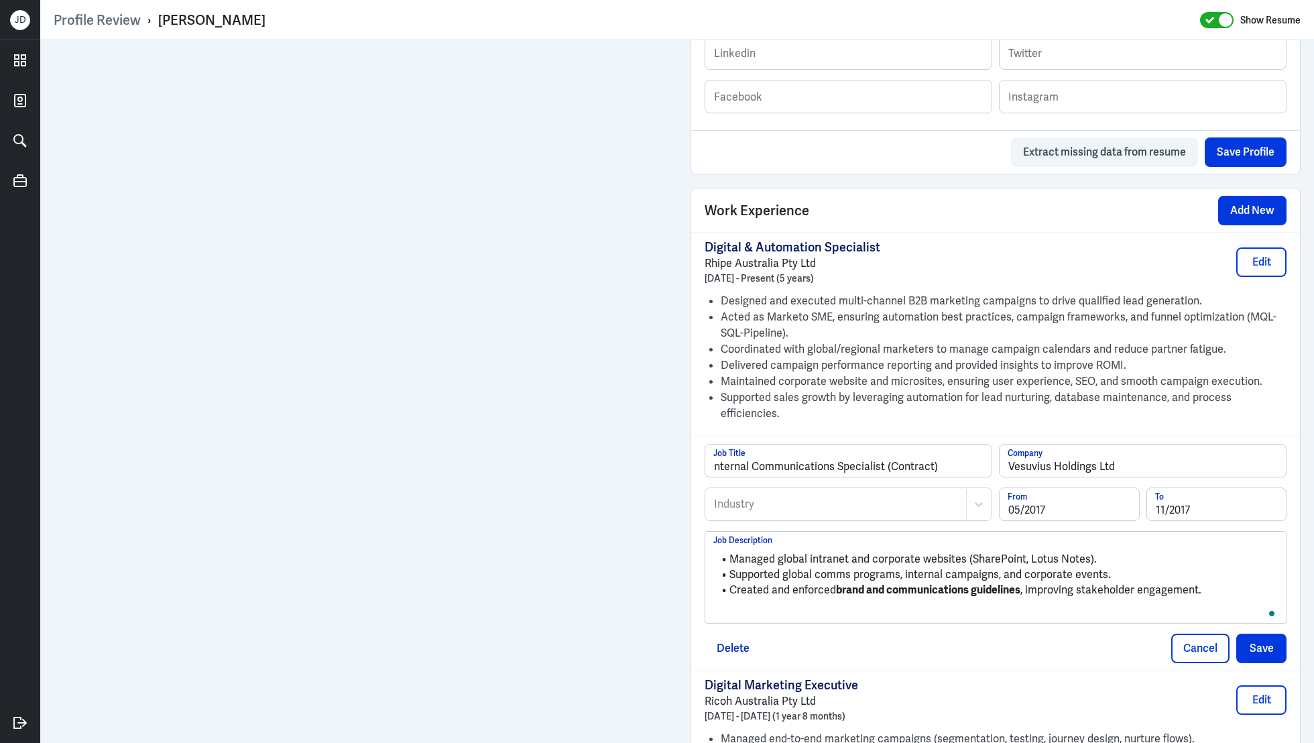
click at [765, 604] on p "To enrich screen reader interactions, please activate Accessibility in Grammarl…" at bounding box center [995, 612] width 564 height 16
drag, startPoint x: 837, startPoint y: 573, endPoint x: 1025, endPoint y: 571, distance: 187.7
click at [1025, 582] on li "Created and enforced brand and communications guidelines , improving stakeholde…" at bounding box center [995, 589] width 564 height 15
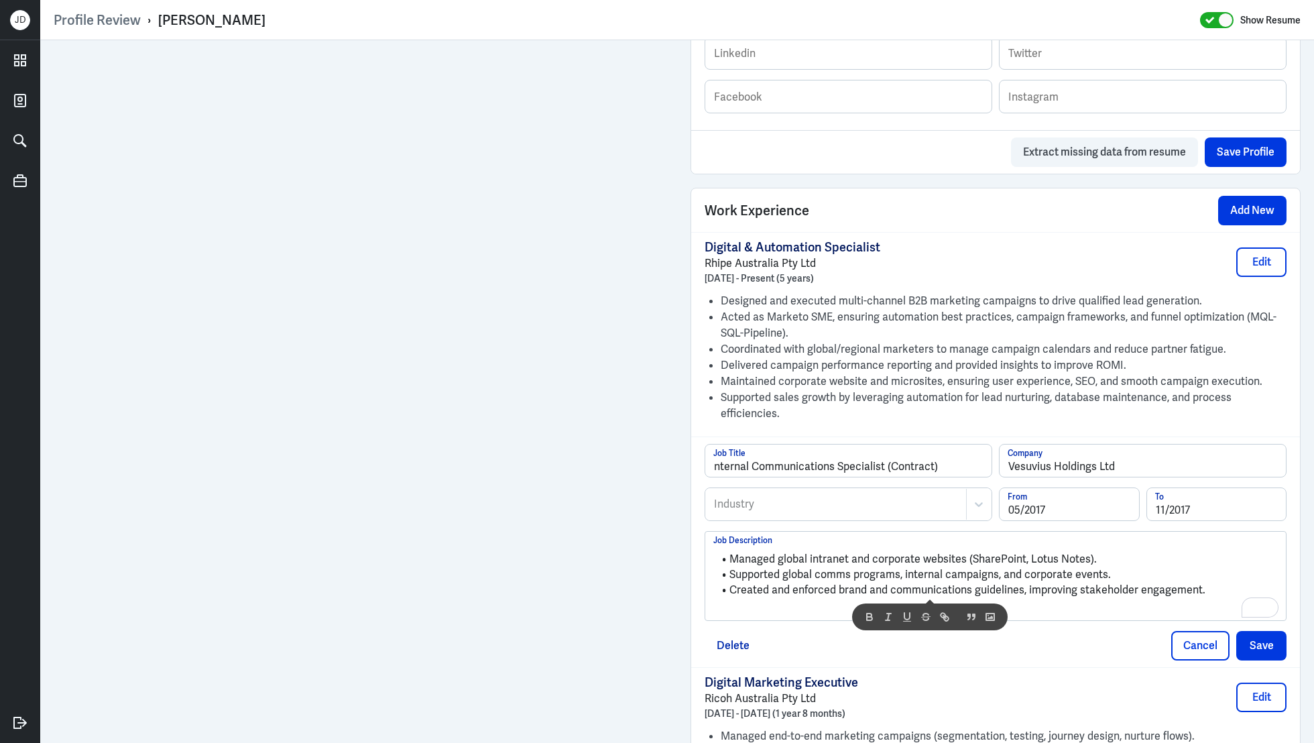
click at [873, 507] on div "Industry Industry 05/2017 From 11/2017 To" at bounding box center [995, 509] width 582 height 44
click at [875, 496] on div at bounding box center [836, 504] width 247 height 16
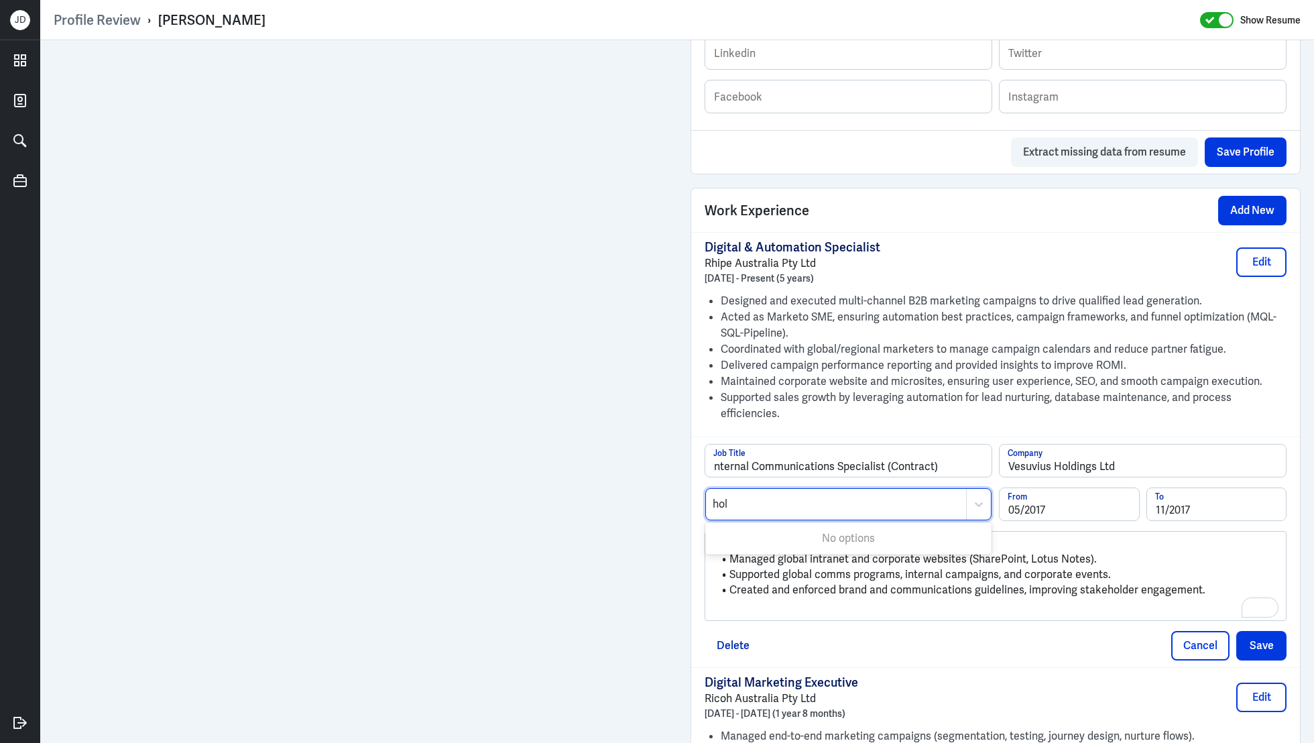
type input "hold"
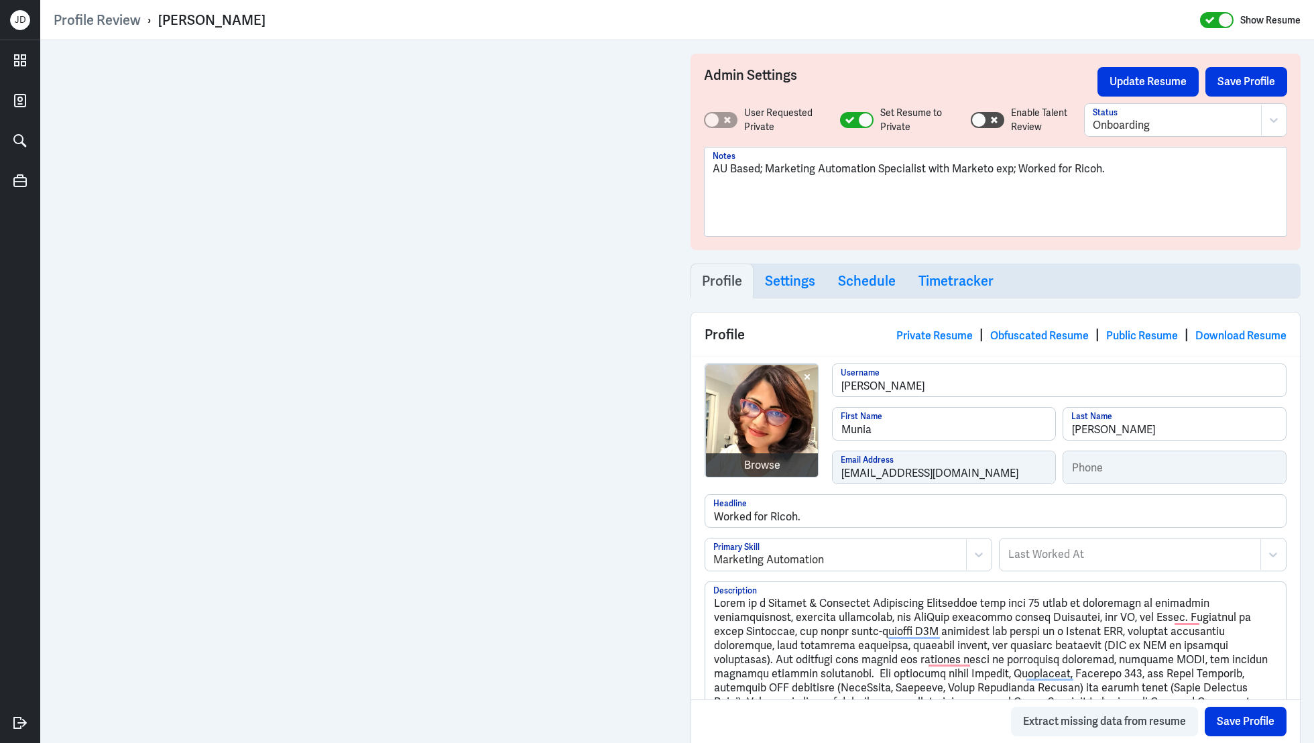
scroll to position [886, 0]
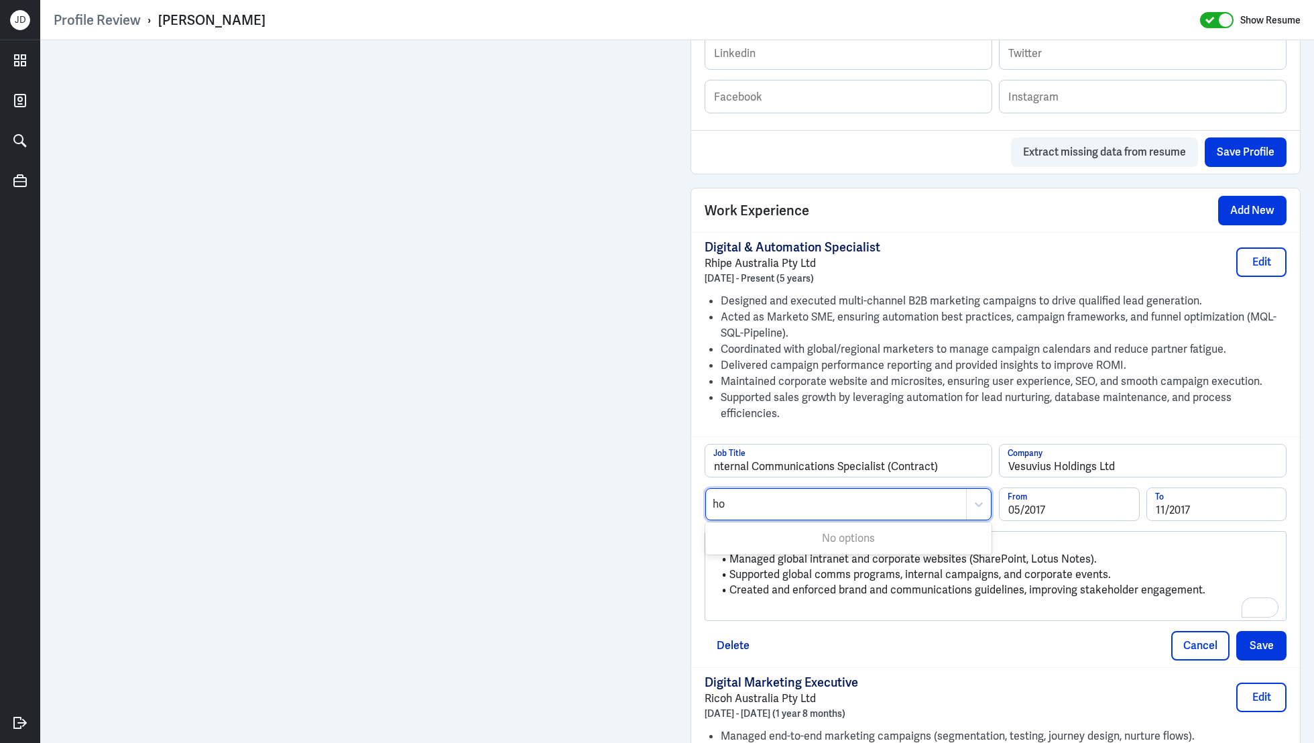
type input "h"
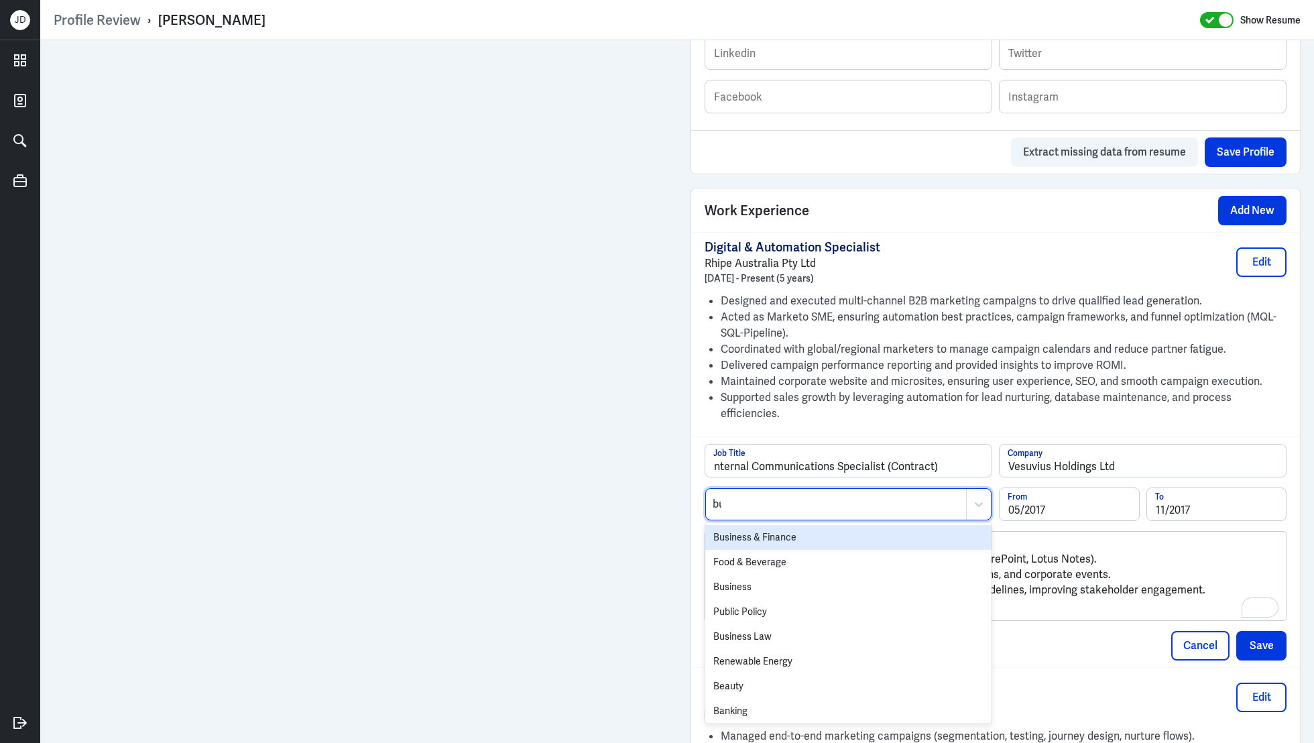
type input "bus"
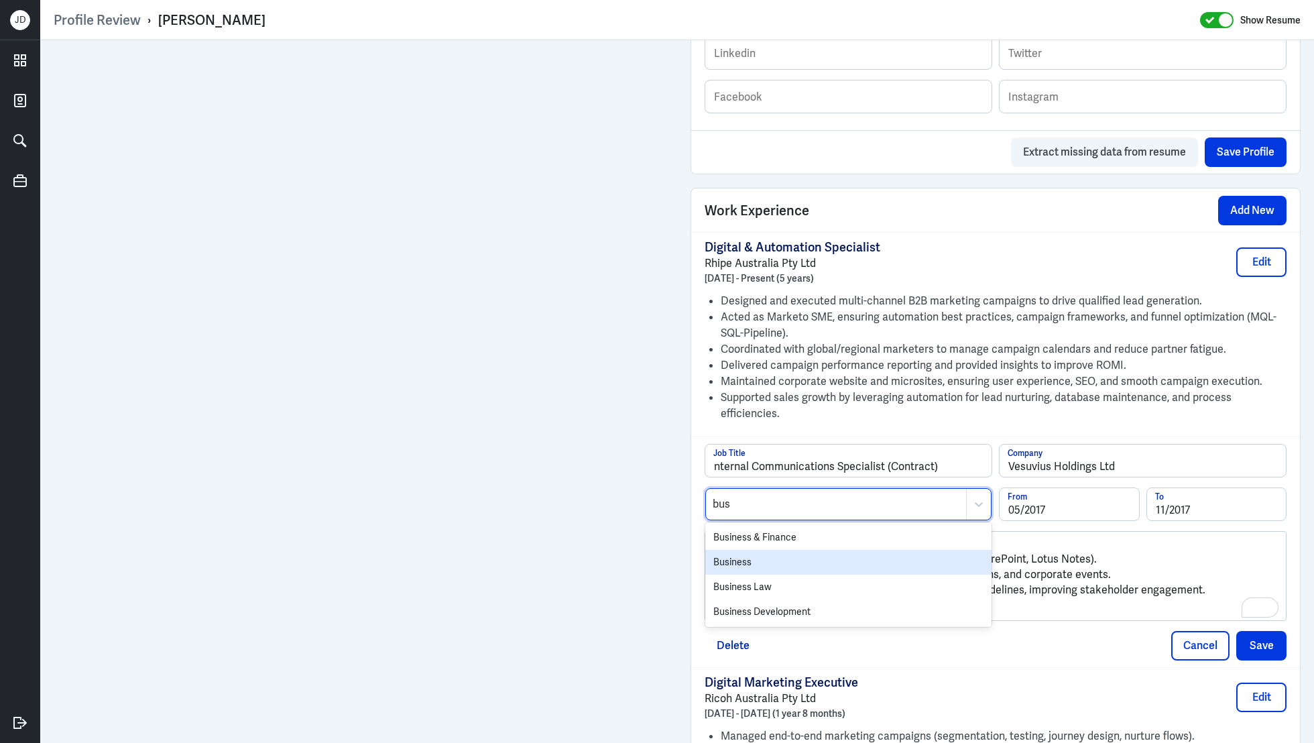
click at [745, 550] on div "Business" at bounding box center [848, 562] width 286 height 25
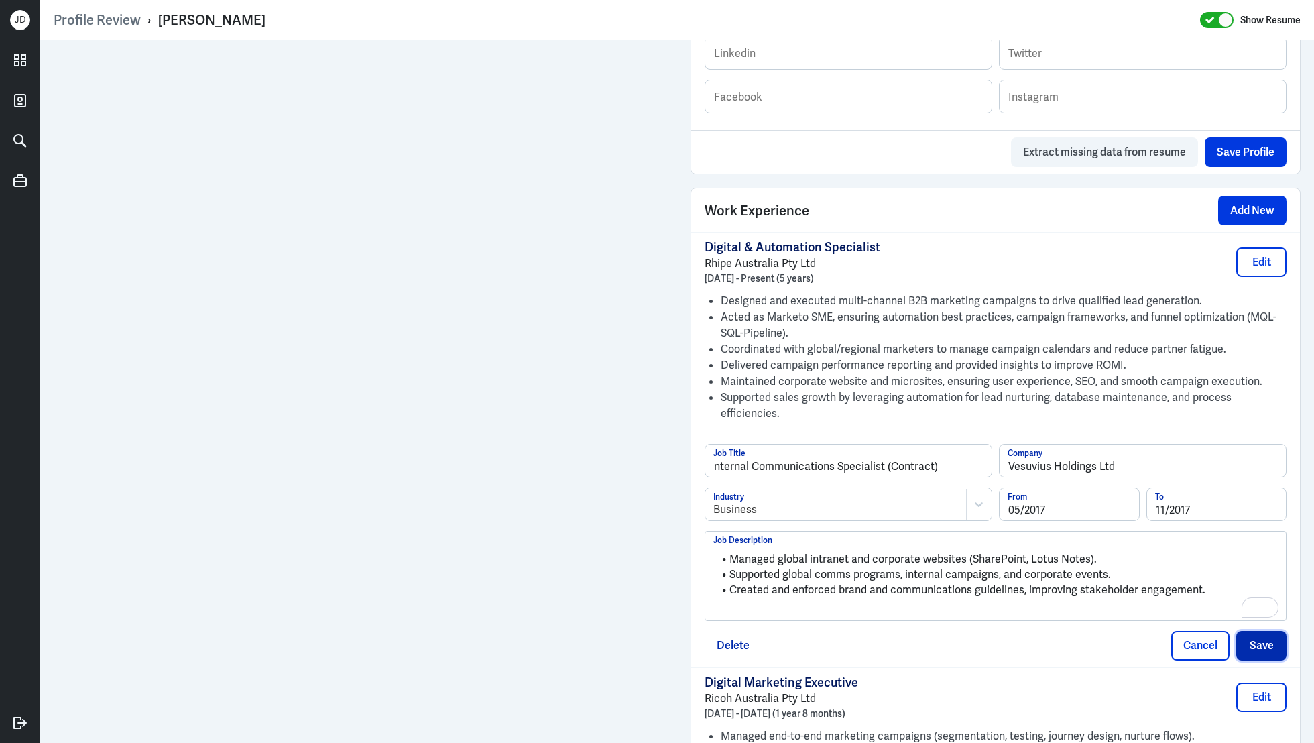
click at [1264, 631] on button "Save" at bounding box center [1261, 645] width 50 height 29
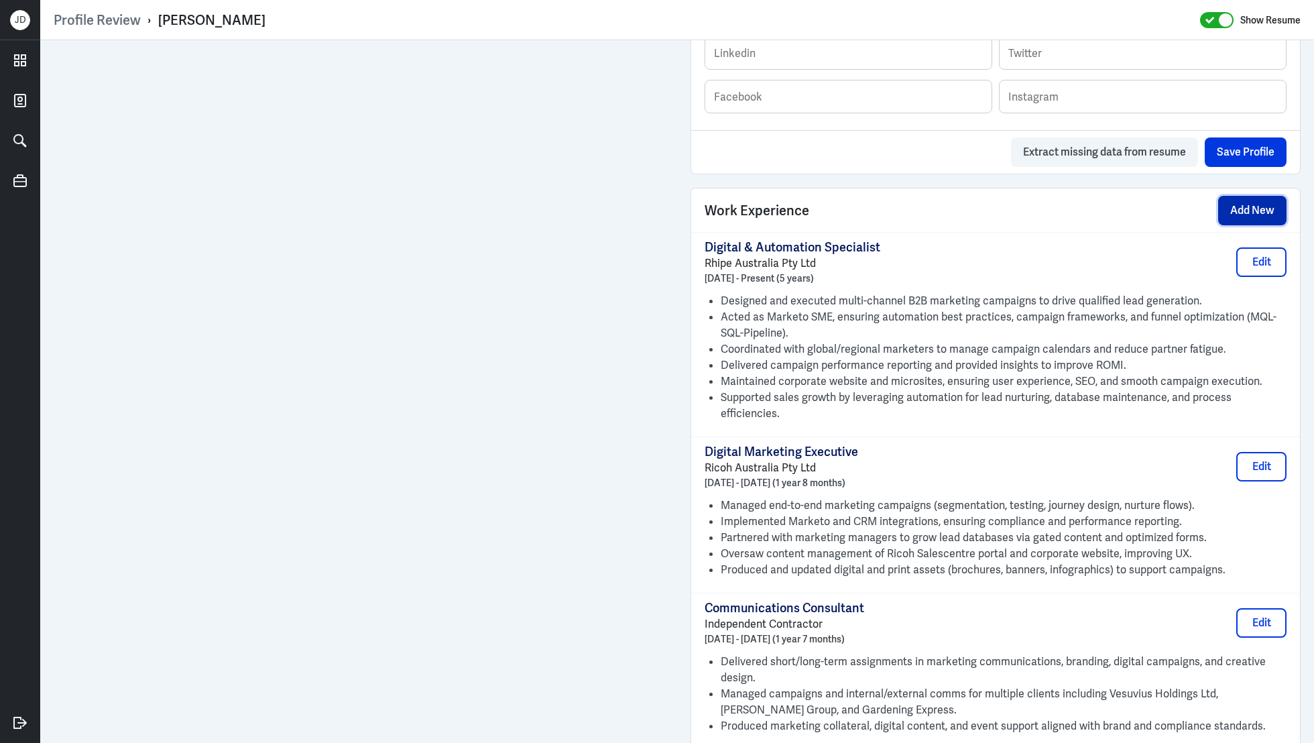
click at [1256, 204] on button "Add New" at bounding box center [1252, 210] width 68 height 29
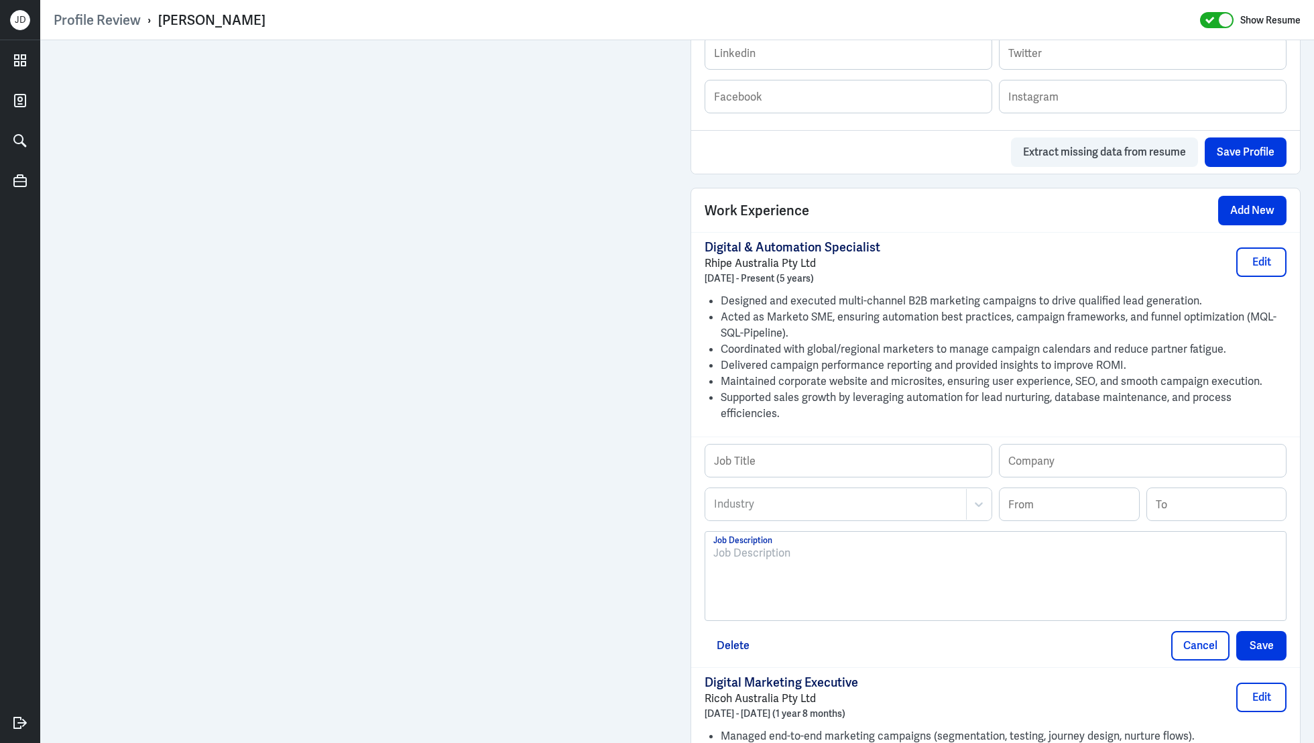
click at [810, 580] on div at bounding box center [995, 581] width 564 height 72
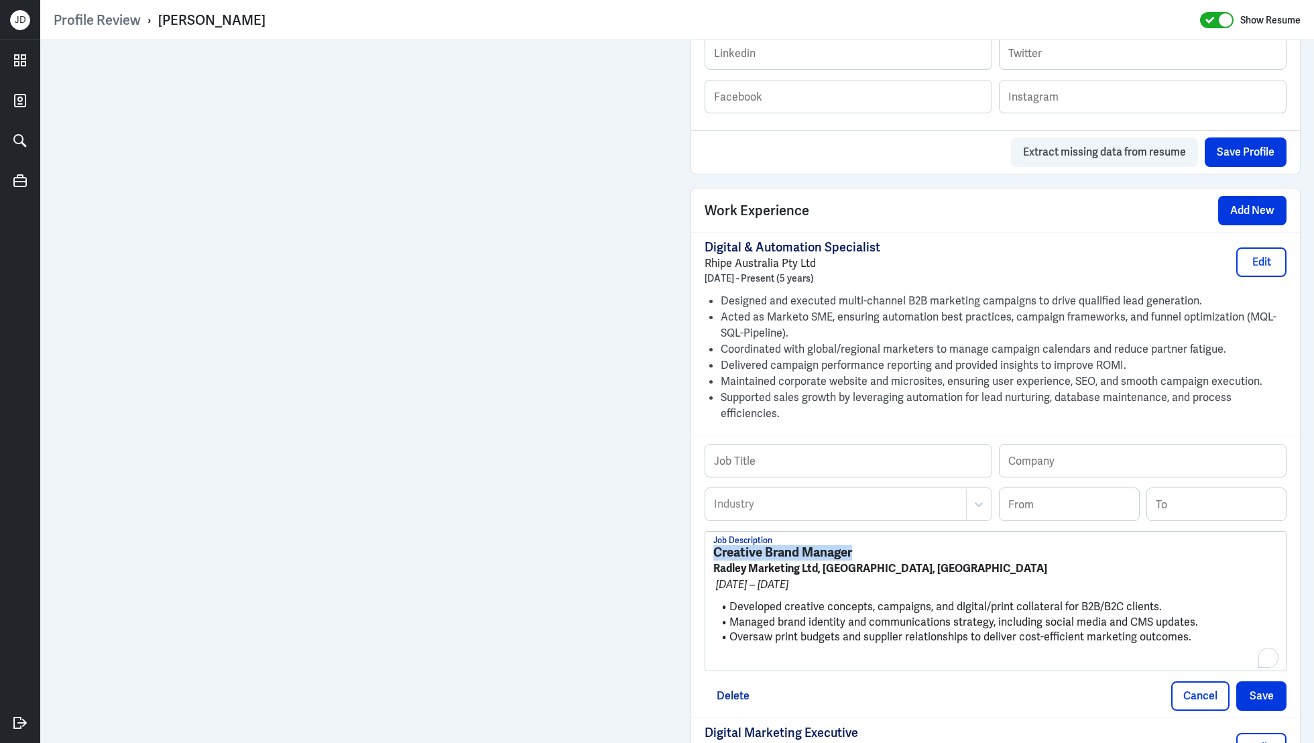
drag, startPoint x: 866, startPoint y: 532, endPoint x: 697, endPoint y: 528, distance: 169.0
click at [697, 528] on div "Job Title Company Industry Industry From To Creative Brand Manager Radley Marke…" at bounding box center [995, 576] width 609 height 281
click at [801, 444] on input "text" at bounding box center [848, 460] width 286 height 32
paste input "Creative Brand Manager"
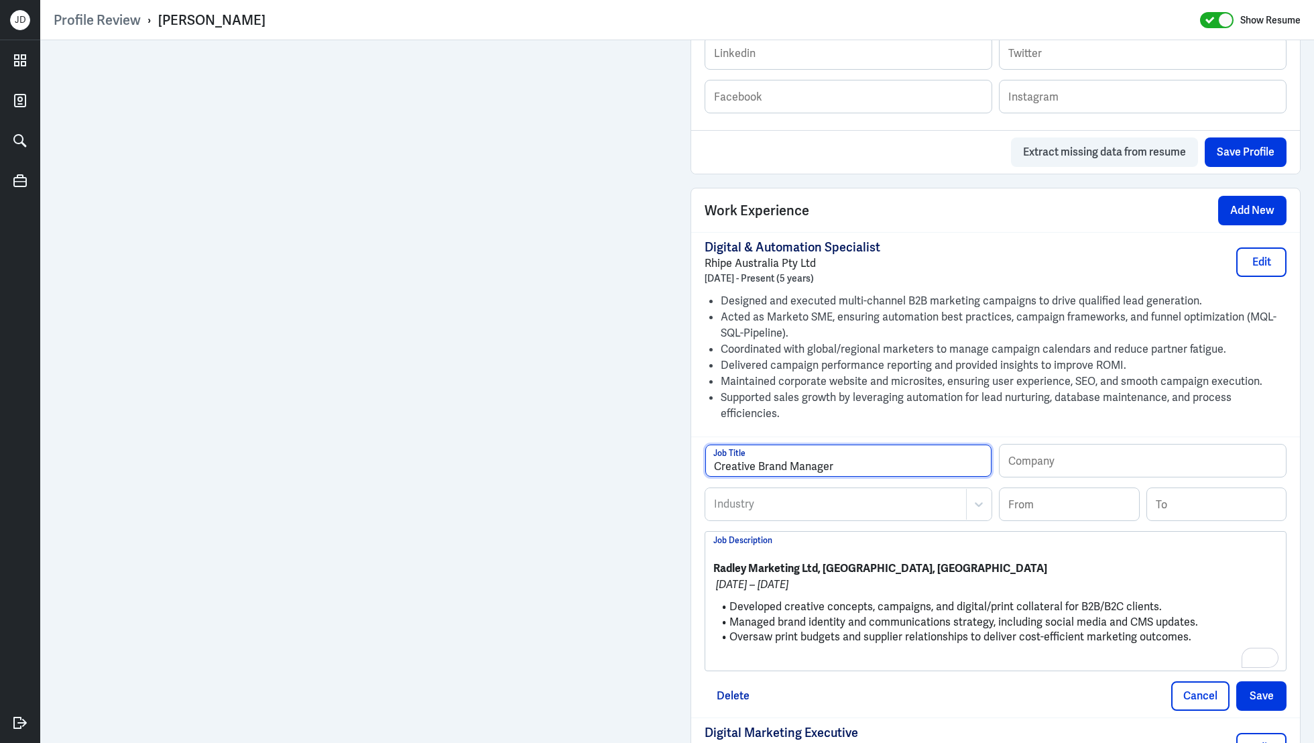
type input "Creative Brand Manager"
drag, startPoint x: 818, startPoint y: 548, endPoint x: 713, endPoint y: 543, distance: 104.7
click at [713, 561] on strong "Radley Marketing Ltd, Chelmsford, UK" at bounding box center [880, 568] width 334 height 14
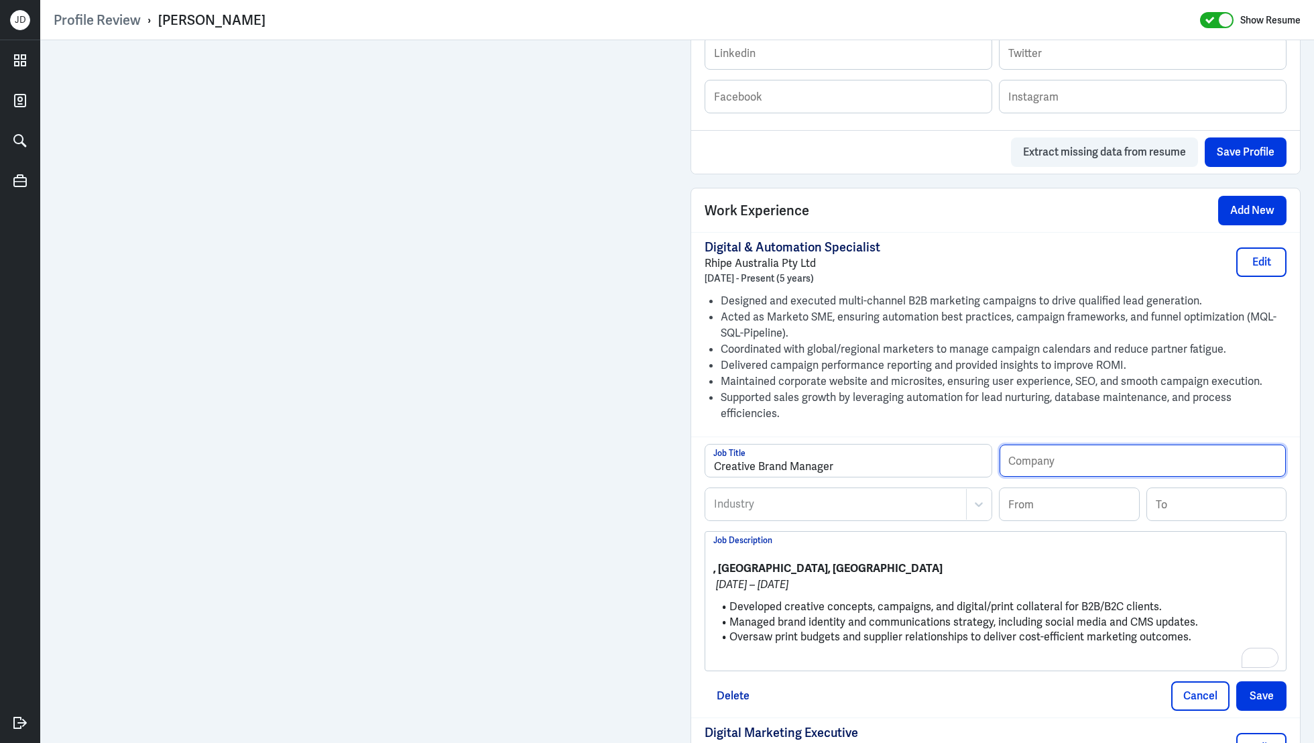
click at [1097, 444] on input "text" at bounding box center [1142, 460] width 286 height 32
paste input "Radley Marketing Ltd"
type input "Radley Marketing Ltd"
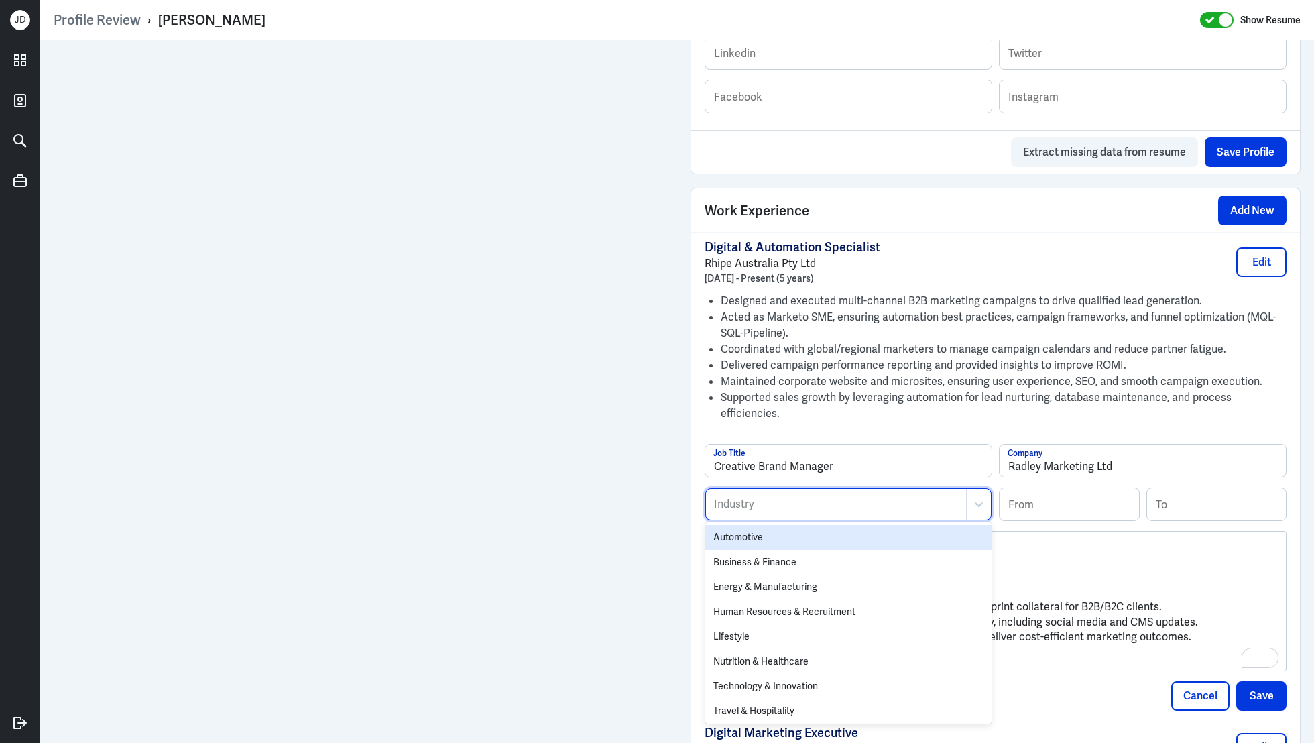
click at [839, 496] on div at bounding box center [836, 504] width 247 height 16
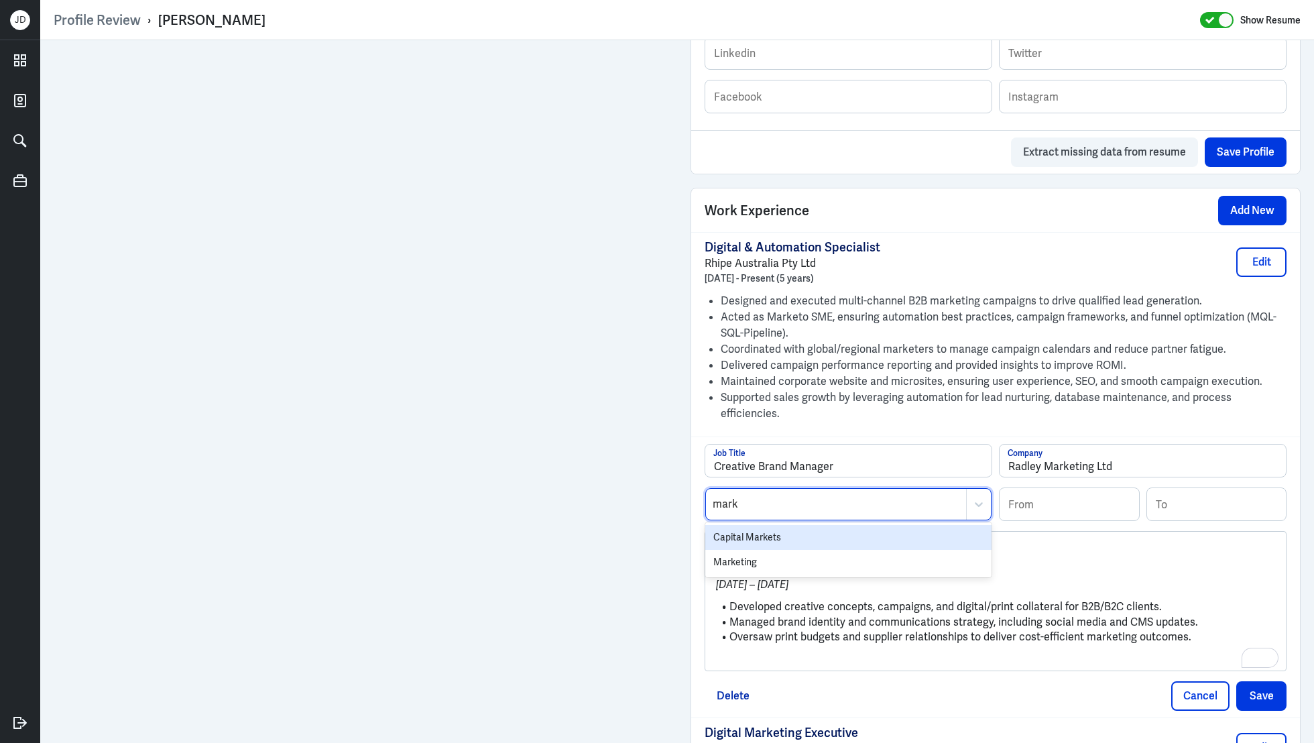
type input "marke"
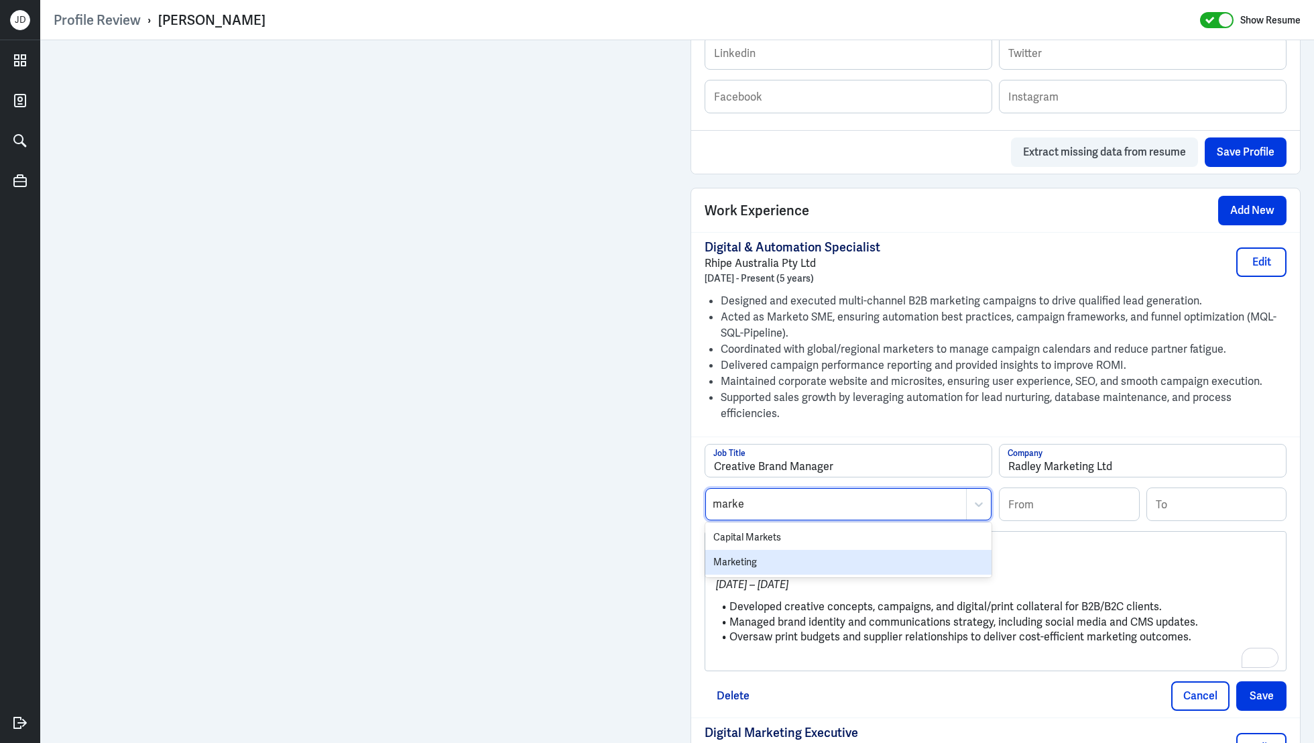
click at [813, 550] on div "Marketing" at bounding box center [848, 562] width 286 height 25
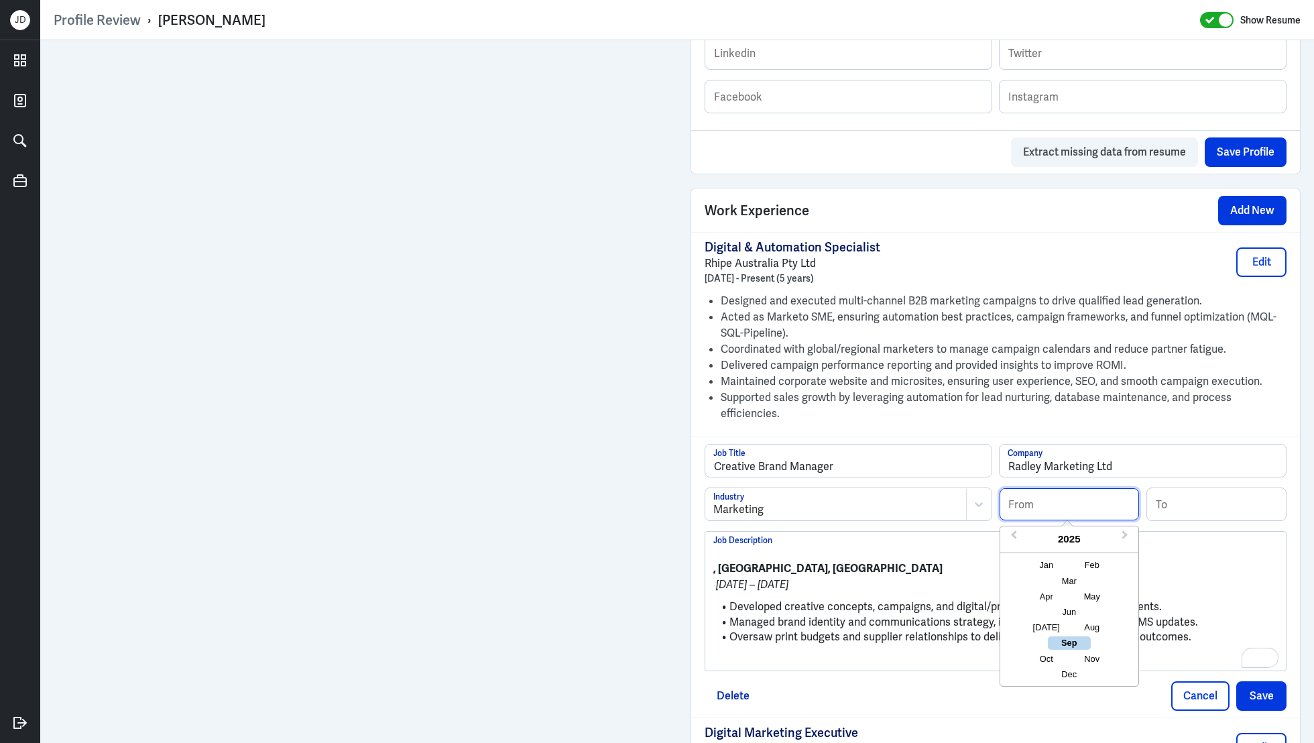
click at [1054, 490] on input at bounding box center [1068, 504] width 139 height 32
type input "12/2016"
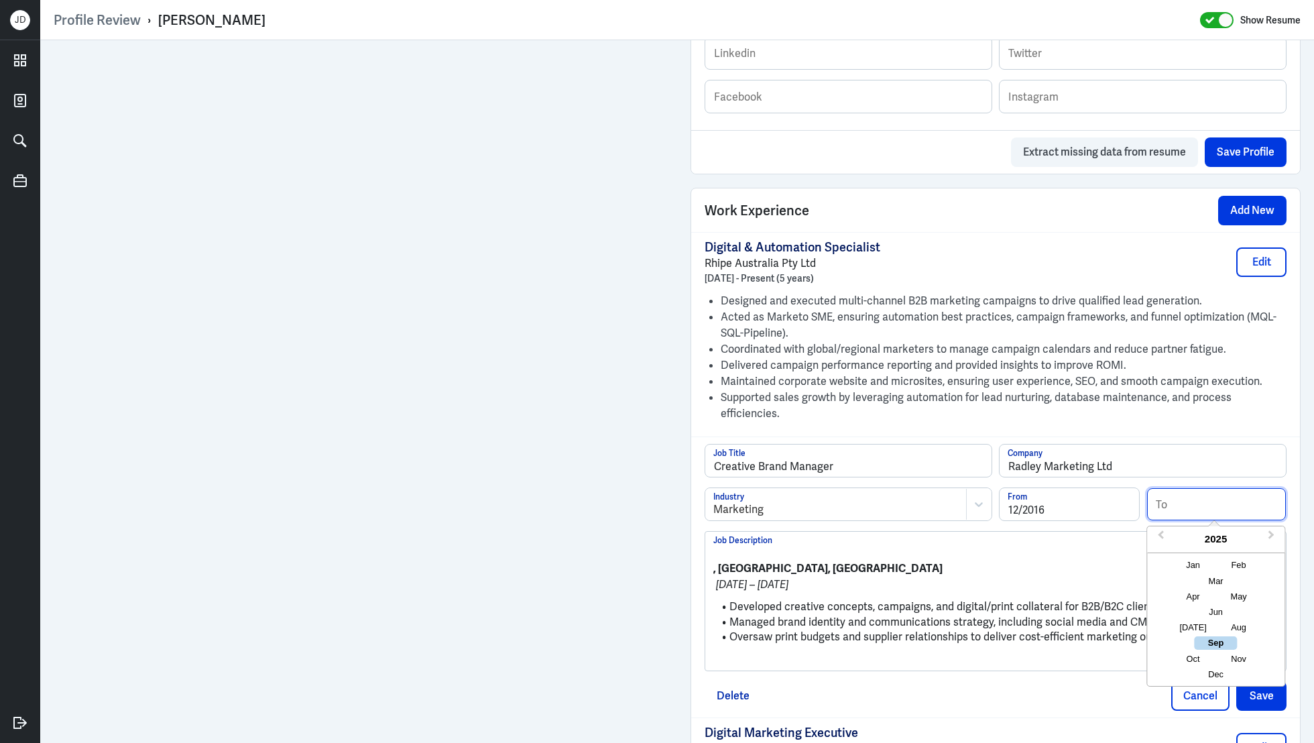
click at [1220, 488] on input at bounding box center [1216, 504] width 139 height 32
type input "05/2017"
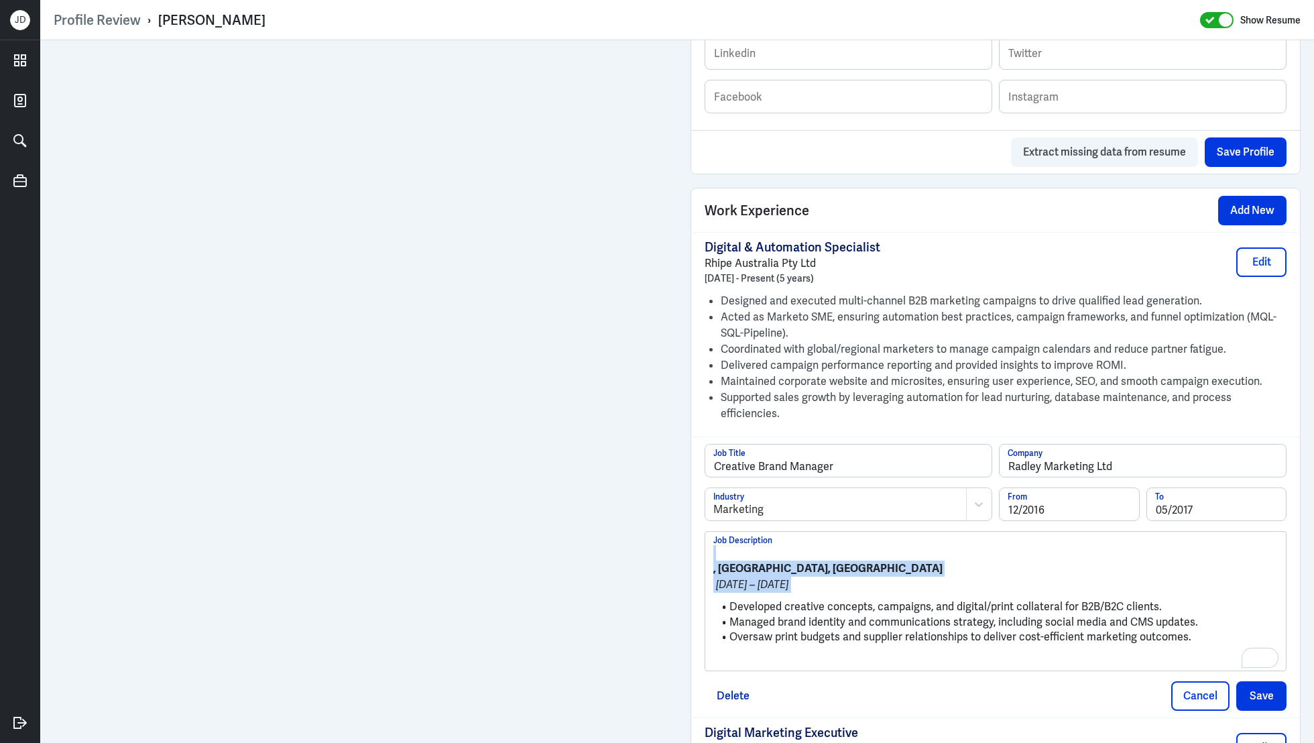
drag, startPoint x: 731, startPoint y: 587, endPoint x: 704, endPoint y: 532, distance: 61.8
click at [704, 532] on div ", Chelmsford, UK Dec 2016 – May 2017 Developed creative concepts, campaigns, an…" at bounding box center [995, 601] width 582 height 140
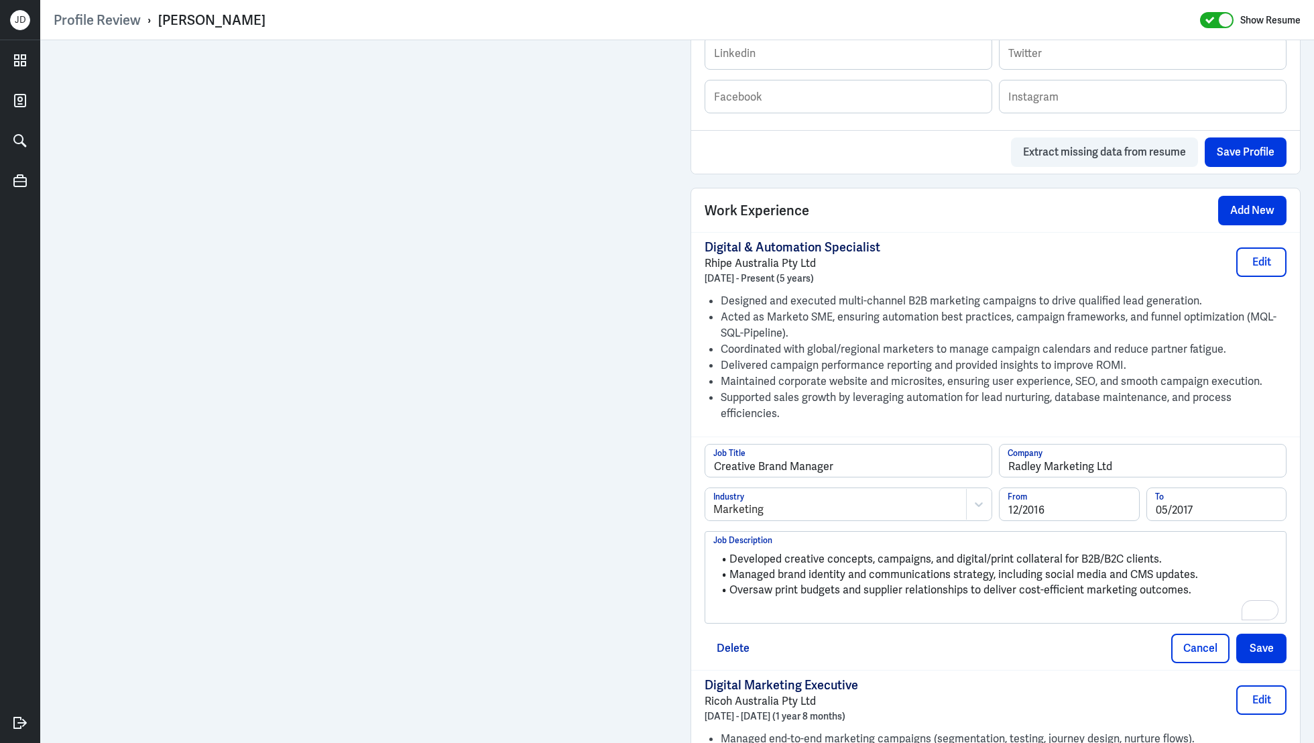
click at [891, 579] on ul "Developed creative concepts, campaigns, and digital/print collateral for B2B/B2…" at bounding box center [995, 574] width 564 height 59
click at [863, 604] on p "To enrich screen reader interactions, please activate Accessibility in Grammarl…" at bounding box center [995, 612] width 564 height 16
click at [1276, 631] on button "Save" at bounding box center [1261, 645] width 50 height 29
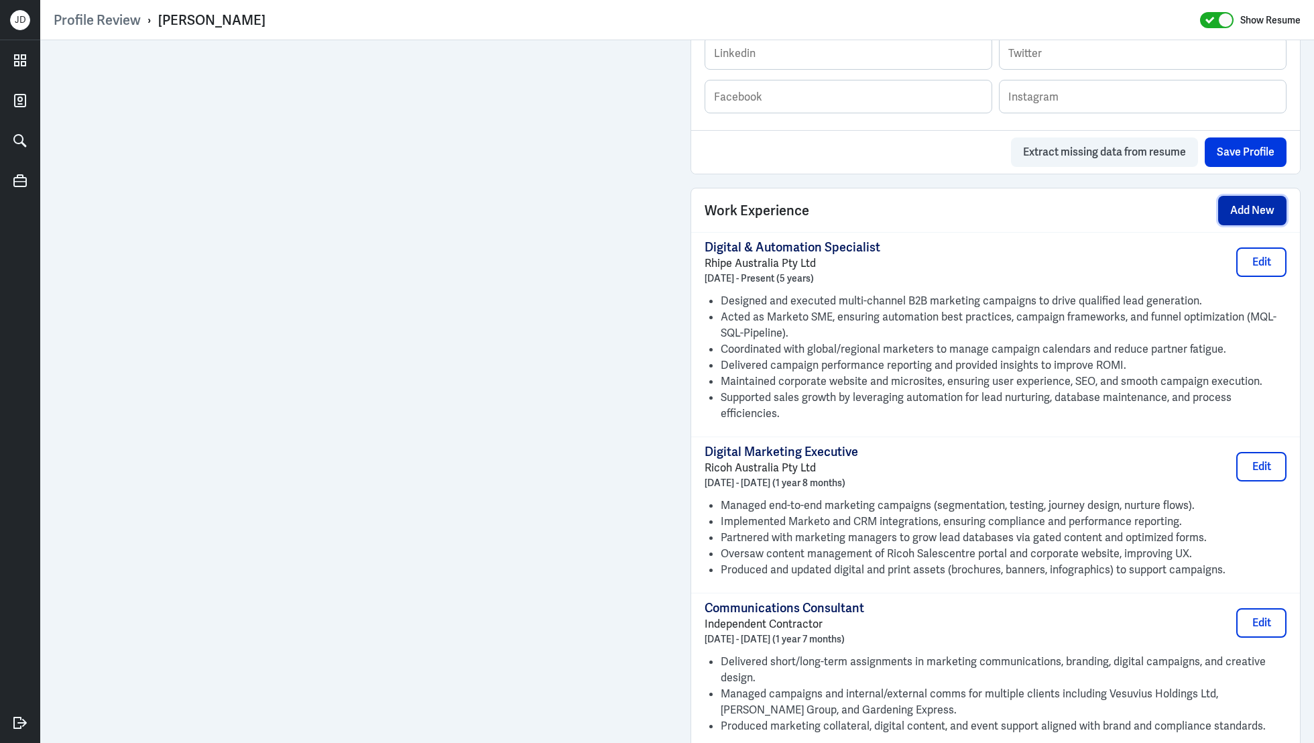
click at [1255, 210] on button "Add New" at bounding box center [1252, 210] width 68 height 29
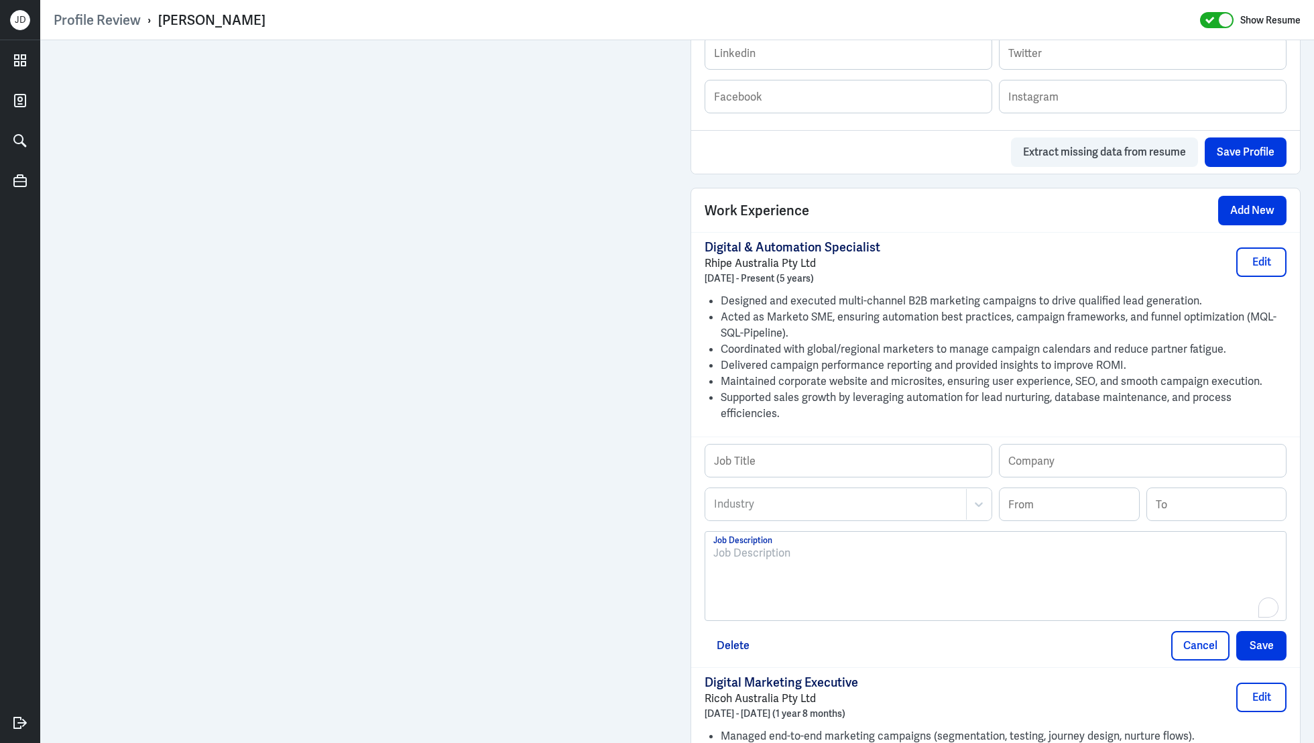
click at [899, 549] on div "To enrich screen reader interactions, please activate Accessibility in Grammarl…" at bounding box center [995, 581] width 564 height 72
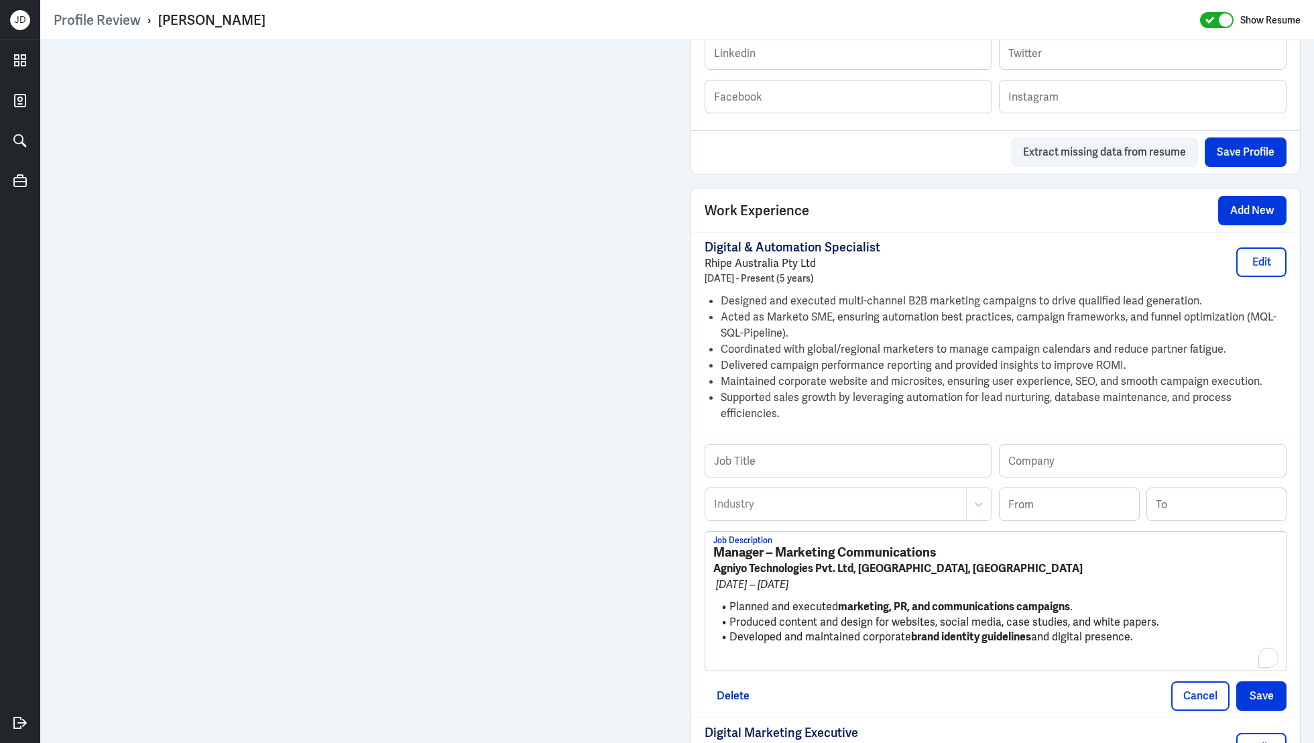
scroll to position [0, 0]
drag, startPoint x: 946, startPoint y: 531, endPoint x: 682, endPoint y: 532, distance: 263.4
click at [682, 532] on div "Admin Settings Update Resume Save Profile User Requested Private Set Resume to …" at bounding box center [995, 301] width 637 height 2294
click at [771, 459] on div "Job Title Company" at bounding box center [995, 466] width 582 height 44
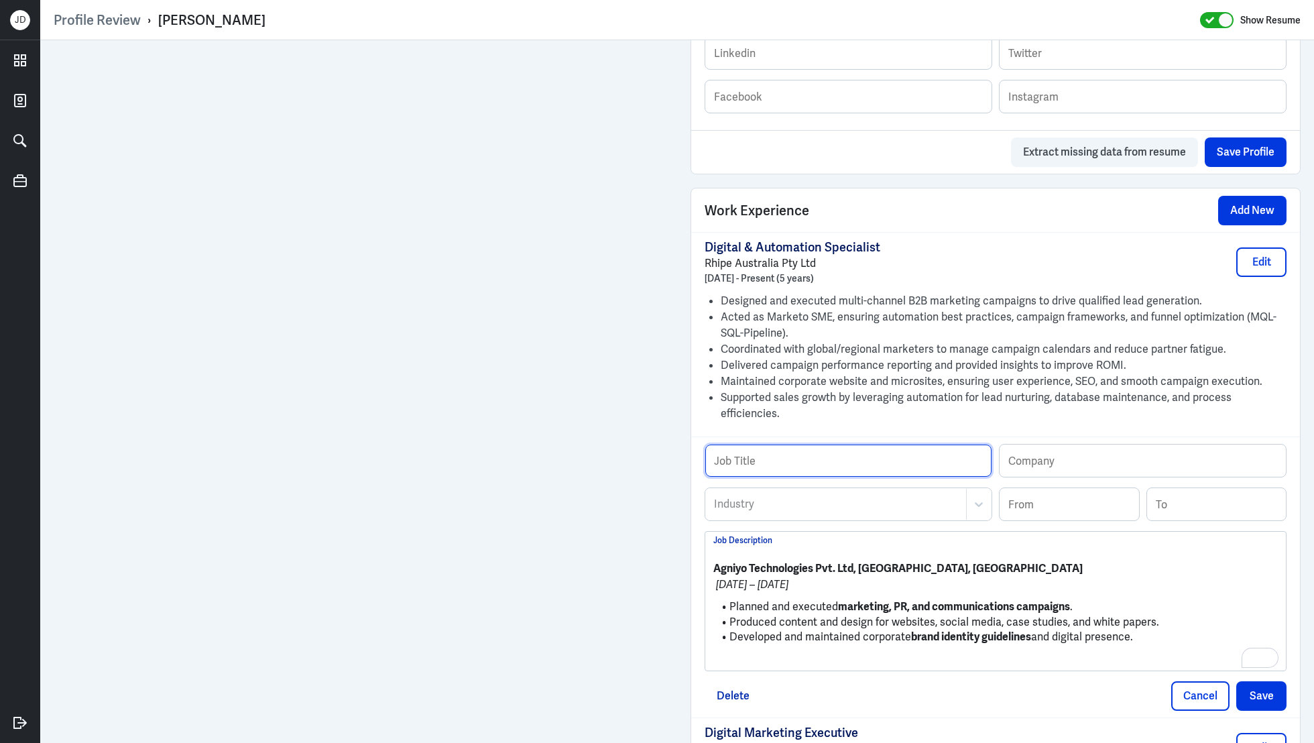
click at [771, 444] on input "text" at bounding box center [848, 460] width 286 height 32
paste input "Manager – Marketing Communications"
type input "Manager – Marketing Communications"
drag, startPoint x: 857, startPoint y: 548, endPoint x: 707, endPoint y: 548, distance: 149.5
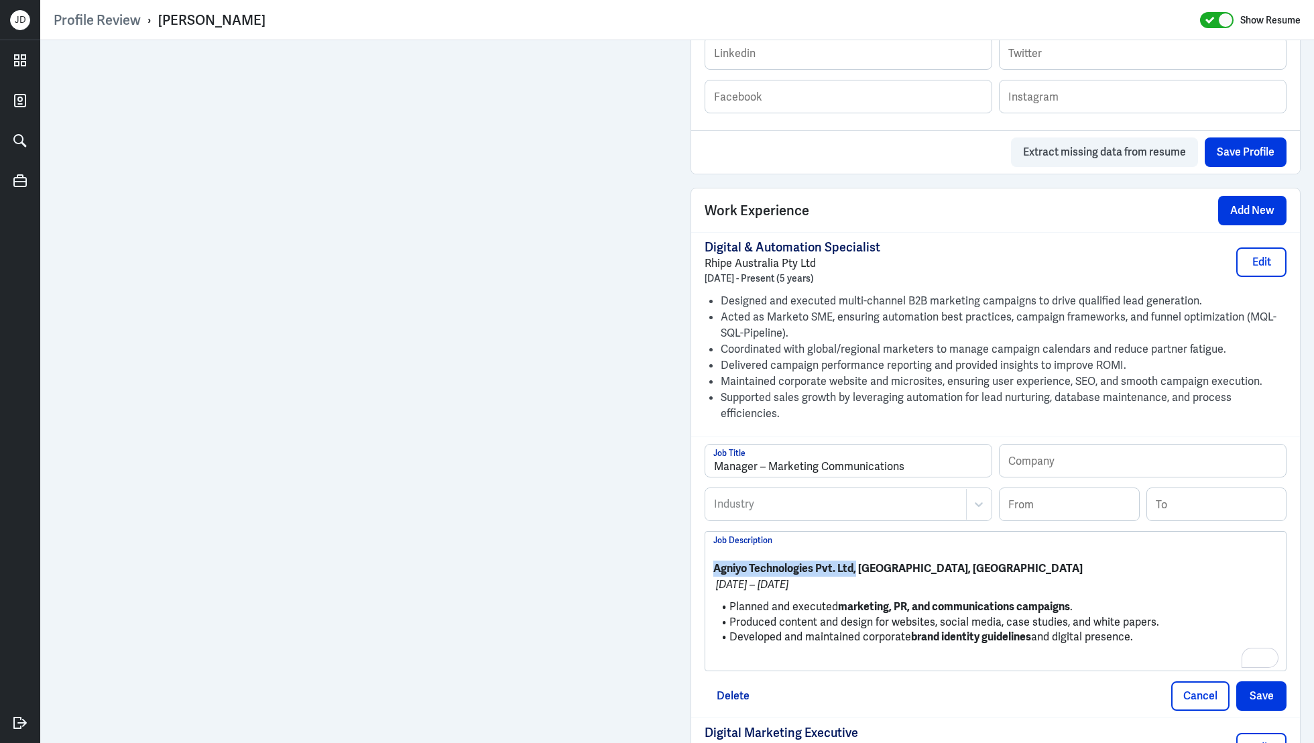
click at [707, 548] on div "Profile Review › Munia Mukherjee Show Resume Admin Settings Update Resume Save …" at bounding box center [677, 371] width 1274 height 743
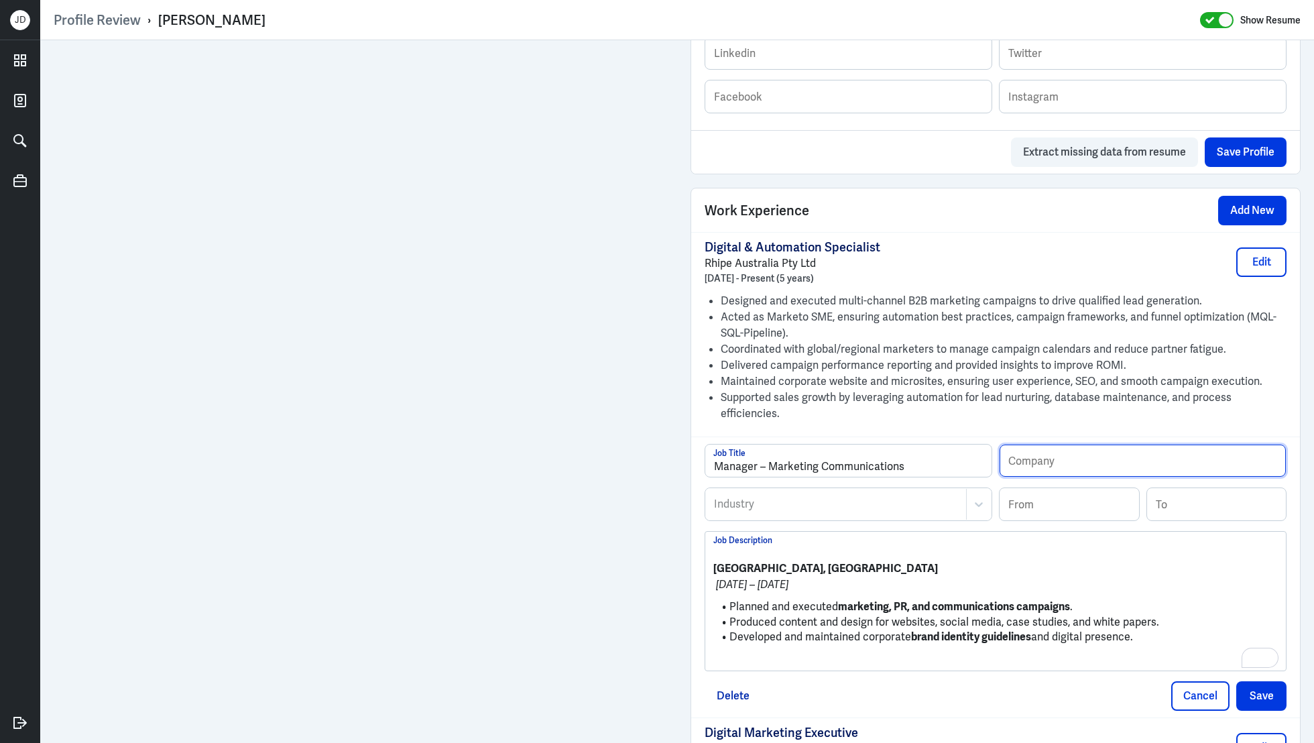
click at [1107, 444] on input "text" at bounding box center [1142, 460] width 286 height 32
paste input "Agniyo Technologies Pvt. Ltd,"
type input "Agniyo Technologies Pvt. Ltd,"
click at [1079, 491] on input at bounding box center [1068, 504] width 139 height 32
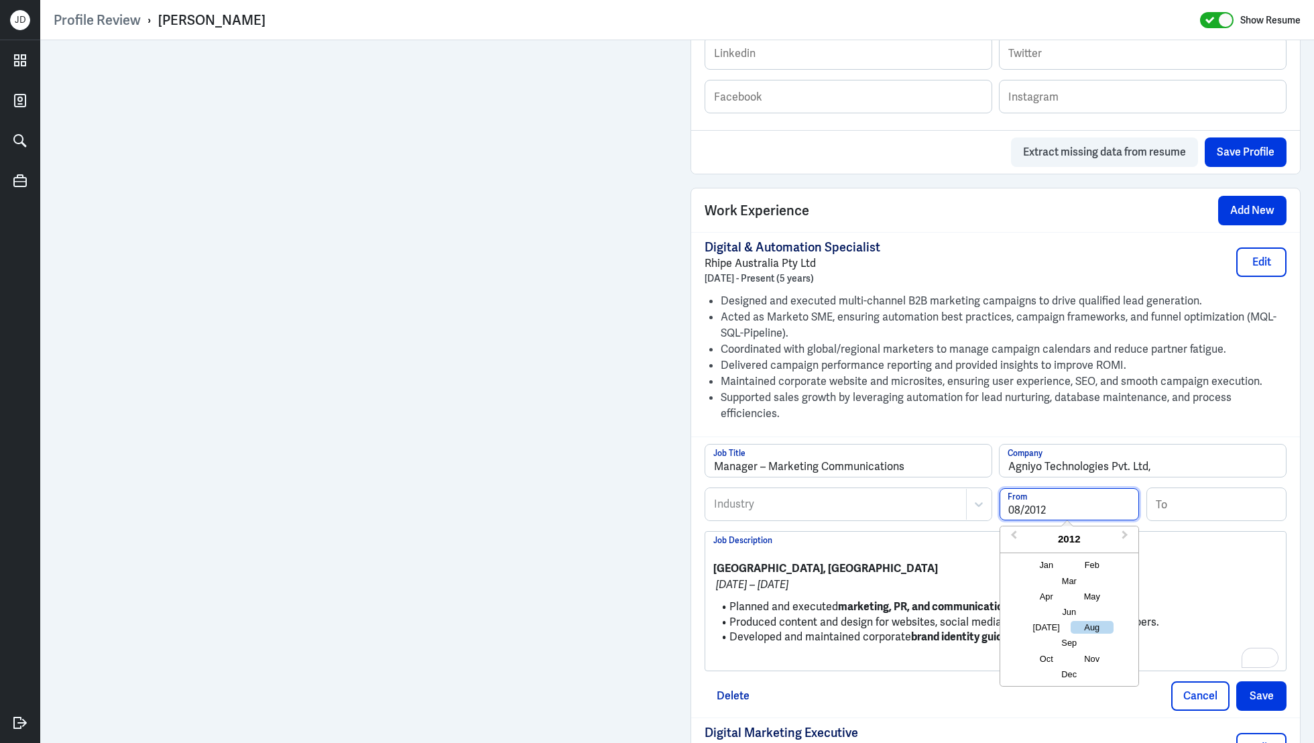
type input "08/2012"
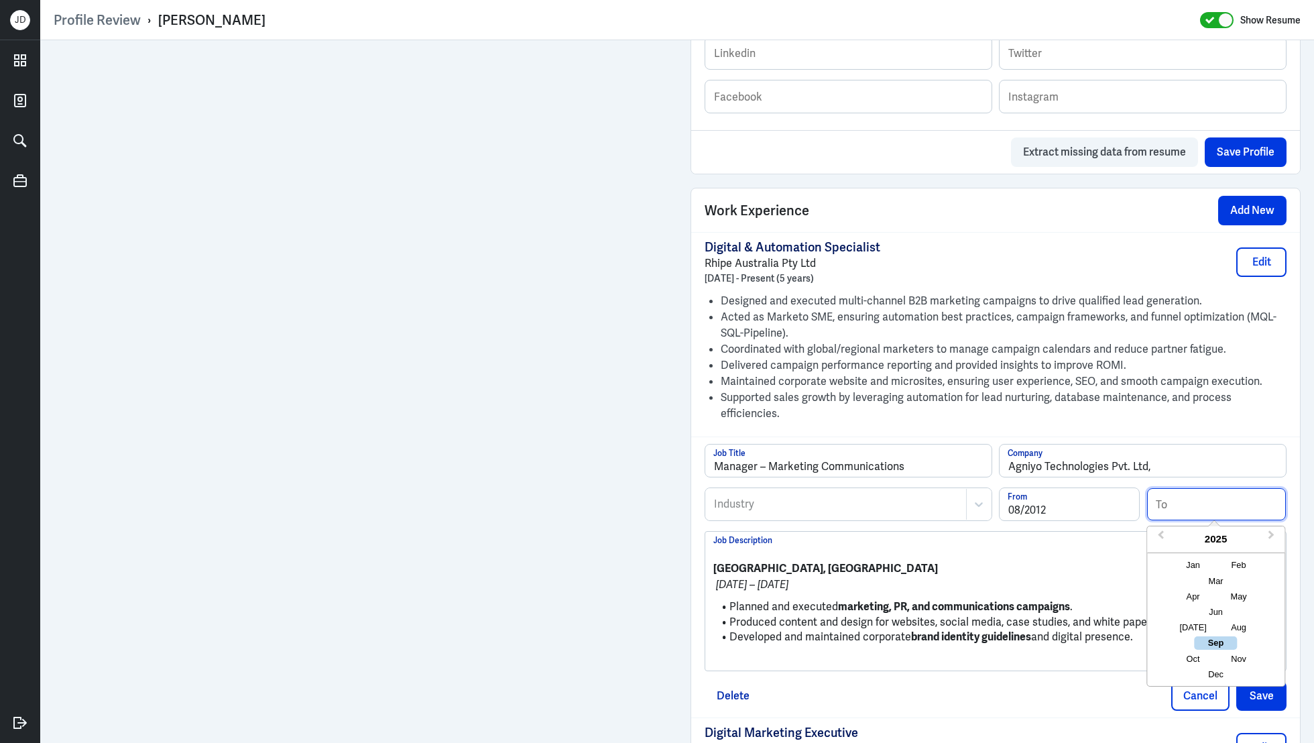
click at [1260, 488] on input at bounding box center [1216, 504] width 139 height 32
type input "10/2014"
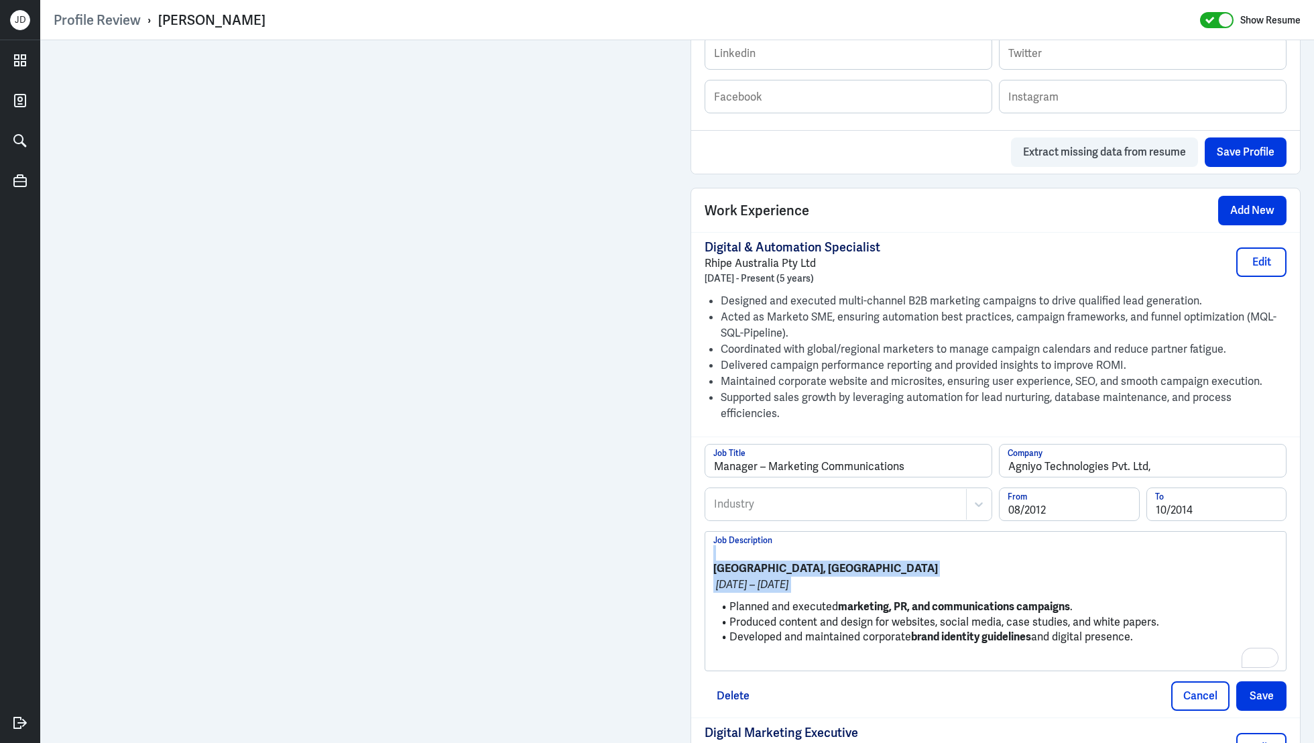
drag, startPoint x: 729, startPoint y: 587, endPoint x: 697, endPoint y: 532, distance: 63.7
click at [697, 532] on div "Manager – Marketing Communications Job Title Agniyo Technologies Pvt. Ltd, Comp…" at bounding box center [995, 576] width 609 height 281
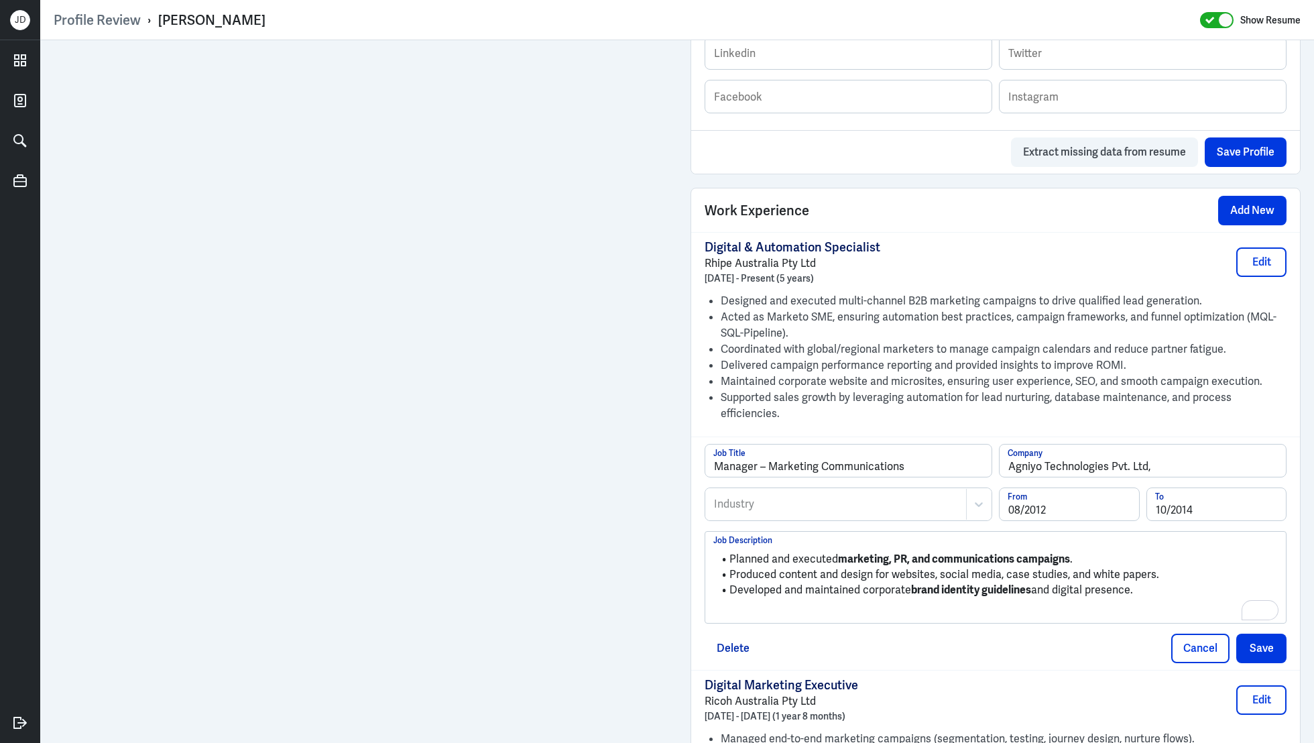
click at [994, 602] on div "Planned and executed marketing, PR, and communications campaigns . Produced con…" at bounding box center [995, 577] width 580 height 91
click at [994, 604] on p "To enrich screen reader interactions, please activate Accessibility in Grammarl…" at bounding box center [995, 612] width 564 height 16
drag, startPoint x: 1161, startPoint y: 578, endPoint x: 847, endPoint y: 501, distance: 322.9
click at [847, 501] on div "Manager – Marketing Communications Job Title Agniyo Technologies Pvt. Ltd, Comp…" at bounding box center [995, 532] width 582 height 177
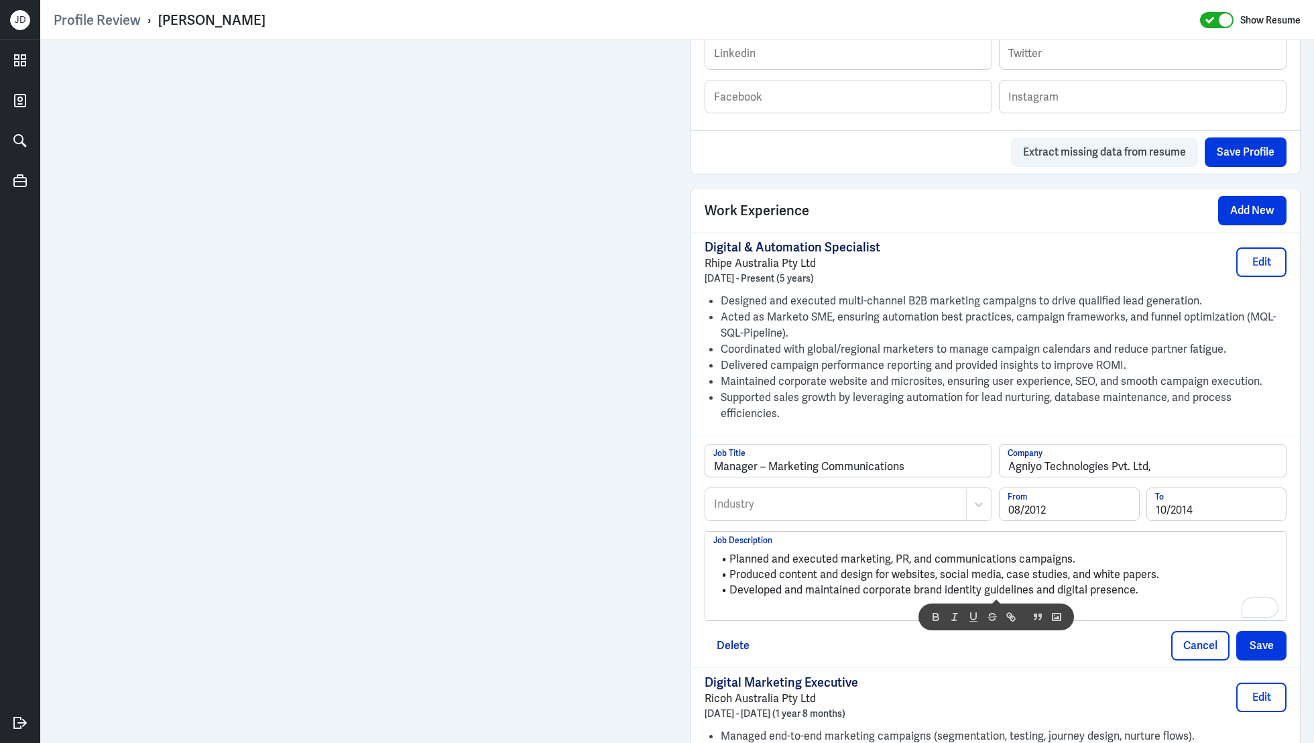
click at [842, 463] on div "Manager – Marketing Communications Job Title Agniyo Technologies Pvt. Ltd, Comp…" at bounding box center [995, 466] width 582 height 44
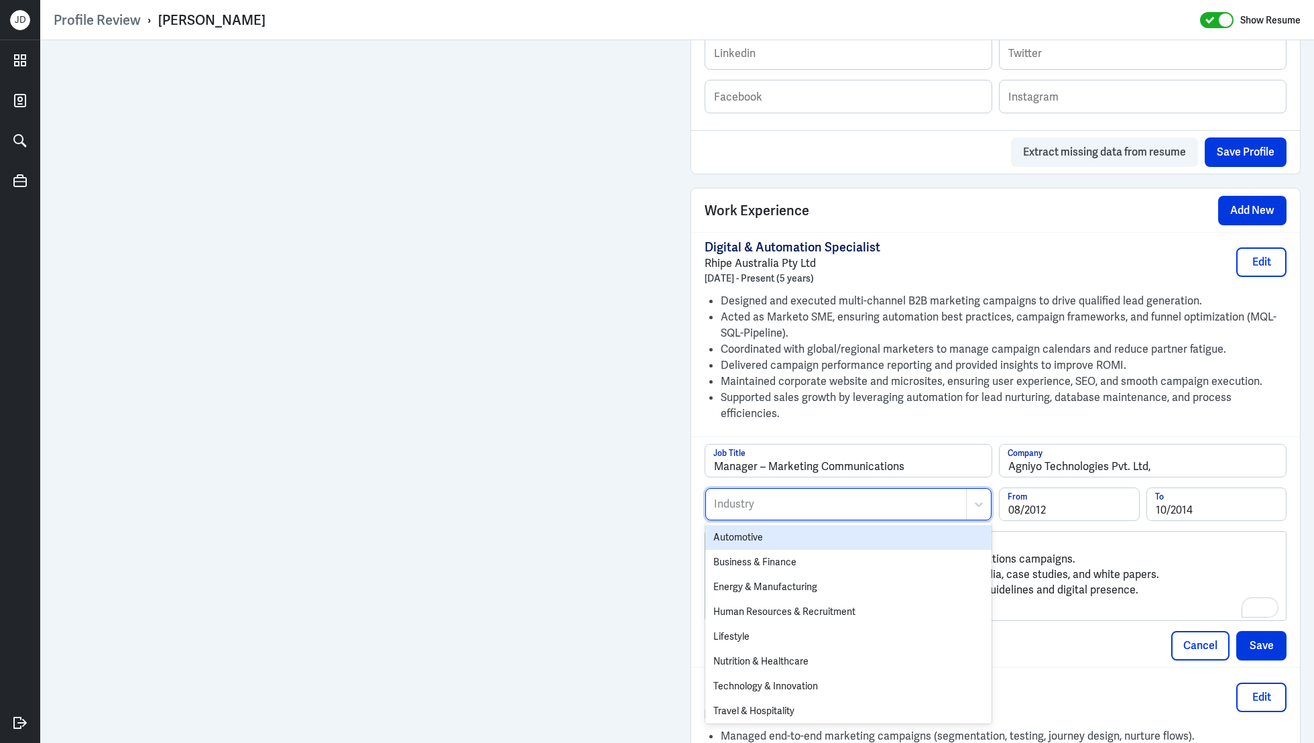
click at [837, 496] on div at bounding box center [836, 504] width 247 height 16
type input "tech"
click at [824, 525] on div "Technology & Innovation" at bounding box center [848, 537] width 286 height 25
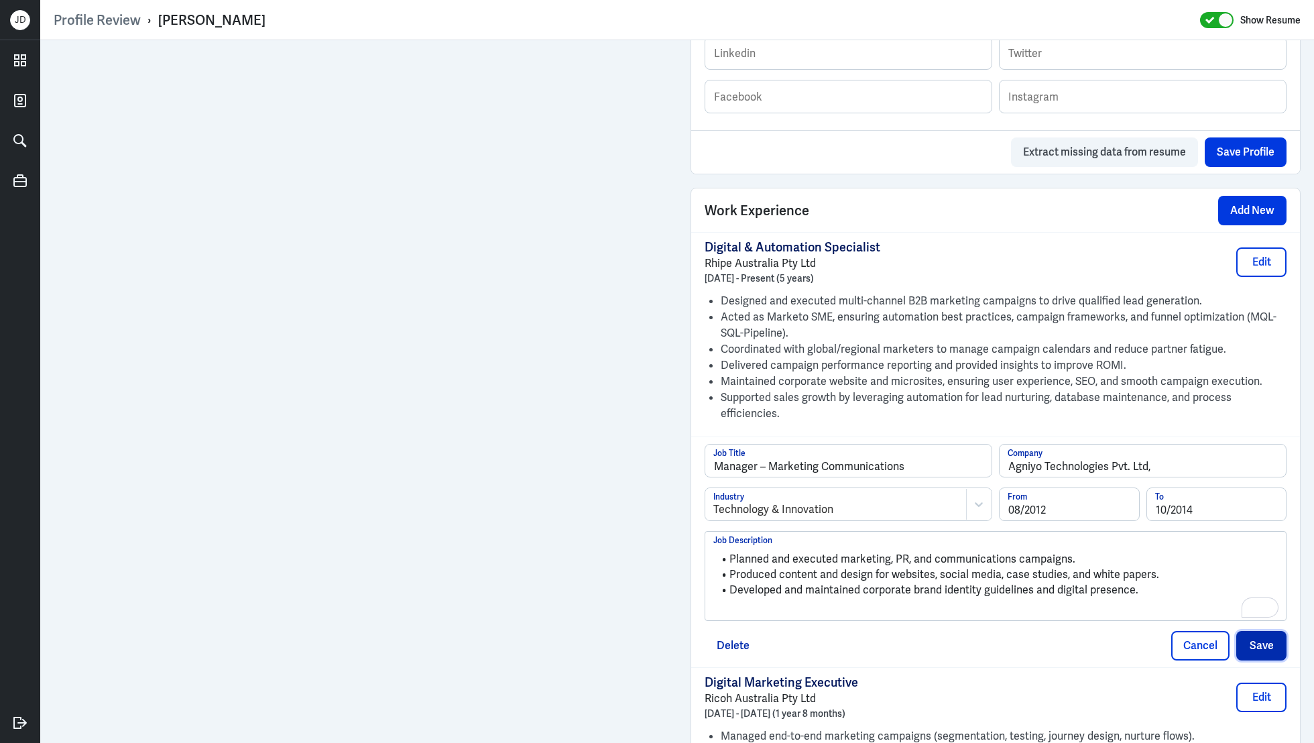
click at [1271, 631] on button "Save" at bounding box center [1261, 645] width 50 height 29
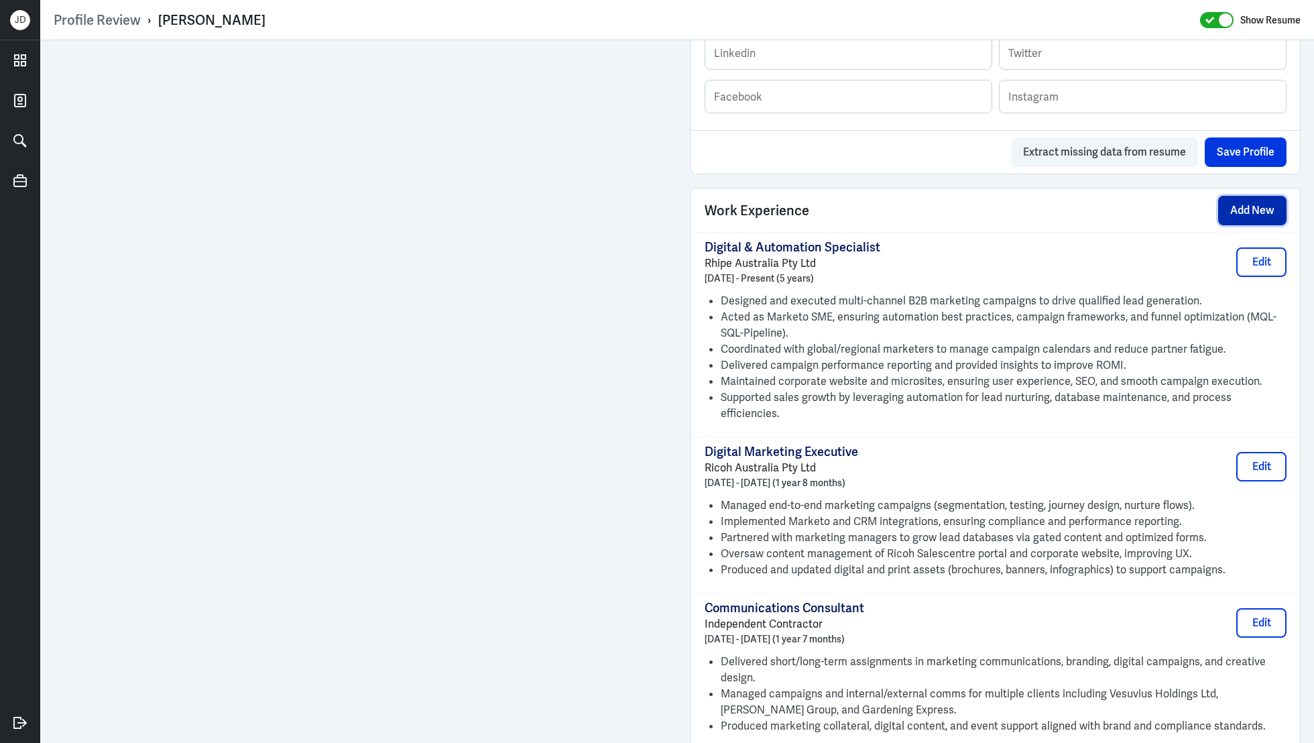
click at [1247, 210] on button "Add New" at bounding box center [1252, 210] width 68 height 29
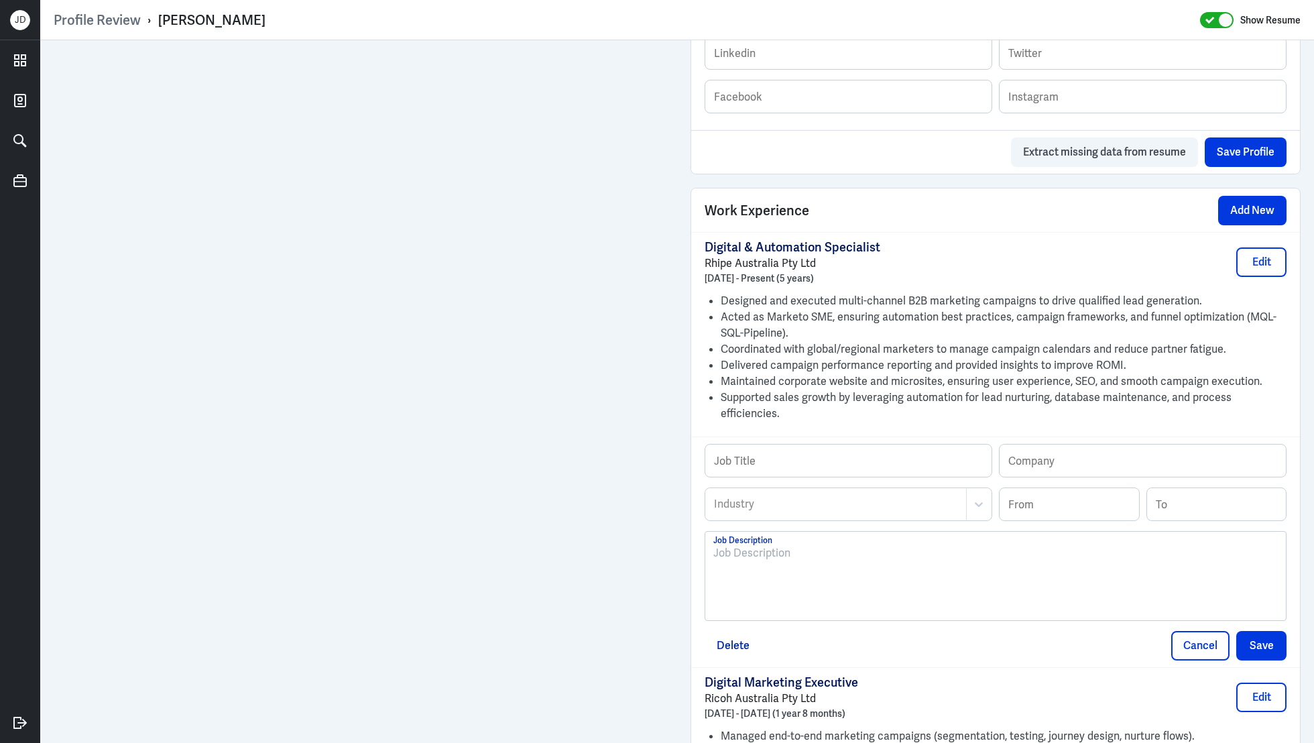
click at [820, 561] on div at bounding box center [995, 581] width 564 height 72
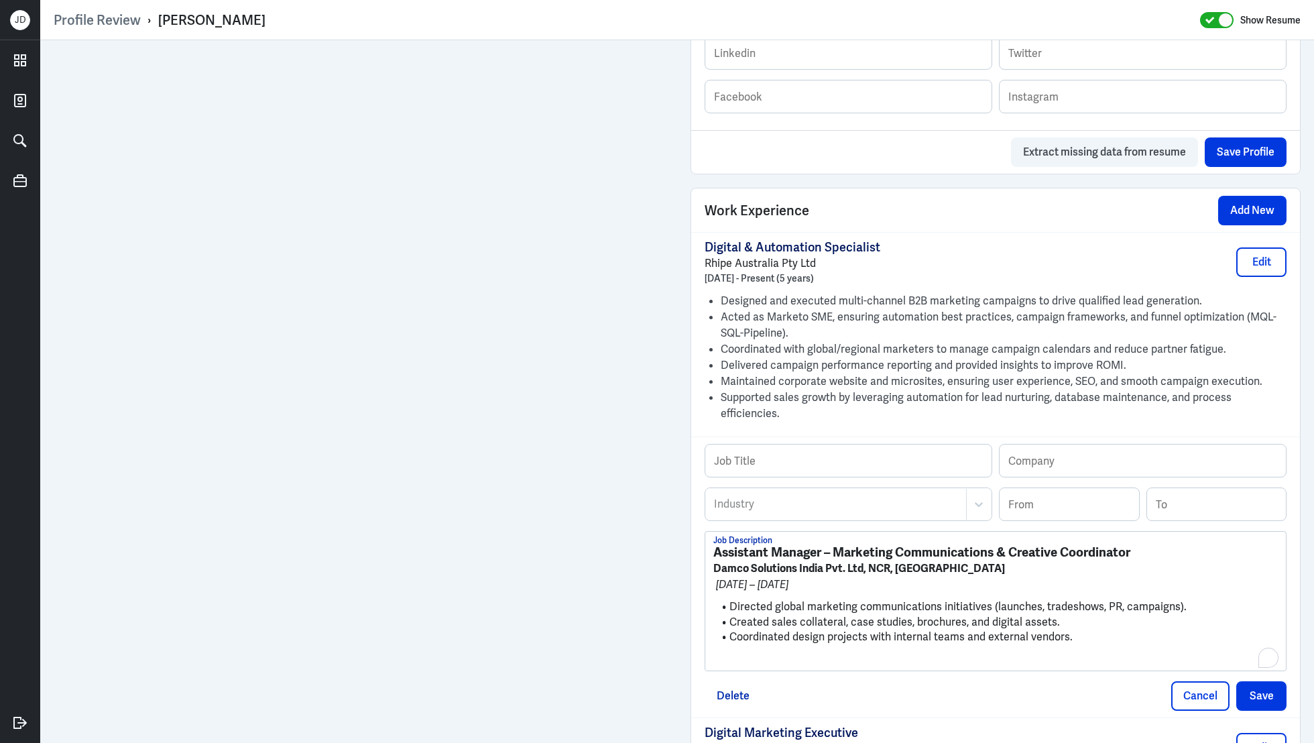
scroll to position [0, 0]
drag, startPoint x: 1137, startPoint y: 534, endPoint x: 641, endPoint y: 531, distance: 495.4
click at [516, 440] on div "Admin Settings Update Resume Save Profile User Requested Private Set Resume to …" at bounding box center [677, 363] width 1274 height 2418
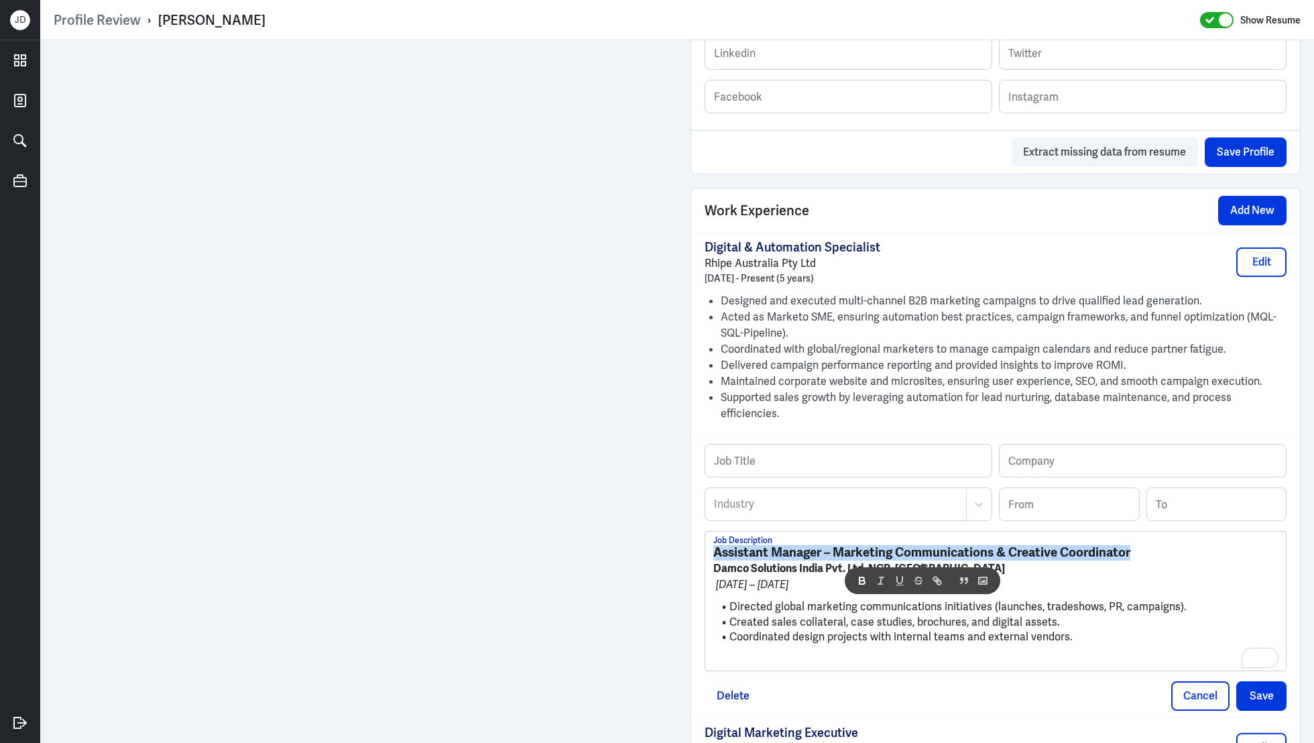
scroll to position [886, 0]
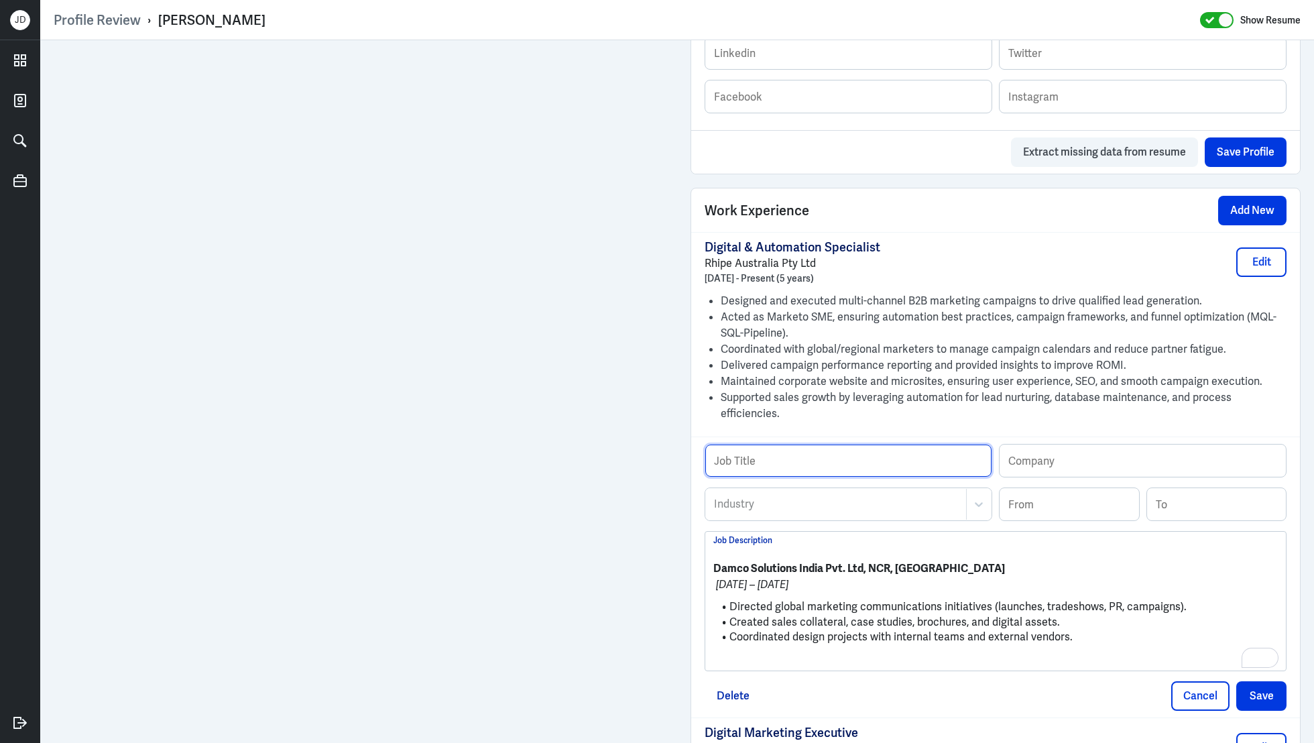
click at [733, 448] on input "text" at bounding box center [848, 460] width 286 height 32
paste input "Assistant Manager – Marketing Communications & Creative Coordinator"
type input "Assistant Manager – Marketing Communications & Creative Coordinator"
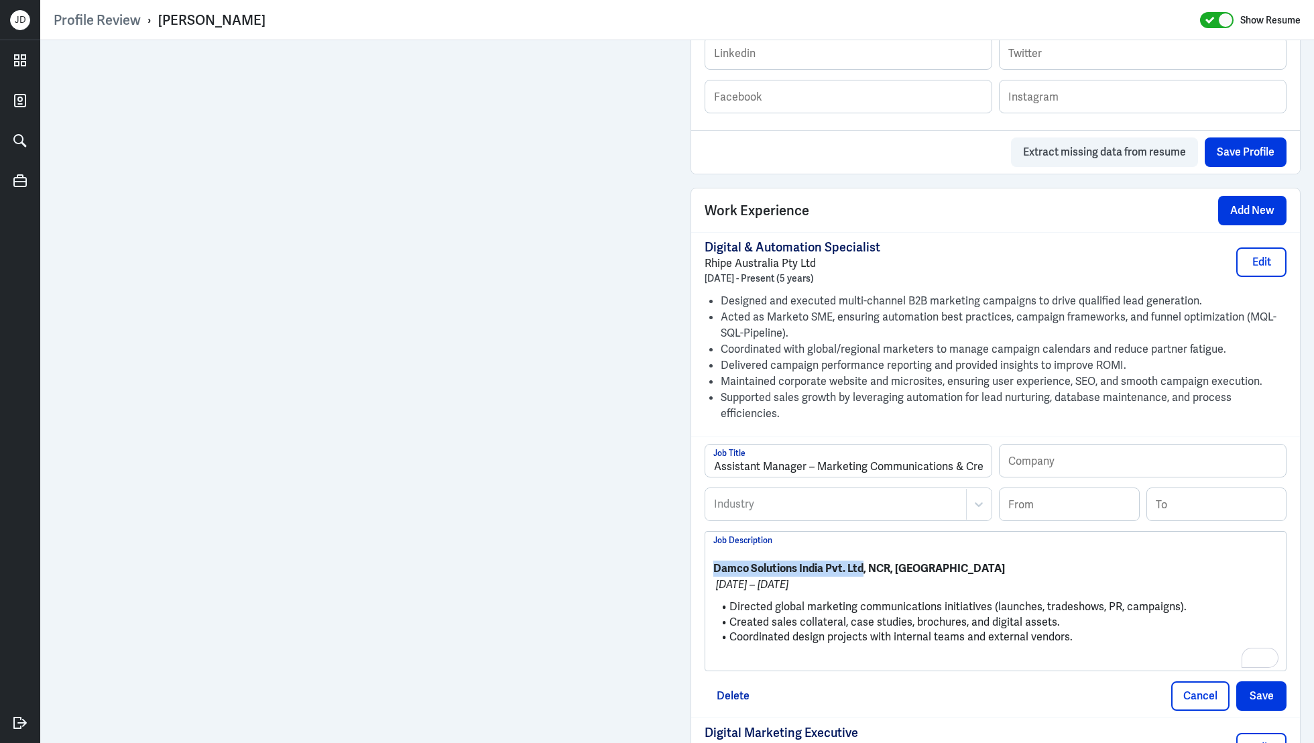
drag, startPoint x: 865, startPoint y: 551, endPoint x: 714, endPoint y: 551, distance: 150.8
click at [714, 561] on strong "Damco Solutions India Pvt. Ltd, NCR, India" at bounding box center [859, 568] width 292 height 14
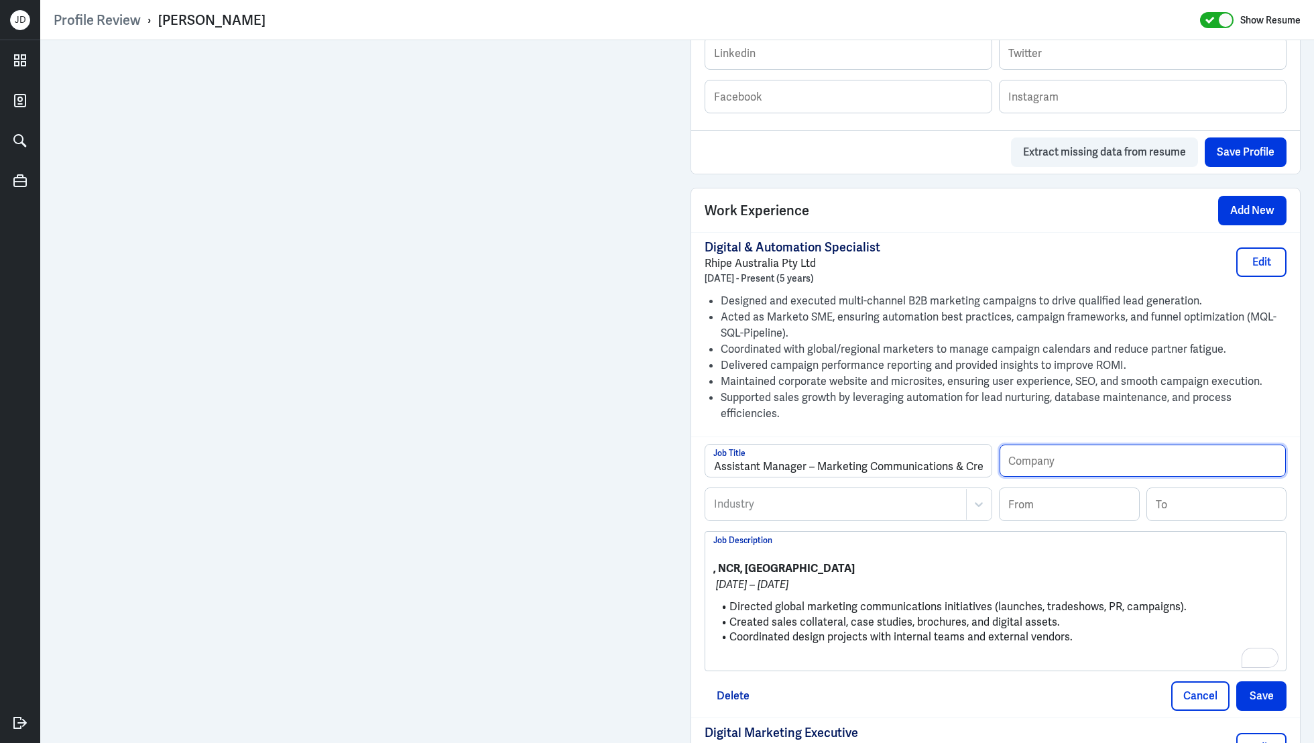
click at [1086, 444] on input "text" at bounding box center [1142, 460] width 286 height 32
paste input "Damco Solutions India Pvt. Ltd"
type input "Damco Solutions India Pvt. Ltd"
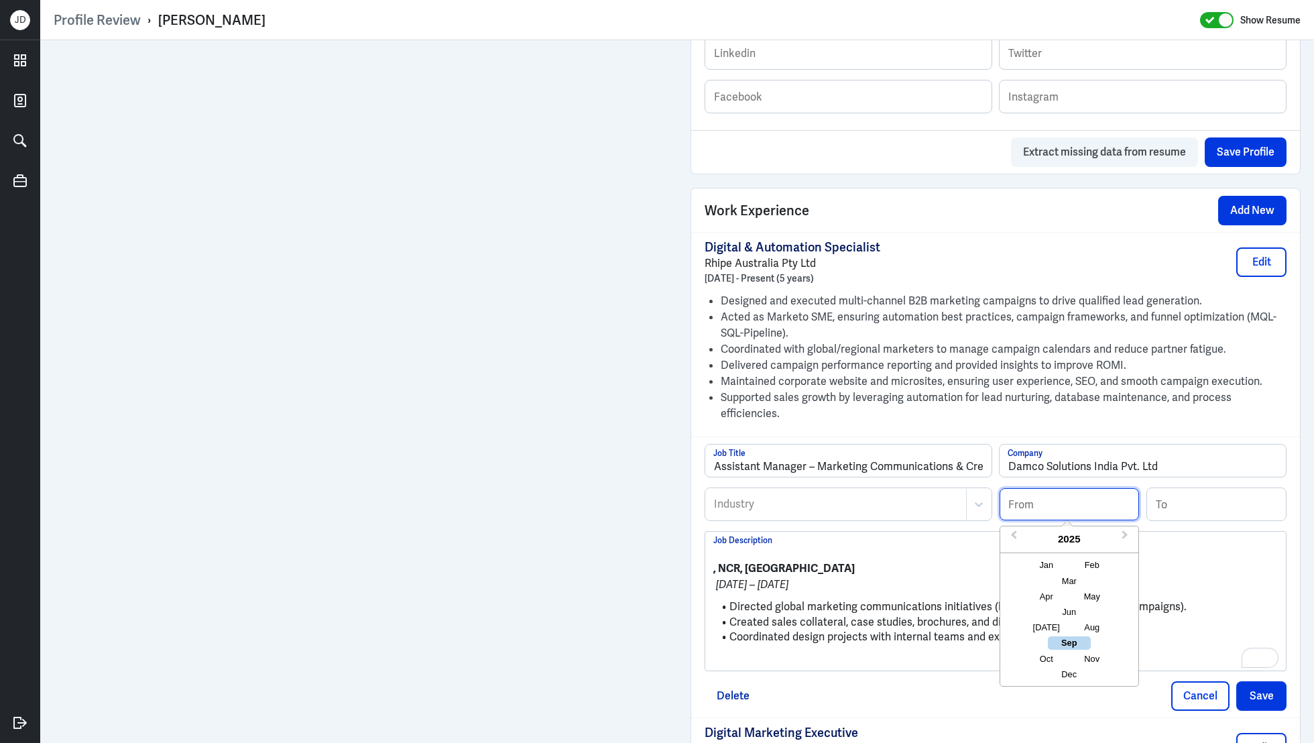
click at [1037, 495] on input at bounding box center [1068, 504] width 139 height 32
type input "07/2010"
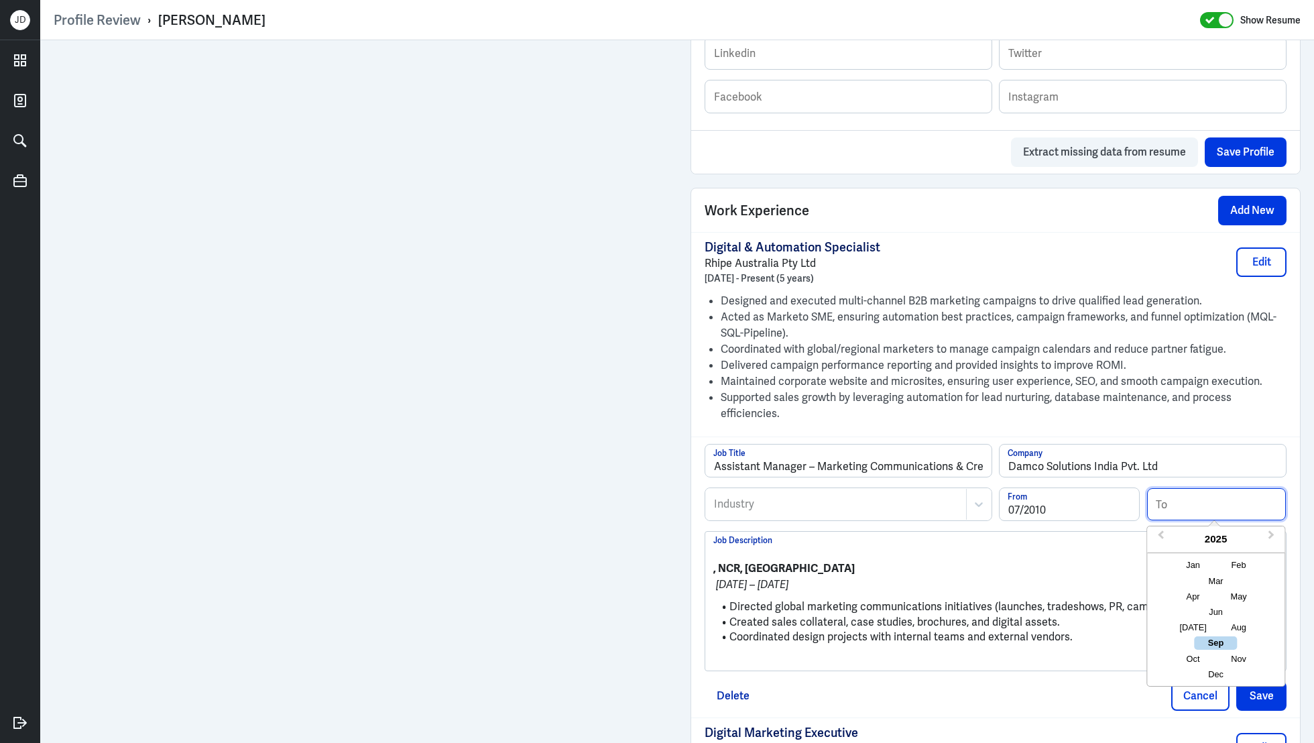
click at [1227, 488] on input at bounding box center [1216, 504] width 139 height 32
type input "07/2012"
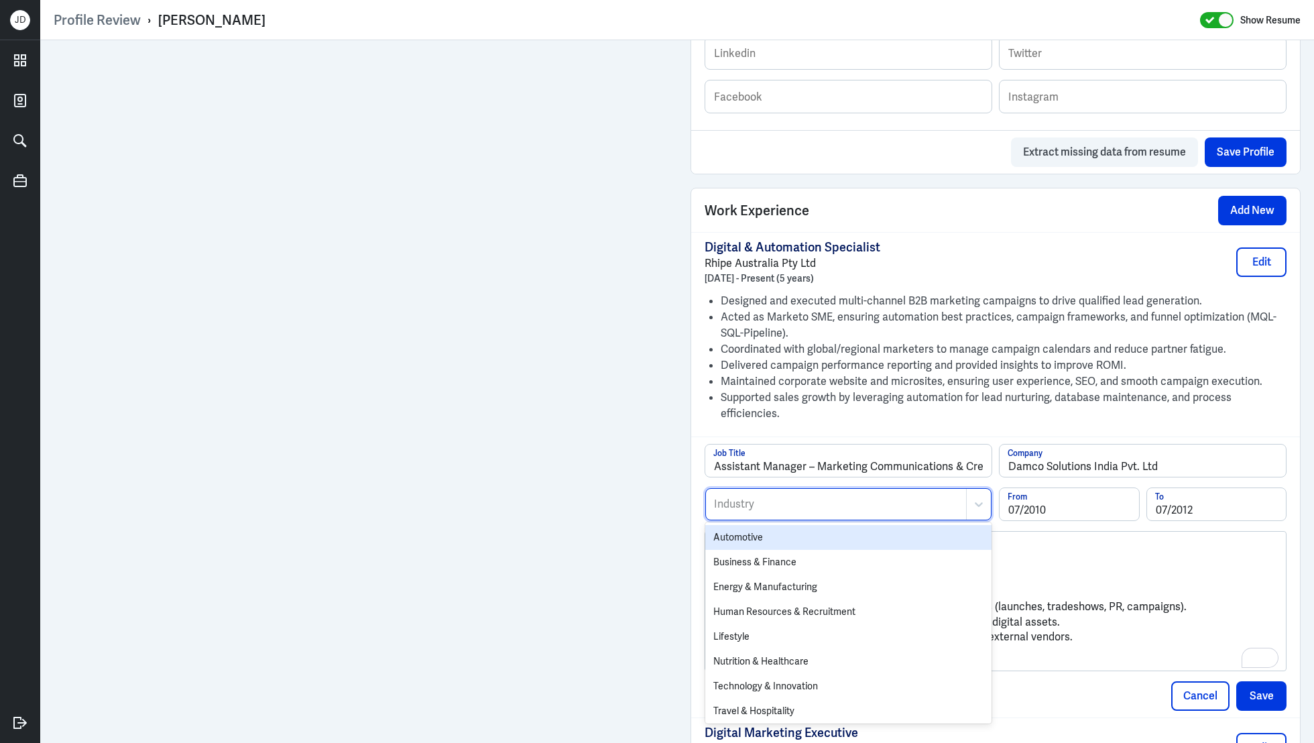
click at [803, 496] on div at bounding box center [836, 504] width 247 height 16
type input "info"
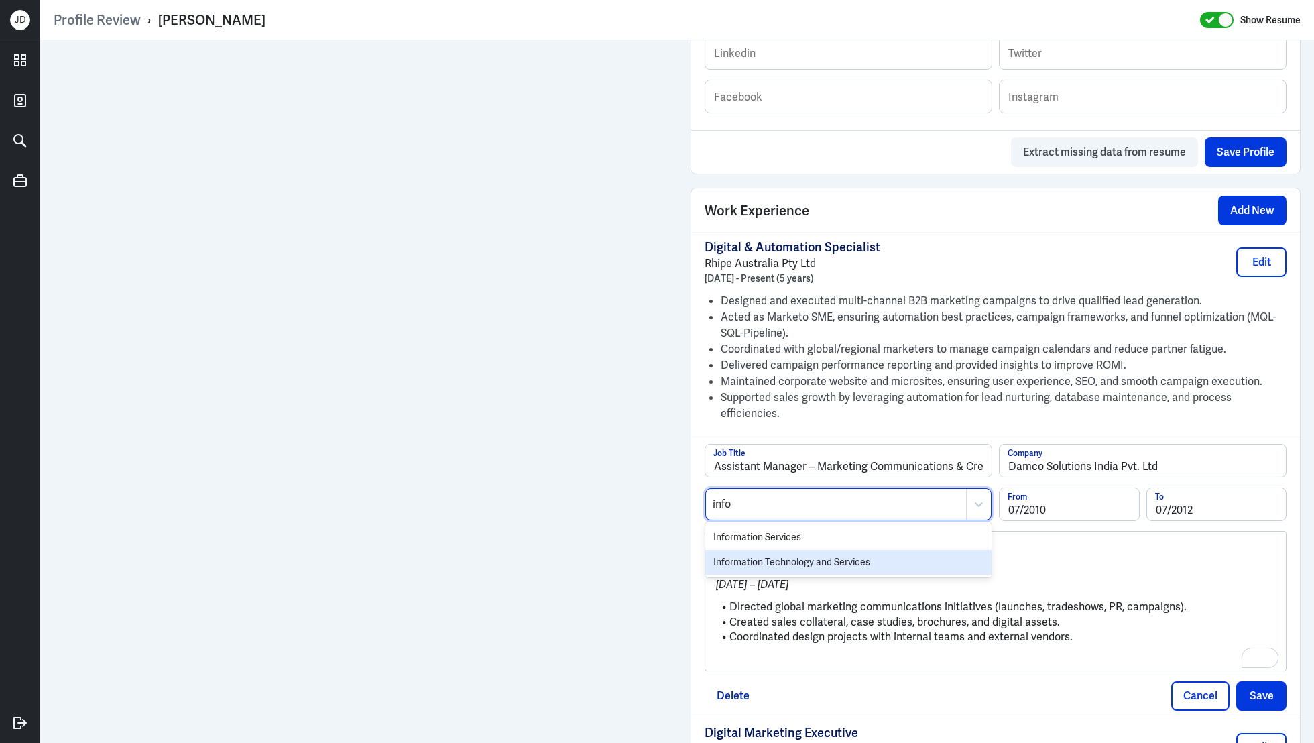
click at [792, 550] on div "Information Technology and Services" at bounding box center [848, 562] width 286 height 25
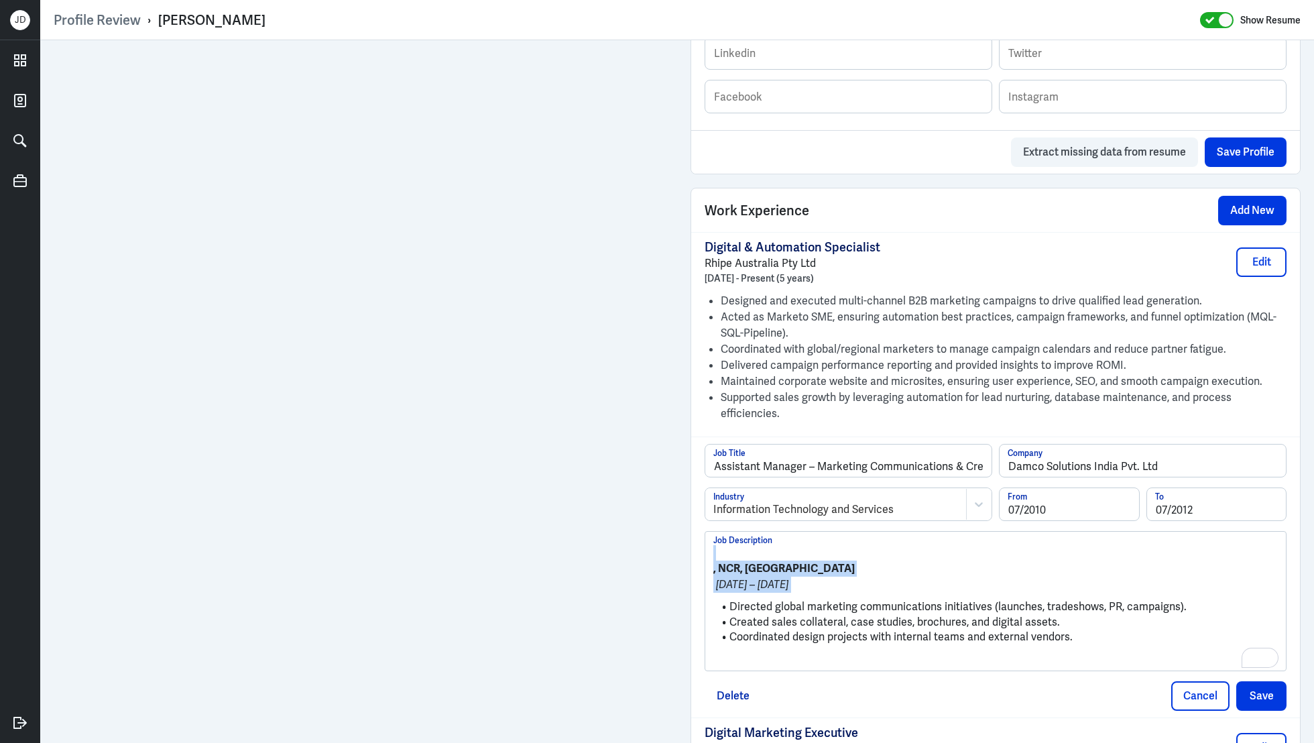
drag, startPoint x: 730, startPoint y: 588, endPoint x: 686, endPoint y: 501, distance: 97.1
click at [686, 501] on div "Admin Settings Update Resume Save Profile User Requested Private Set Resume to …" at bounding box center [995, 363] width 637 height 2418
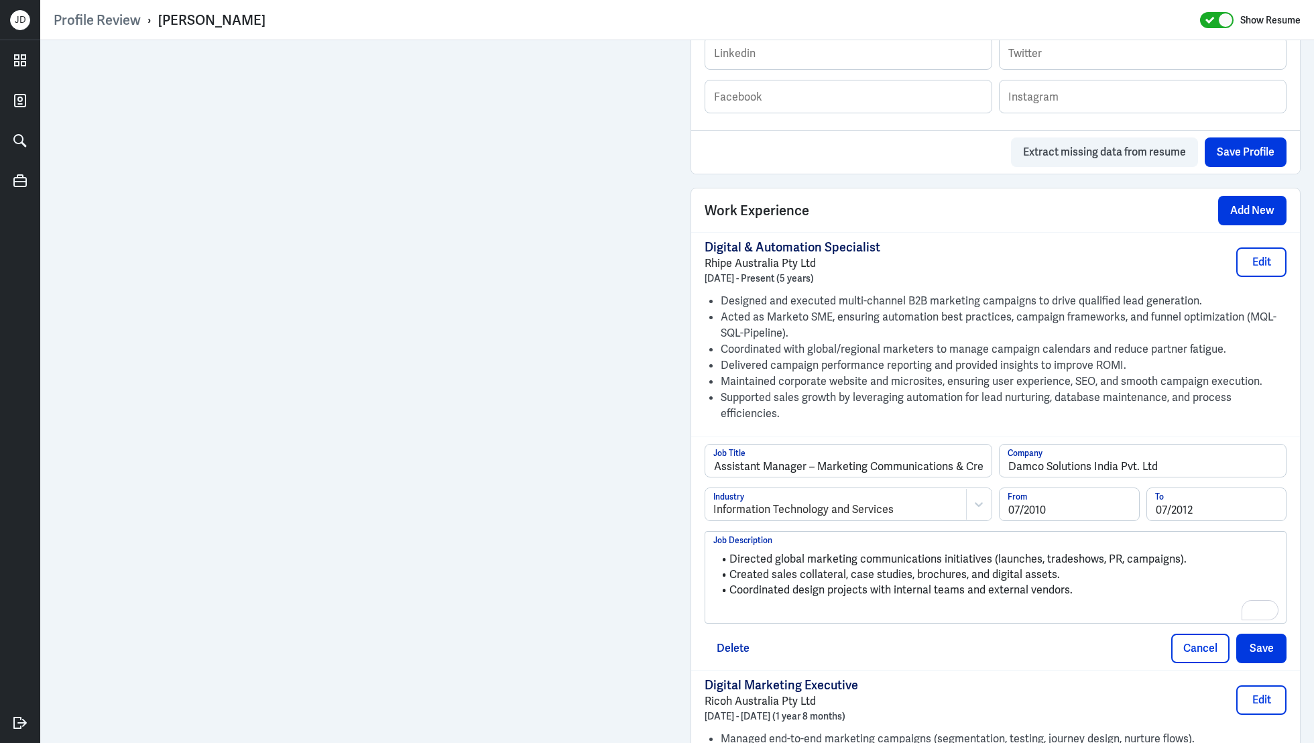
click at [812, 604] on p "To enrich screen reader interactions, please activate Accessibility in Grammarl…" at bounding box center [995, 612] width 564 height 16
click at [1268, 631] on button "Save" at bounding box center [1261, 645] width 50 height 29
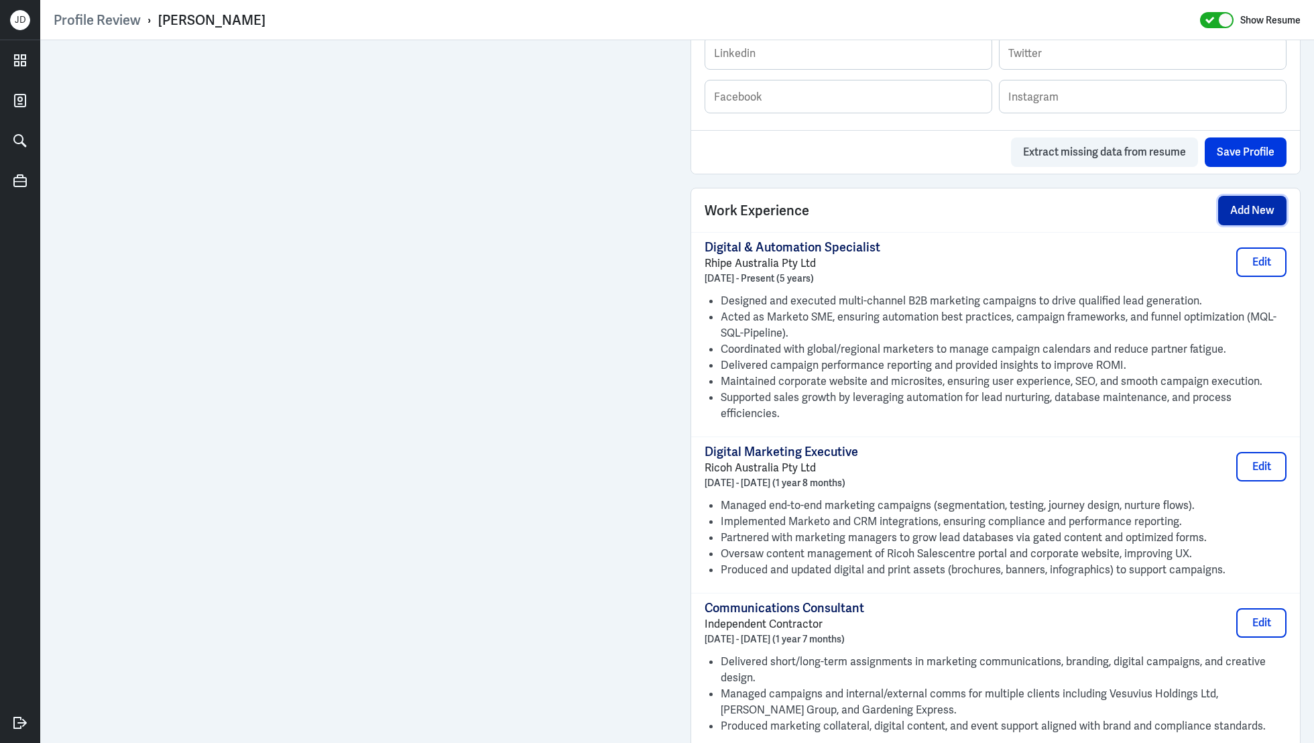
click at [1247, 204] on button "Add New" at bounding box center [1252, 210] width 68 height 29
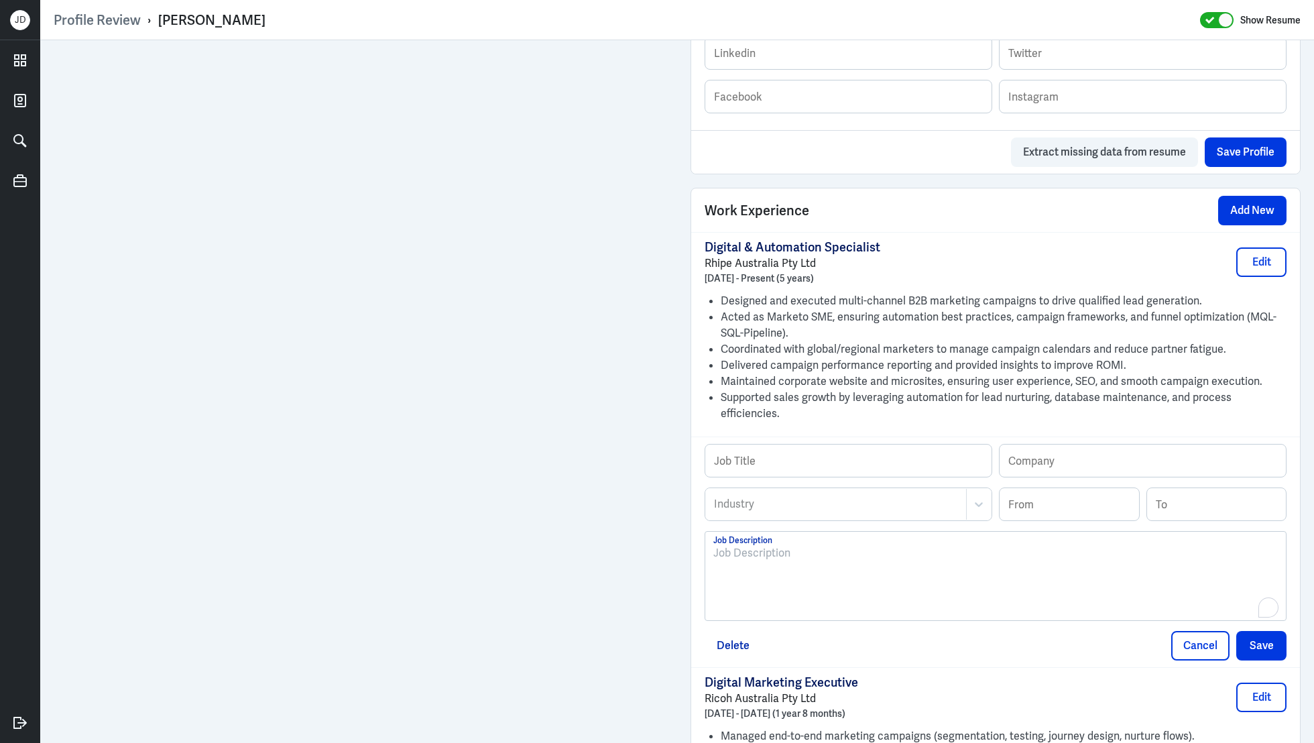
click at [767, 572] on div "To enrich screen reader interactions, please activate Accessibility in Grammarl…" at bounding box center [995, 581] width 564 height 72
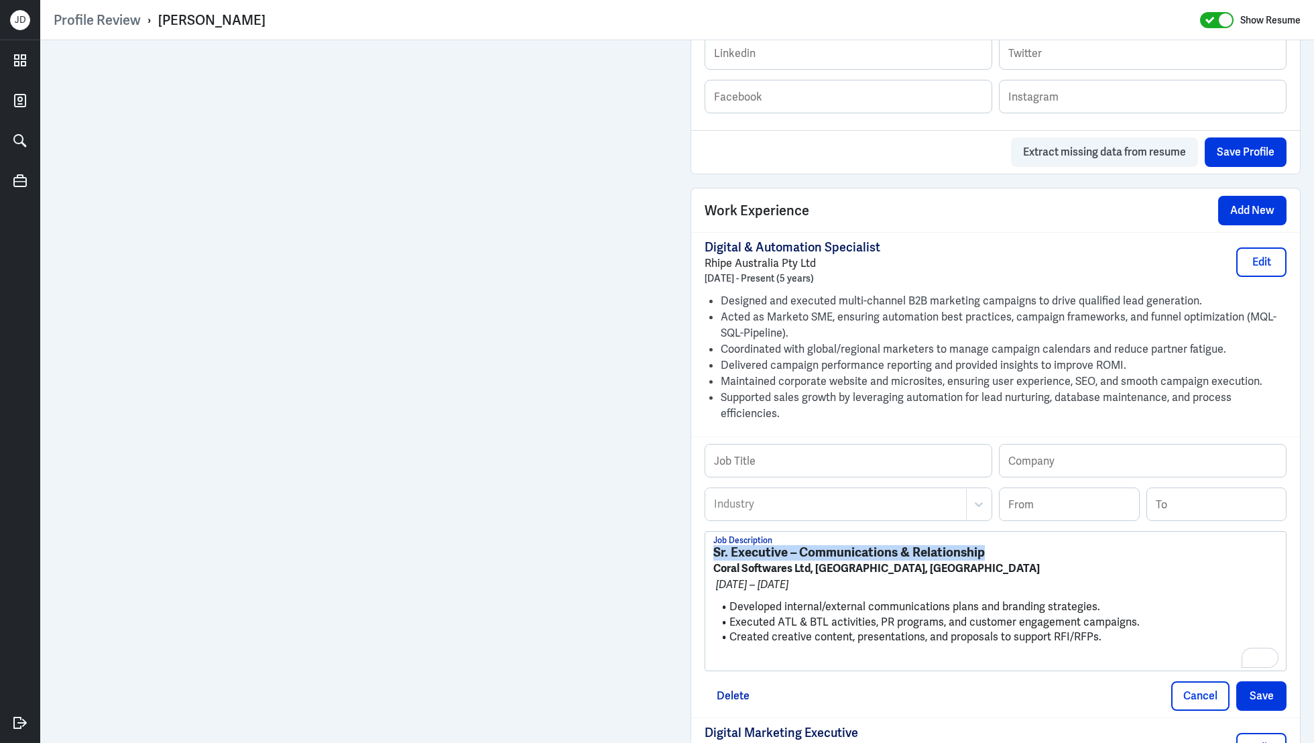
drag, startPoint x: 991, startPoint y: 537, endPoint x: 686, endPoint y: 524, distance: 305.2
click at [686, 524] on div "Admin Settings Update Resume Save Profile User Requested Private Set Resume to …" at bounding box center [995, 425] width 637 height 2542
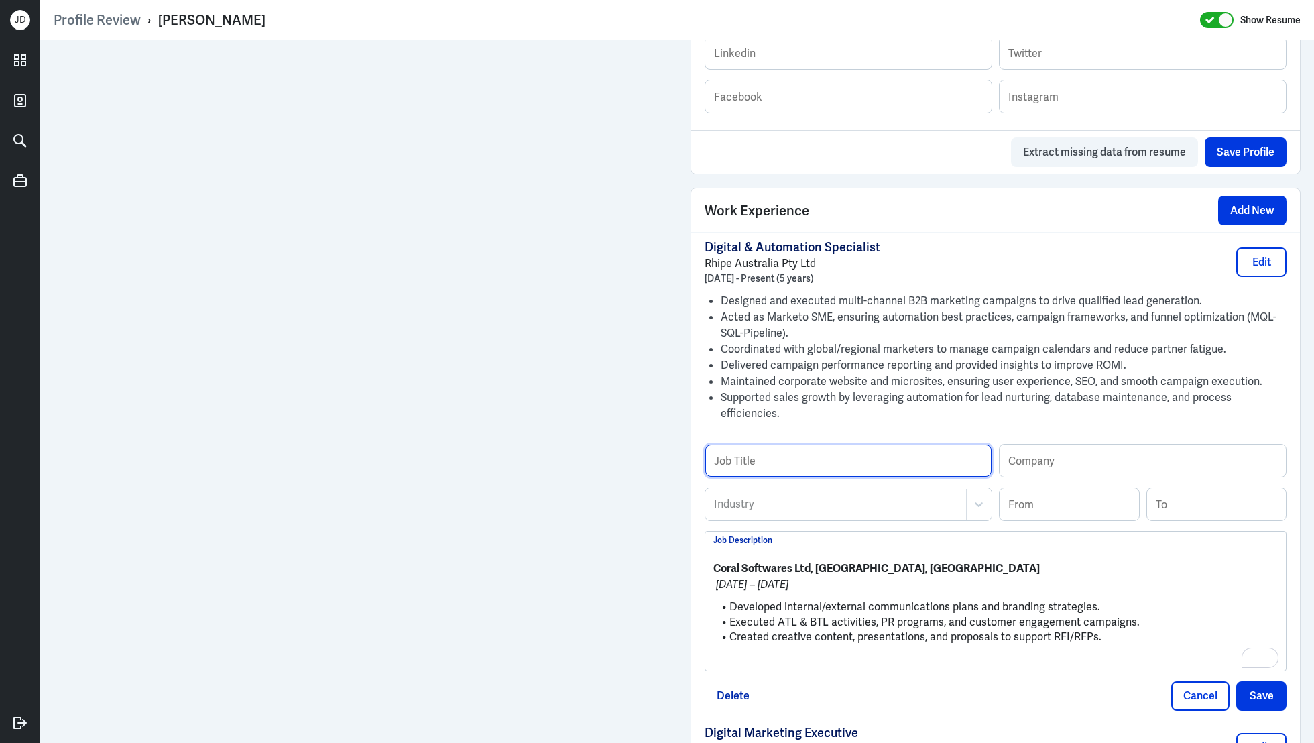
click at [824, 444] on input "text" at bounding box center [848, 460] width 286 height 32
paste input "Sr. Executive – Communications & Relationship"
click at [727, 450] on input "Sr. Executive – Communications & Relationship" at bounding box center [848, 460] width 286 height 32
type input "Senior Executive – Communications & Relationship"
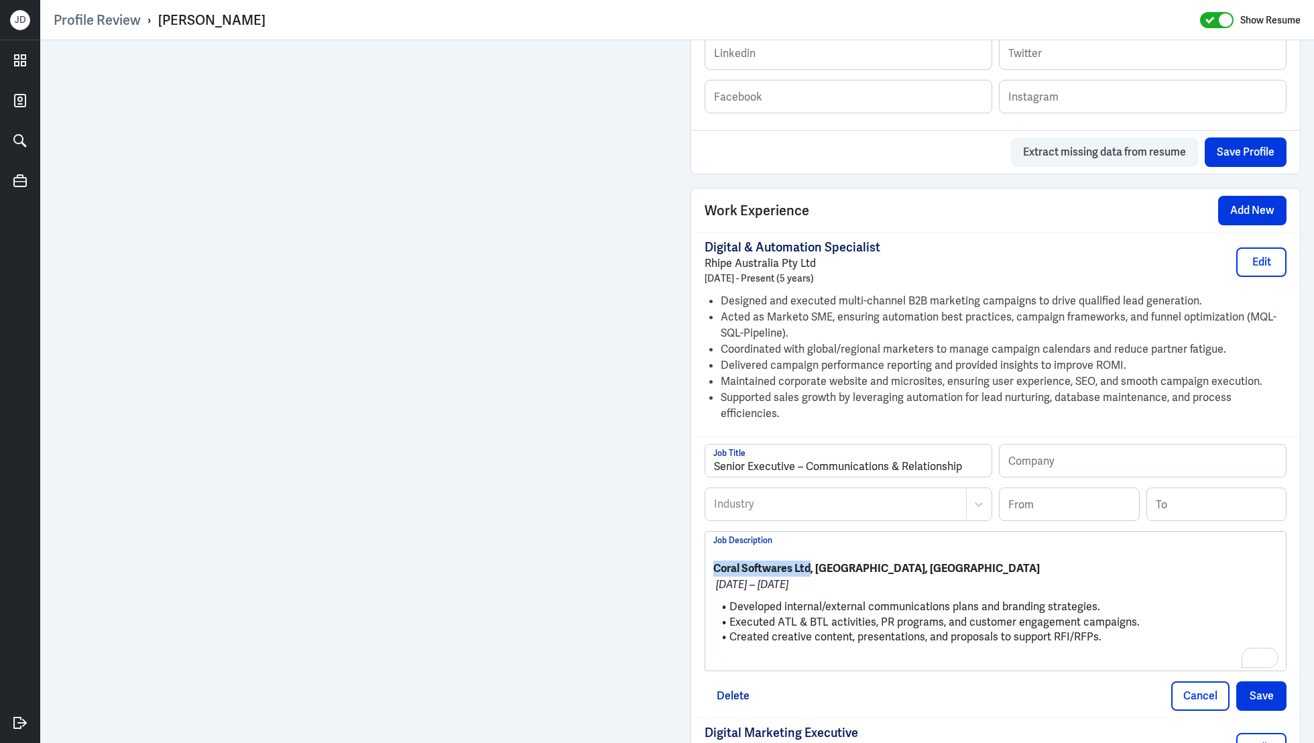
drag, startPoint x: 811, startPoint y: 549, endPoint x: 712, endPoint y: 551, distance: 99.2
click at [712, 551] on div "Coral Softwares Ltd, Kolkata, India Dec 2008 – Jan 2010 Developed internal/exte…" at bounding box center [995, 601] width 580 height 139
click at [1081, 444] on input "text" at bounding box center [1142, 460] width 286 height 32
paste input "Coral Softwares Ltd"
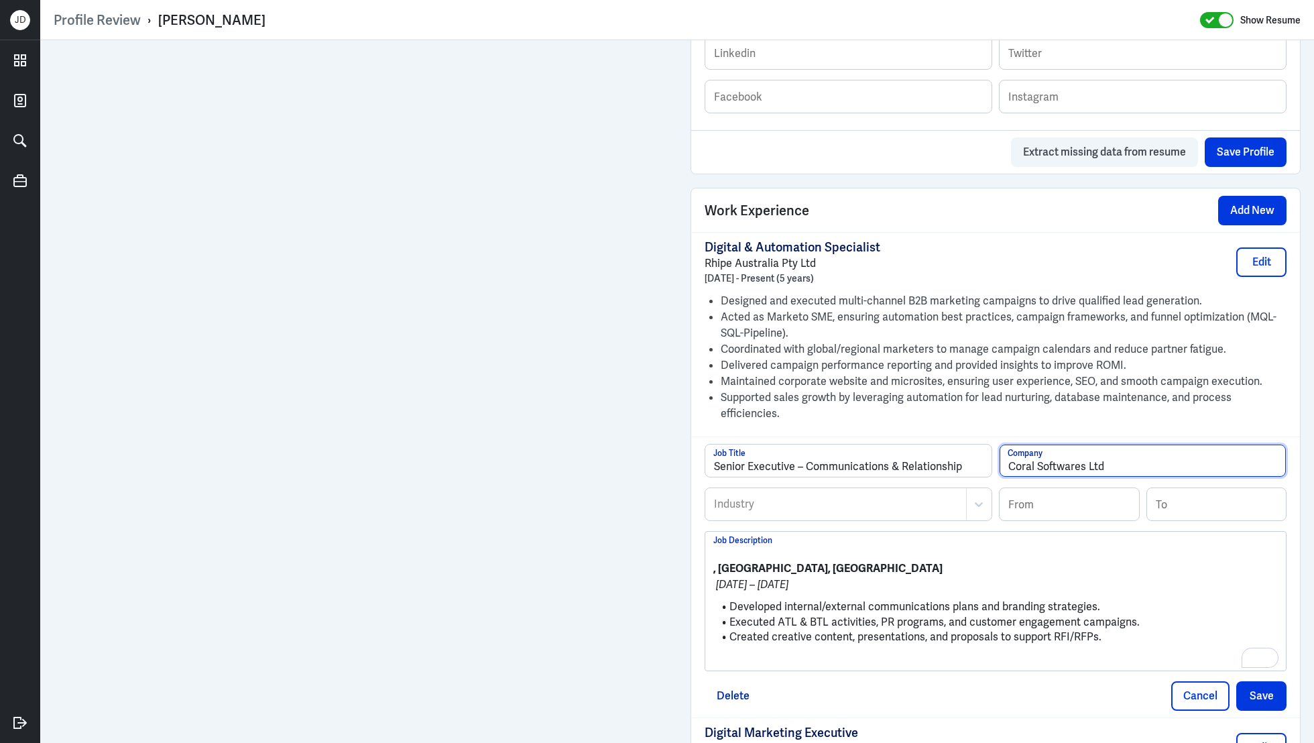
type input "Coral Softwares Ltd"
click at [1056, 490] on input at bounding box center [1068, 504] width 139 height 32
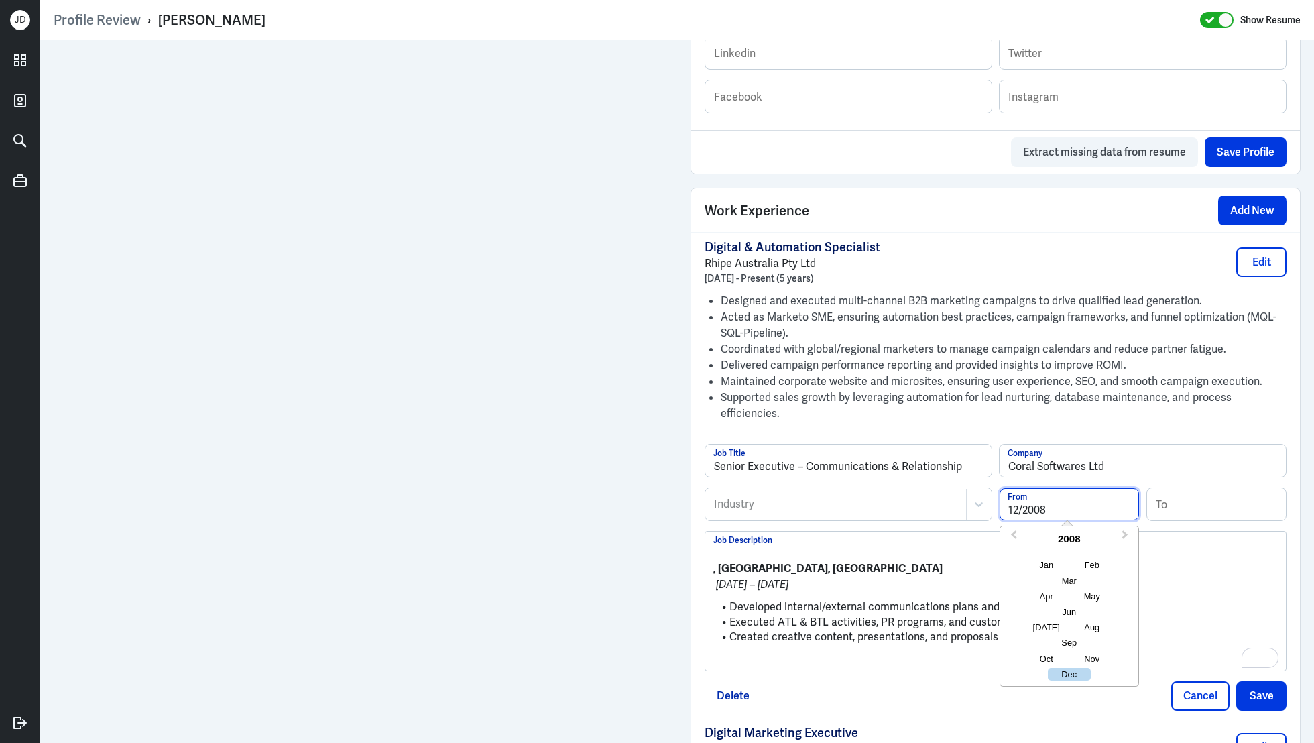
type input "12/2008"
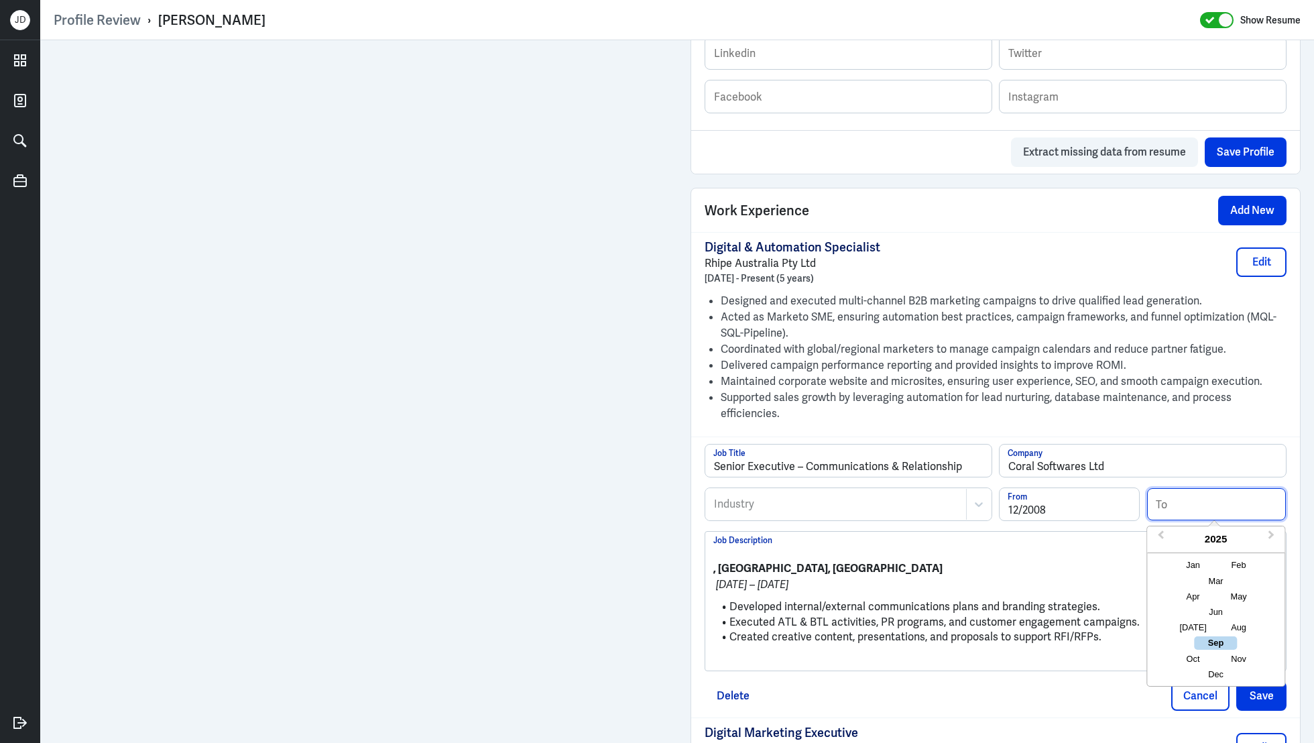
click at [1203, 488] on input at bounding box center [1216, 504] width 139 height 32
type input "01/2010"
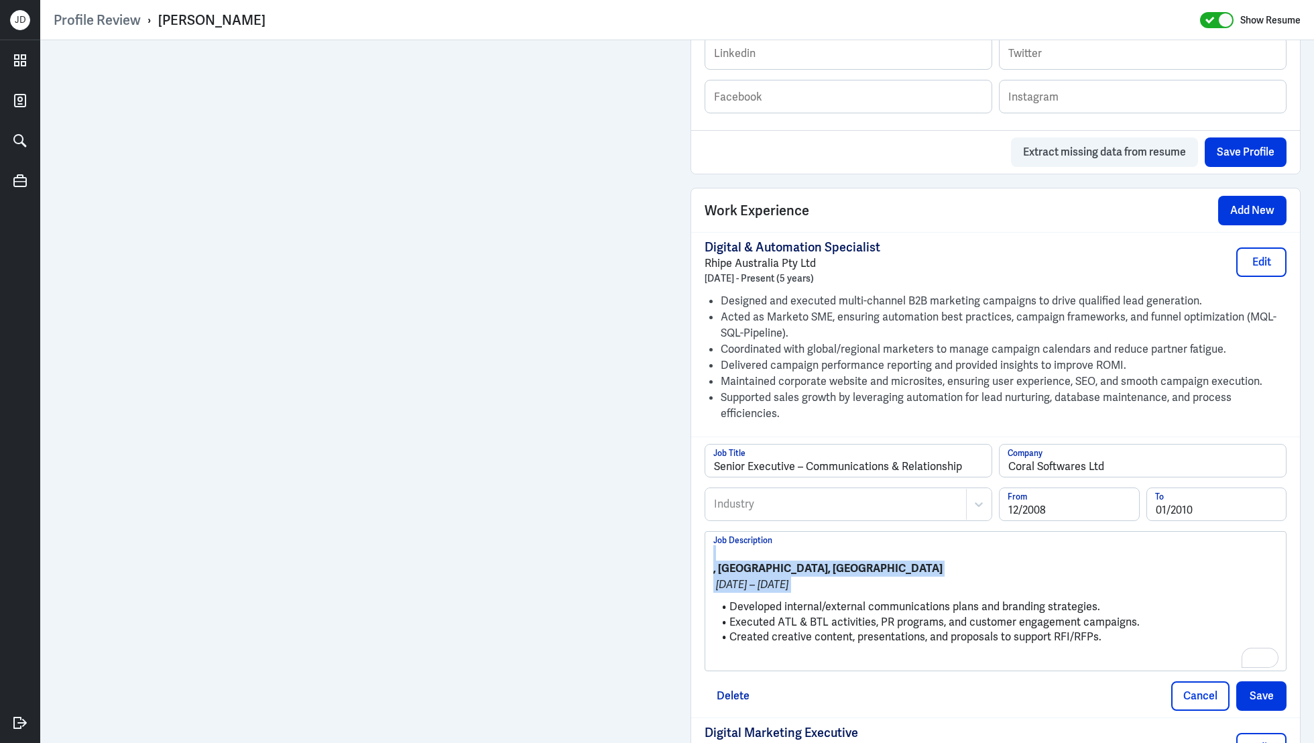
drag, startPoint x: 731, startPoint y: 590, endPoint x: 696, endPoint y: 521, distance: 77.0
click at [696, 521] on div "Senior Executive – Communications & Relationship Job Title Coral Softwares Ltd …" at bounding box center [995, 576] width 609 height 281
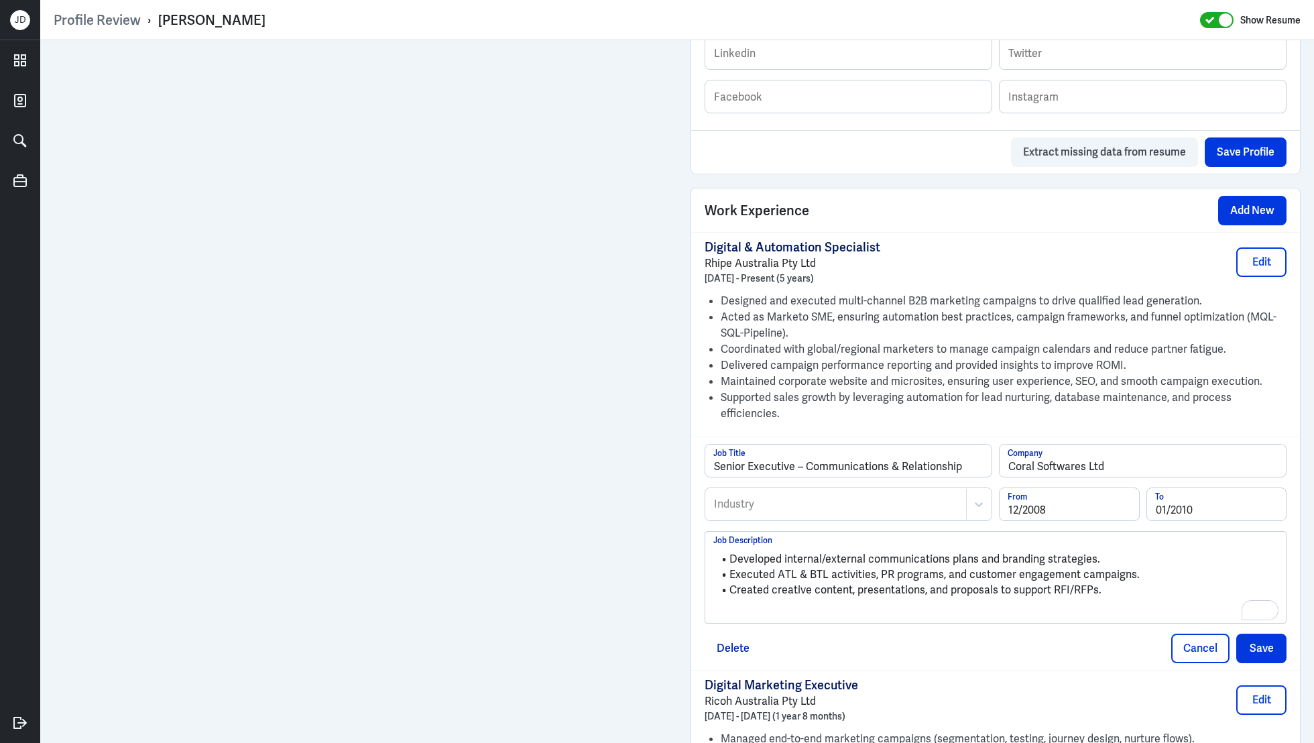
click at [778, 604] on p "To enrich screen reader interactions, please activate Accessibility in Grammarl…" at bounding box center [995, 612] width 564 height 16
click at [798, 496] on div at bounding box center [836, 504] width 247 height 16
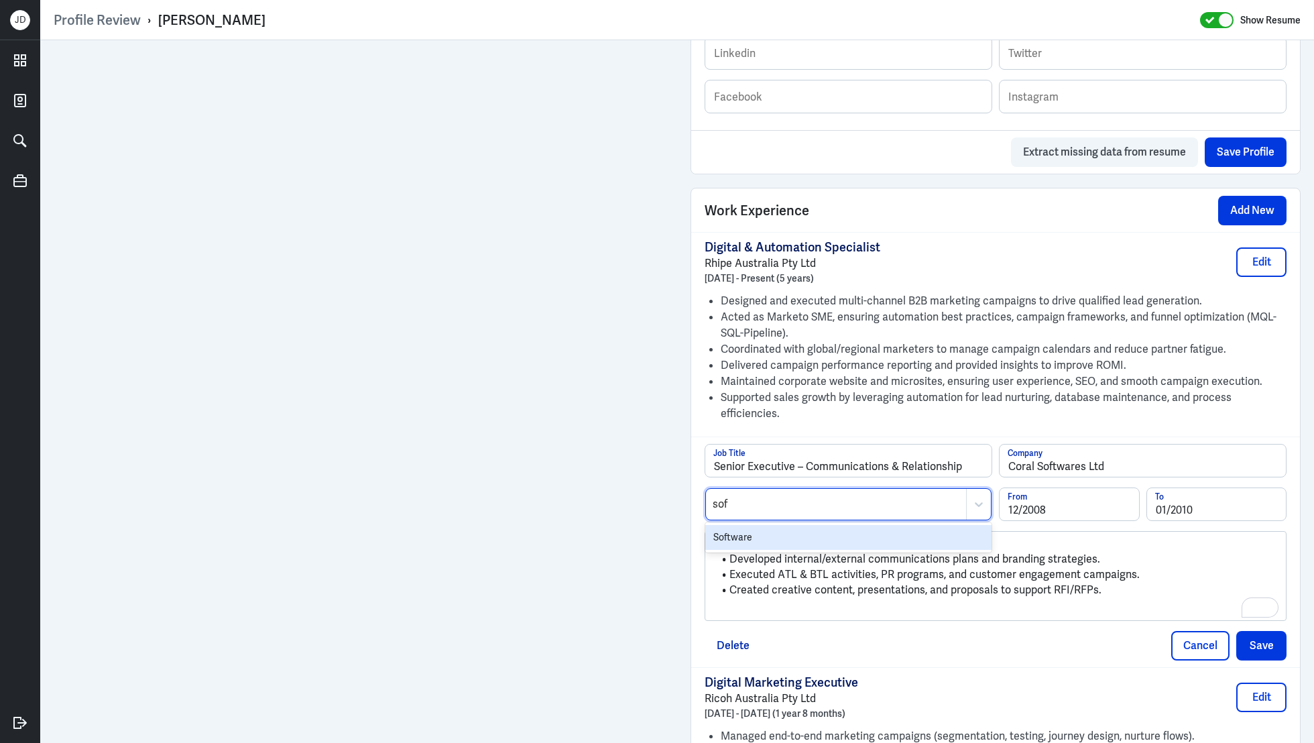
type input "soft"
click at [1281, 631] on button "Save" at bounding box center [1261, 645] width 50 height 29
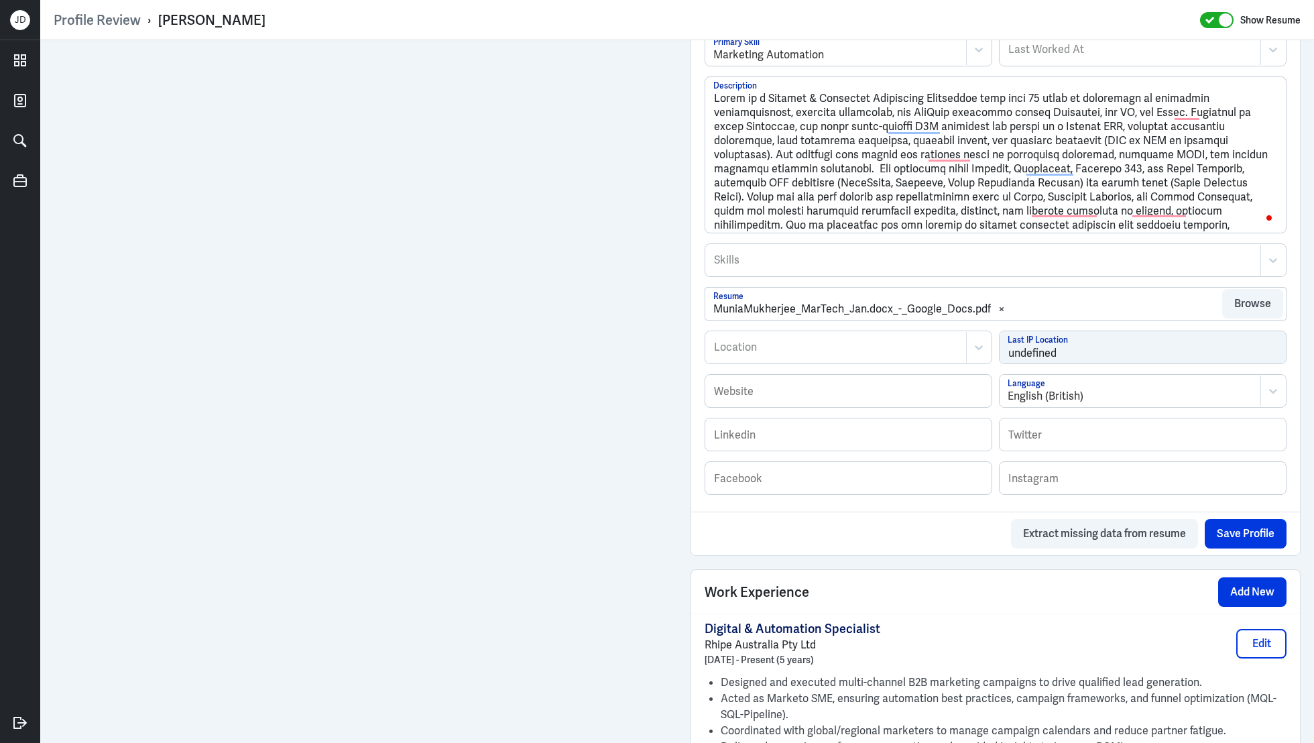
scroll to position [0, 0]
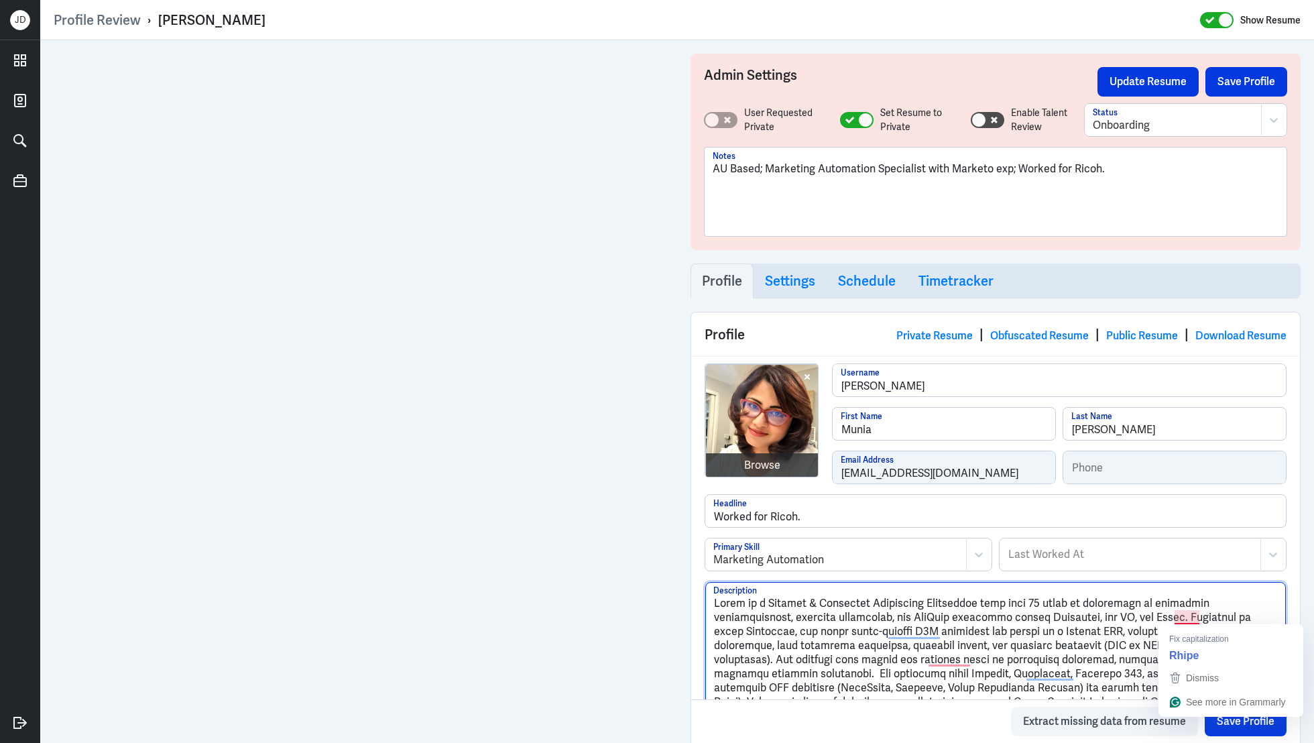
click at [1182, 619] on textarea "Description" at bounding box center [995, 660] width 580 height 156
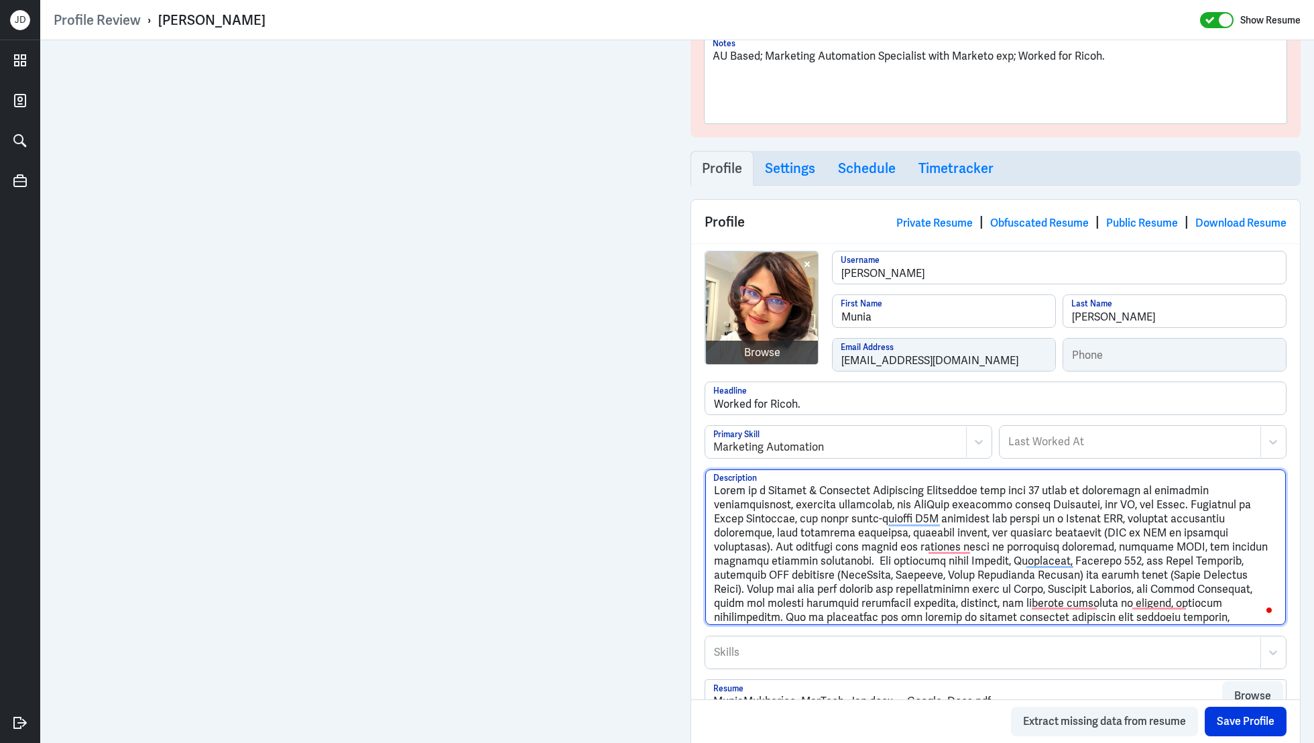
scroll to position [167, 0]
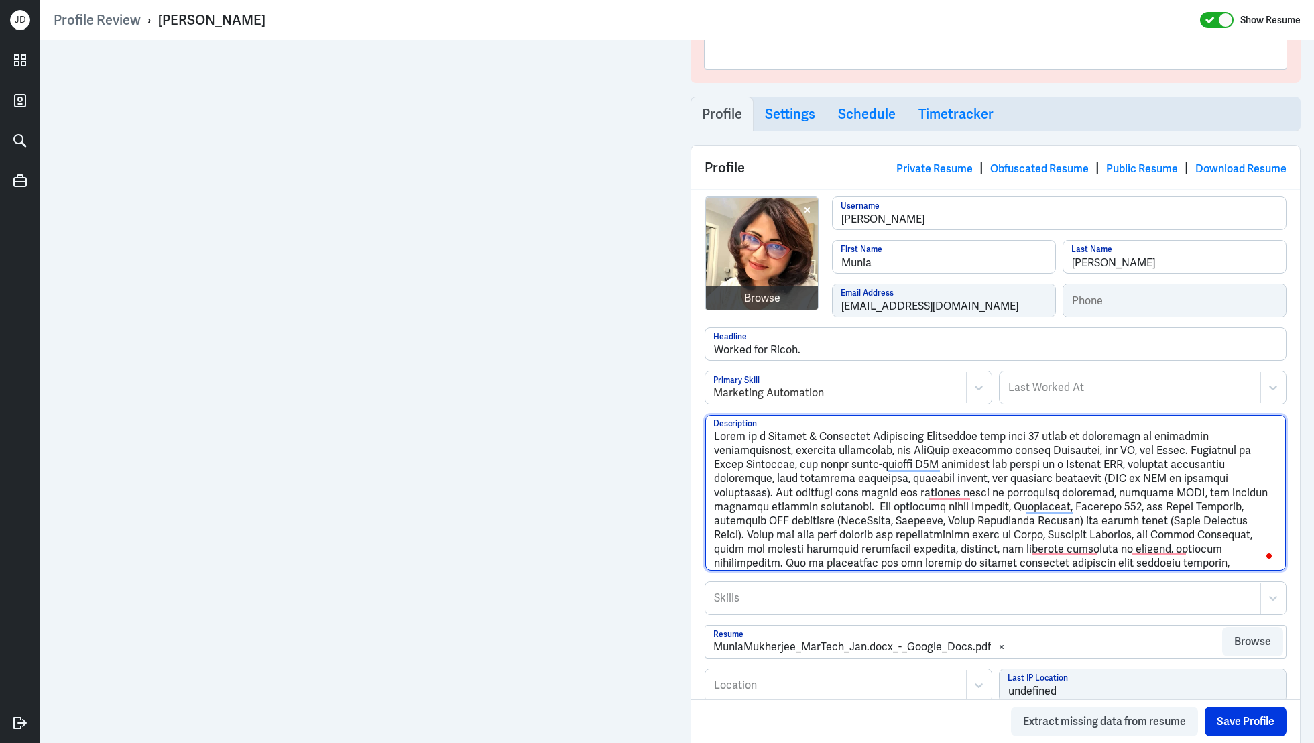
type textarea "Munia is a Digital & Marketing Automation Specialist with over 14 years of expe…"
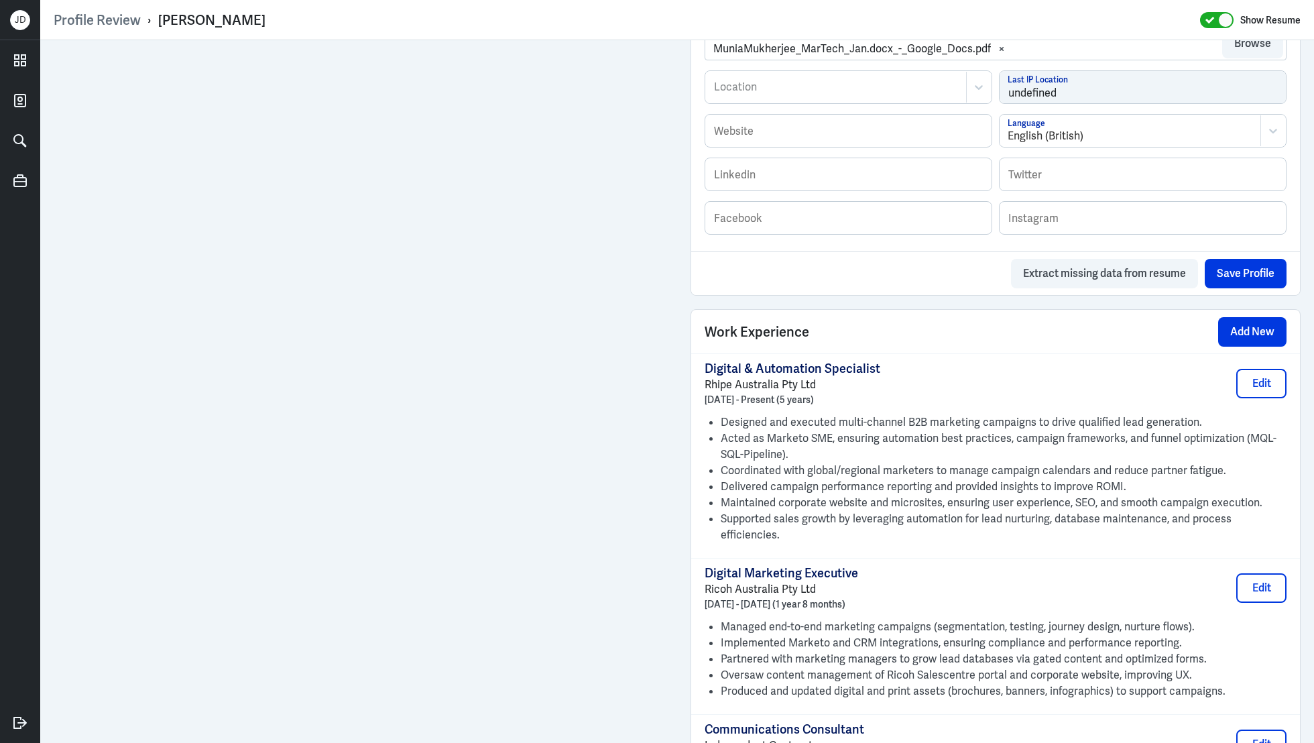
scroll to position [202, 0]
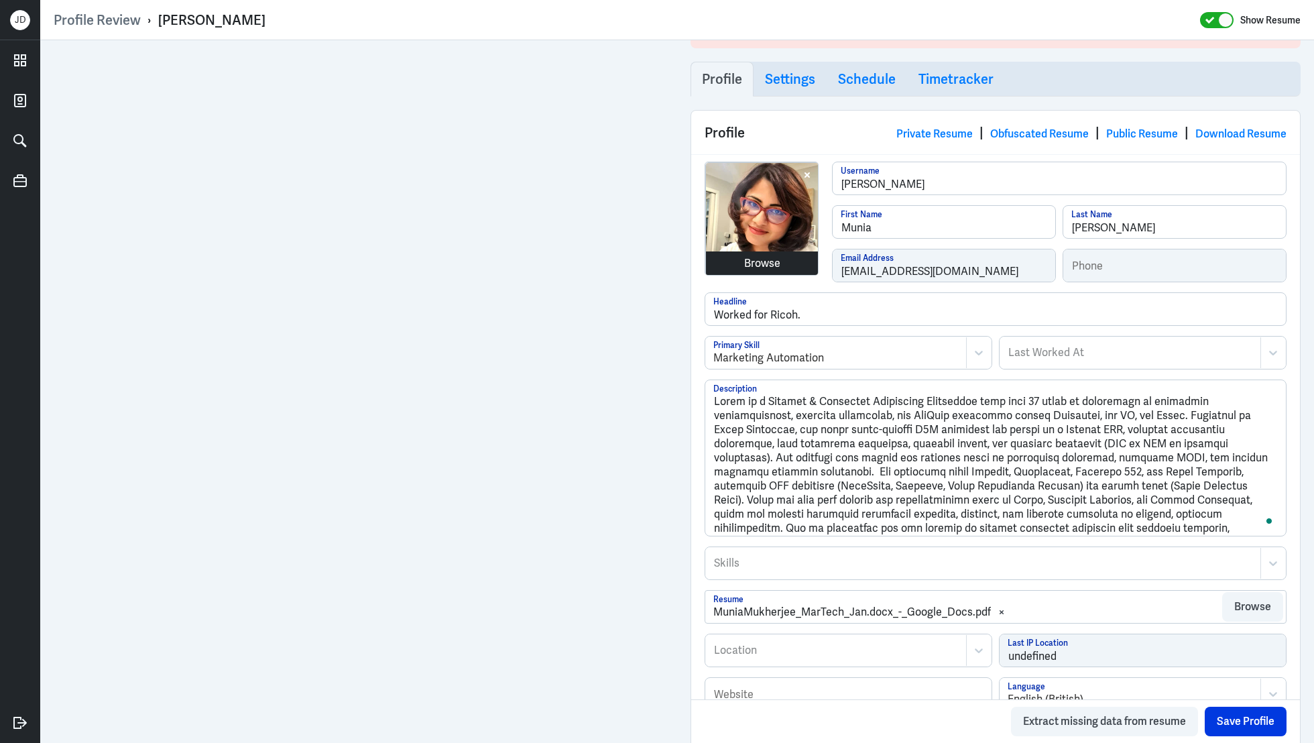
click at [762, 266] on div "Browse" at bounding box center [762, 263] width 36 height 16
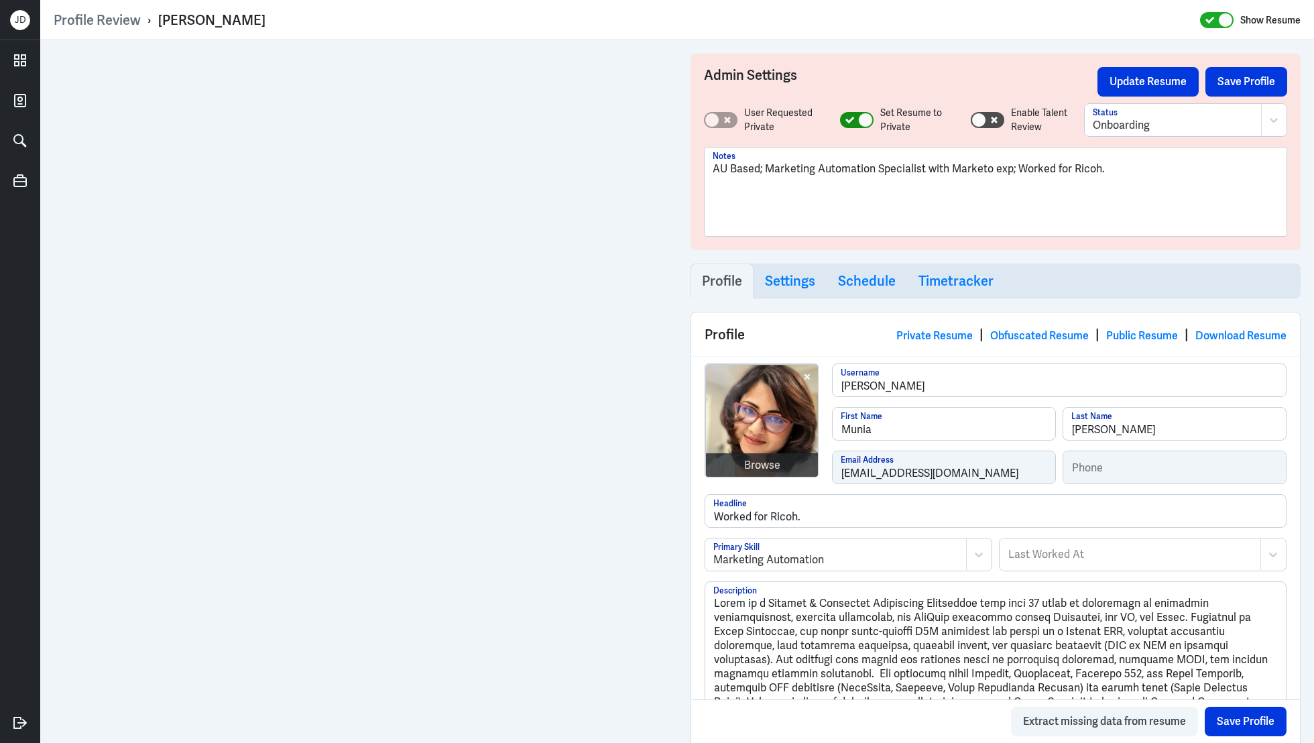
click at [849, 121] on icon at bounding box center [849, 120] width 9 height 7
checkbox input "false"
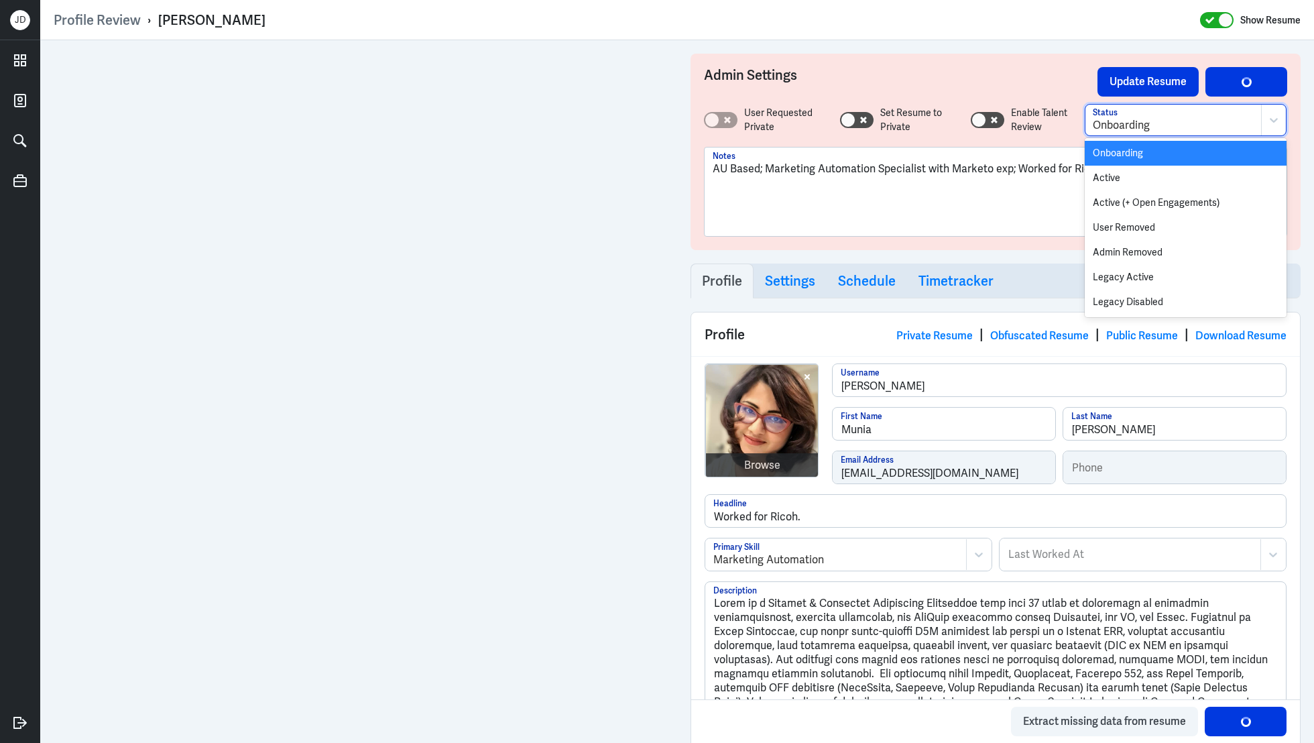
click at [1144, 123] on div at bounding box center [1173, 125] width 161 height 16
click at [1130, 180] on div "Active" at bounding box center [1186, 178] width 202 height 25
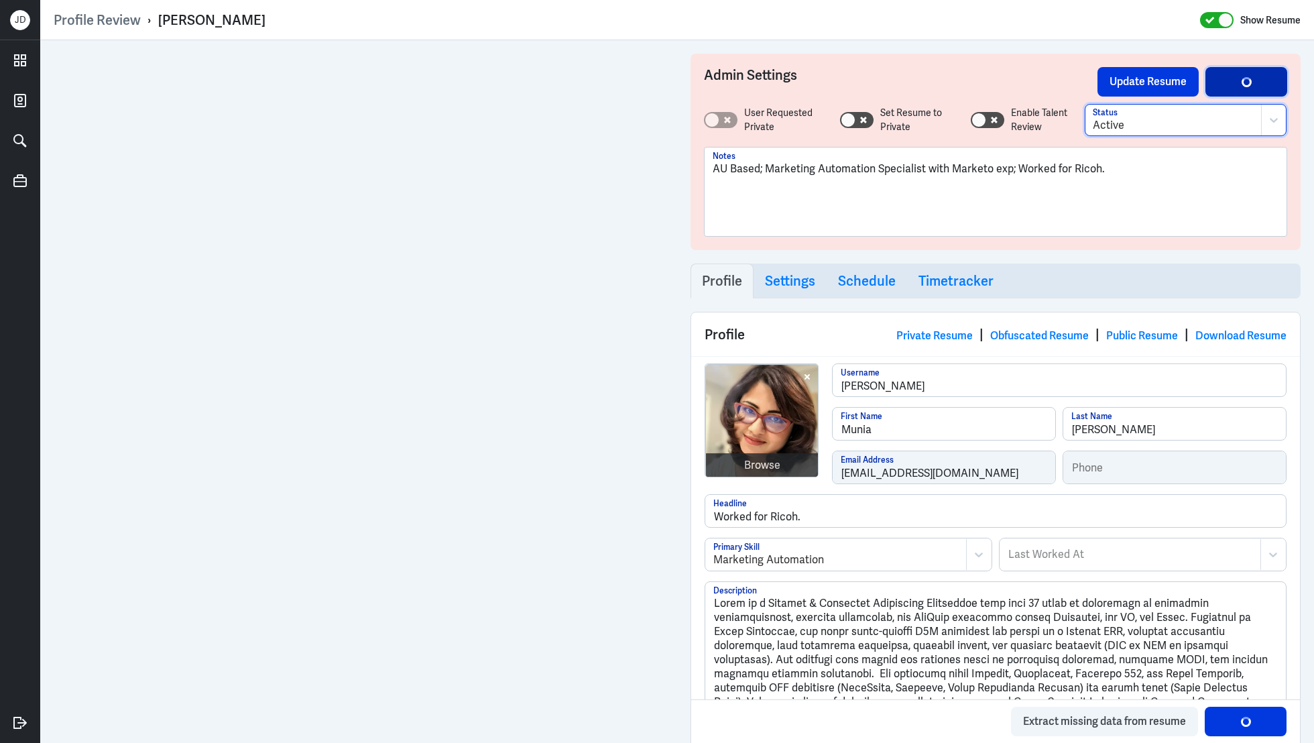
click at [1231, 87] on button "Save Profile" at bounding box center [1246, 81] width 82 height 29
click at [1152, 87] on button "Update Resume" at bounding box center [1147, 81] width 101 height 29
click at [1248, 84] on button "Save Profile" at bounding box center [1246, 81] width 82 height 29
click at [1146, 84] on button "Update Resume" at bounding box center [1147, 81] width 101 height 29
click at [999, 333] on link "Obfuscated Resume" at bounding box center [1039, 335] width 99 height 14
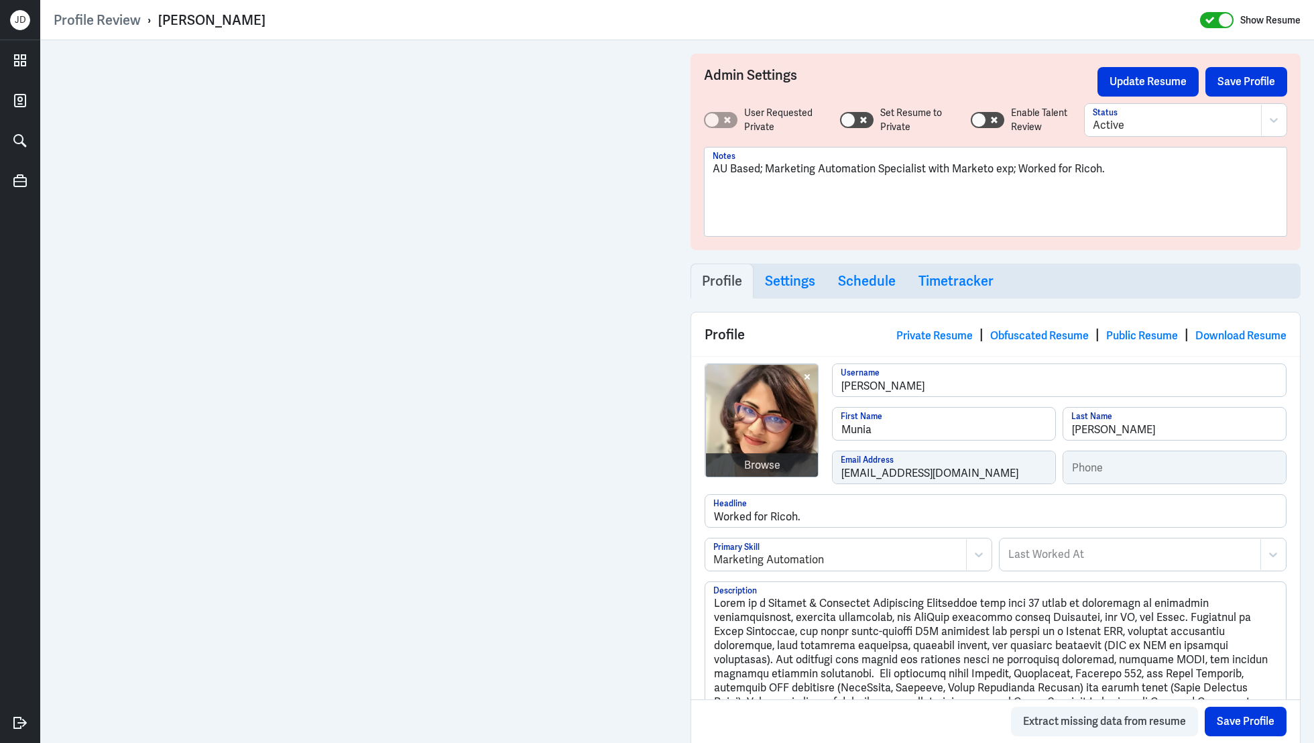
scroll to position [302, 0]
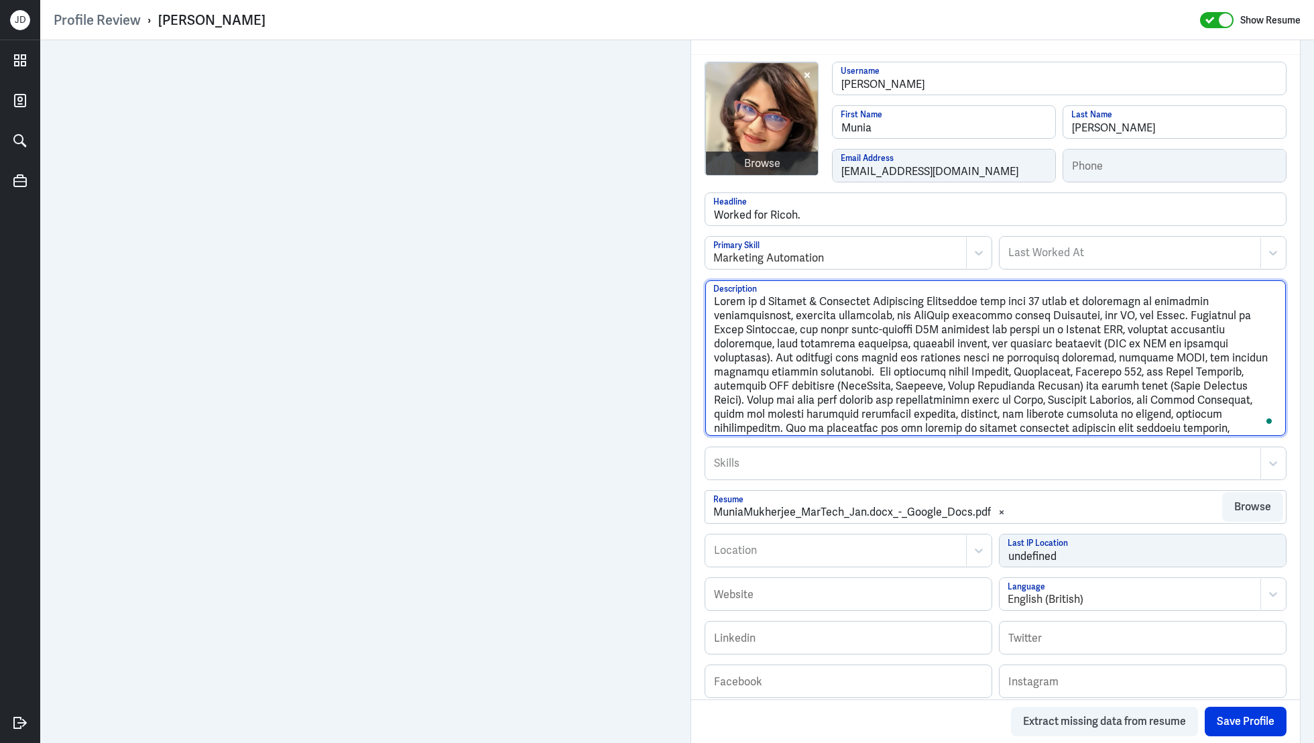
drag, startPoint x: 1101, startPoint y: 411, endPoint x: 1251, endPoint y: 438, distance: 153.2
click at [1251, 438] on div "Description" at bounding box center [995, 363] width 582 height 167
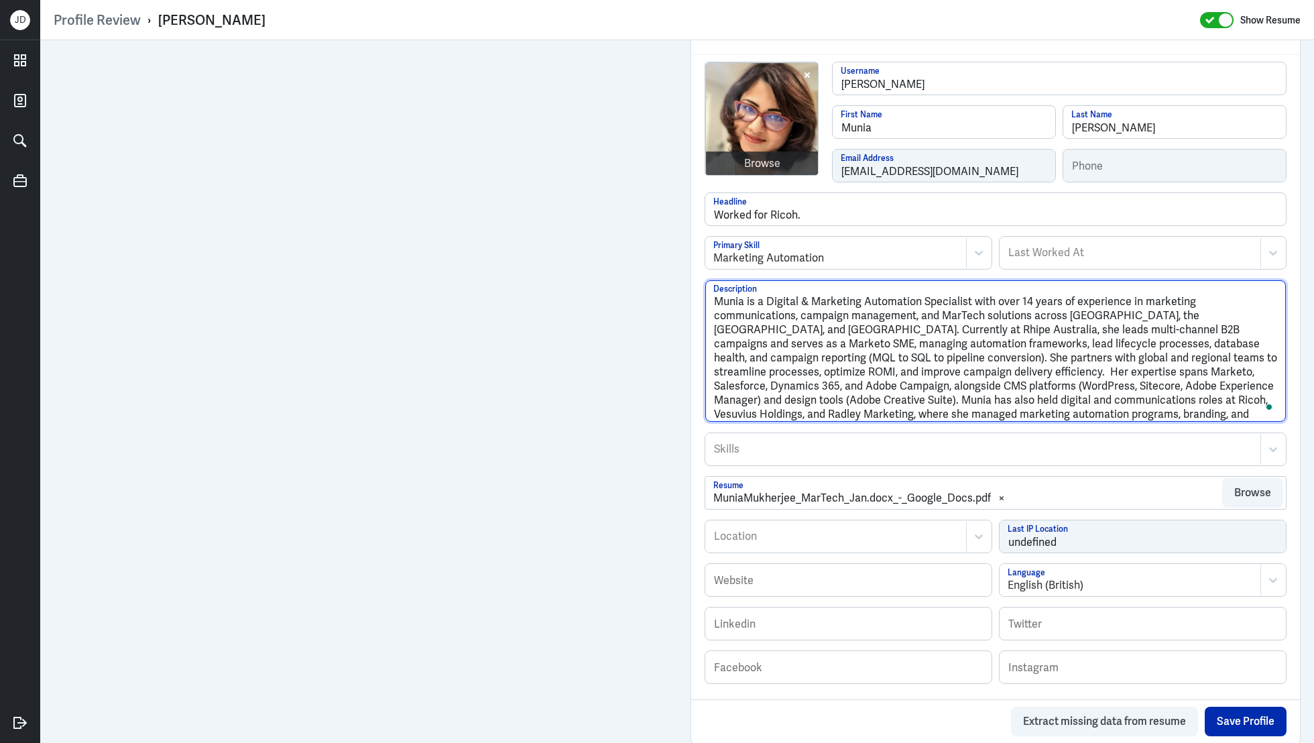
type textarea "Munia is a Digital & Marketing Automation Specialist with over 14 years of expe…"
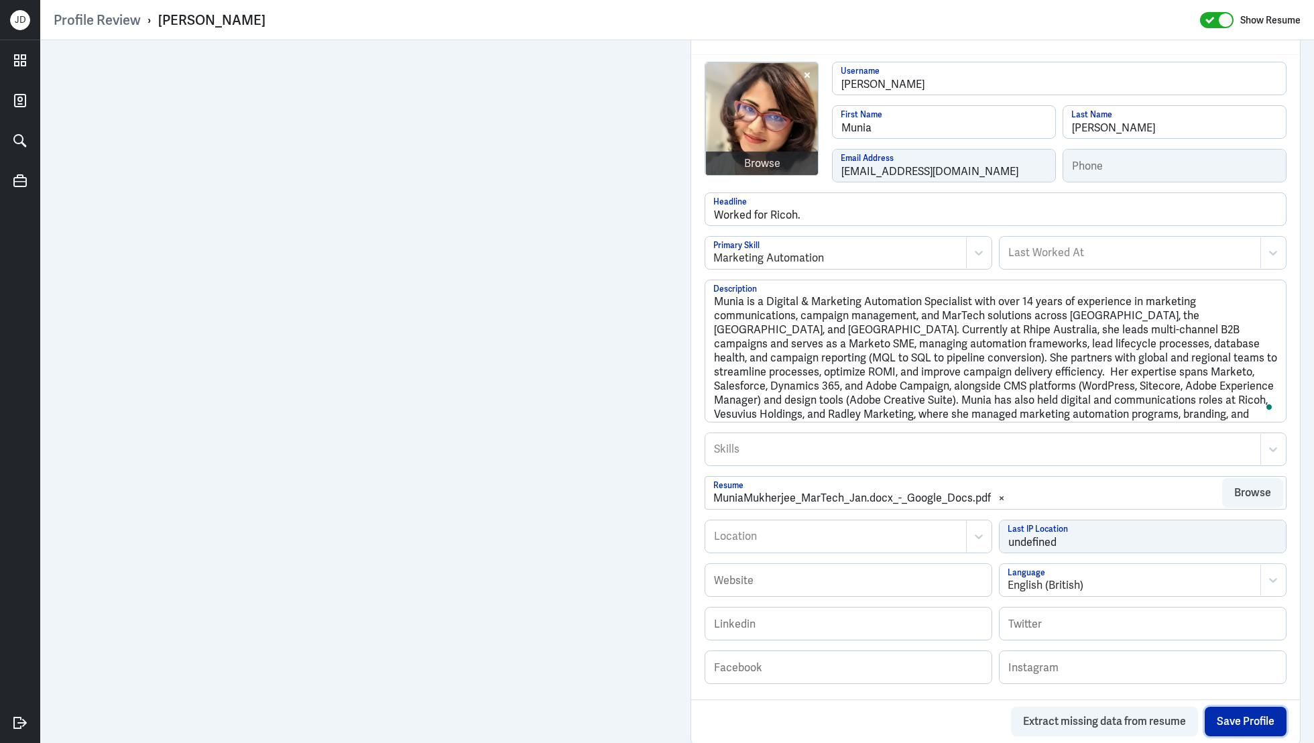
click at [1235, 717] on button "Save Profile" at bounding box center [1246, 720] width 82 height 29
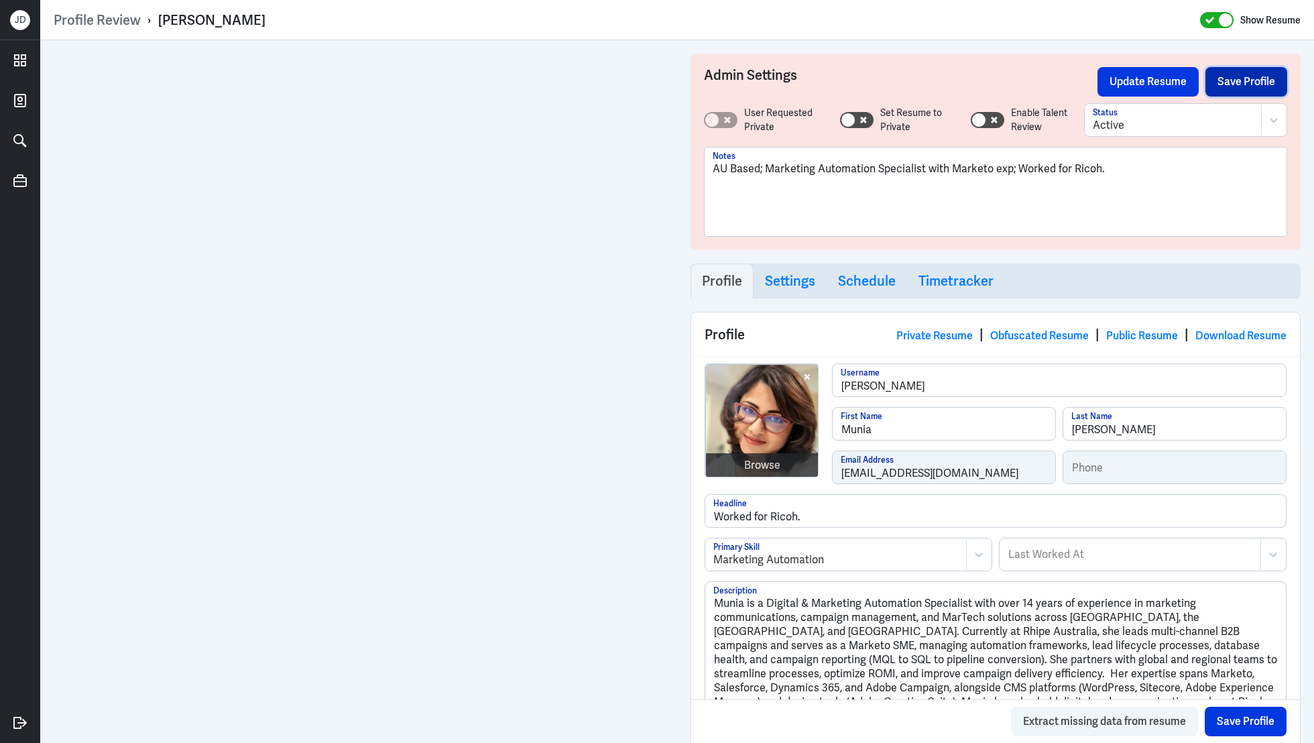
click at [1231, 89] on button "Save Profile" at bounding box center [1246, 81] width 82 height 29
click at [1135, 83] on button "Update Resume" at bounding box center [1147, 81] width 101 height 29
click at [1051, 332] on link "Obfuscated Resume" at bounding box center [1039, 335] width 99 height 14
